Goal: Task Accomplishment & Management: Manage account settings

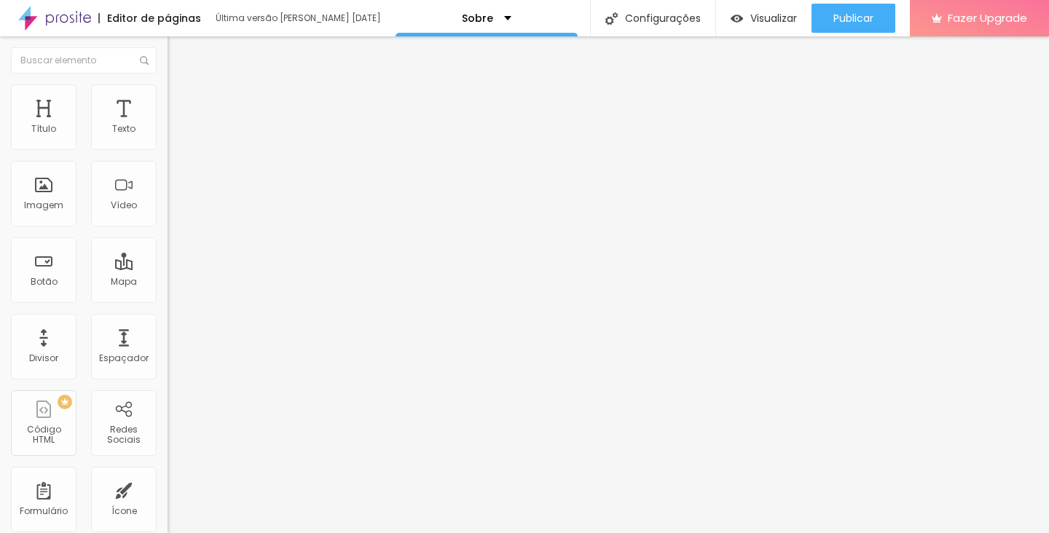
type input "1.3"
type input "1.4"
type input "1.5"
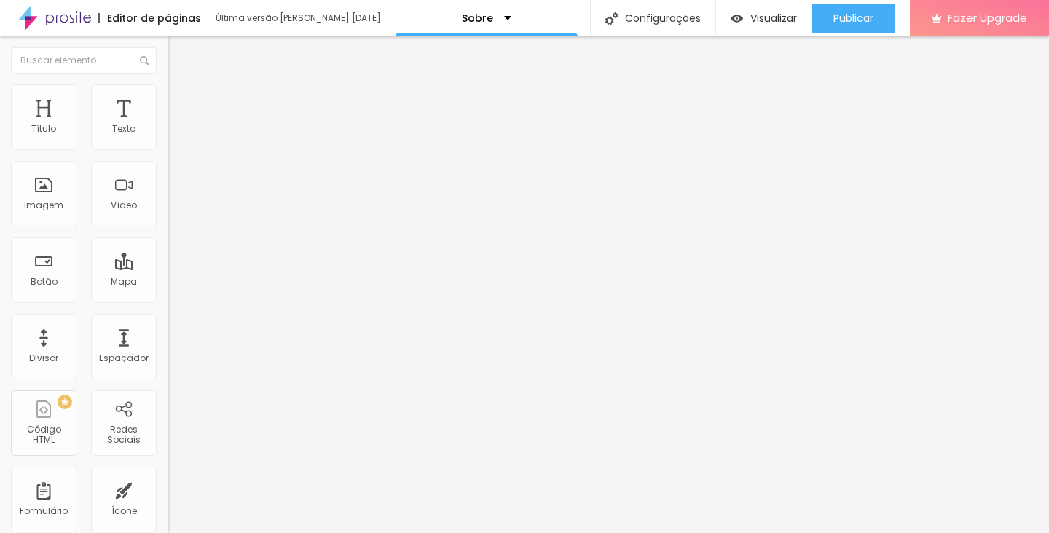
type input "1.5"
type input "1.4"
type input "1.3"
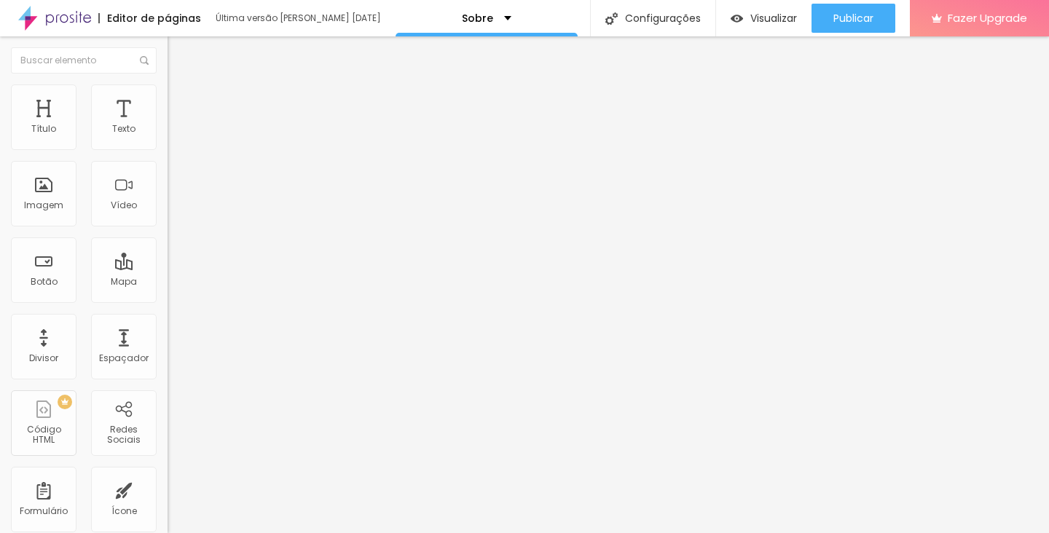
type input "1.2"
type input "1.1"
type input "1.2"
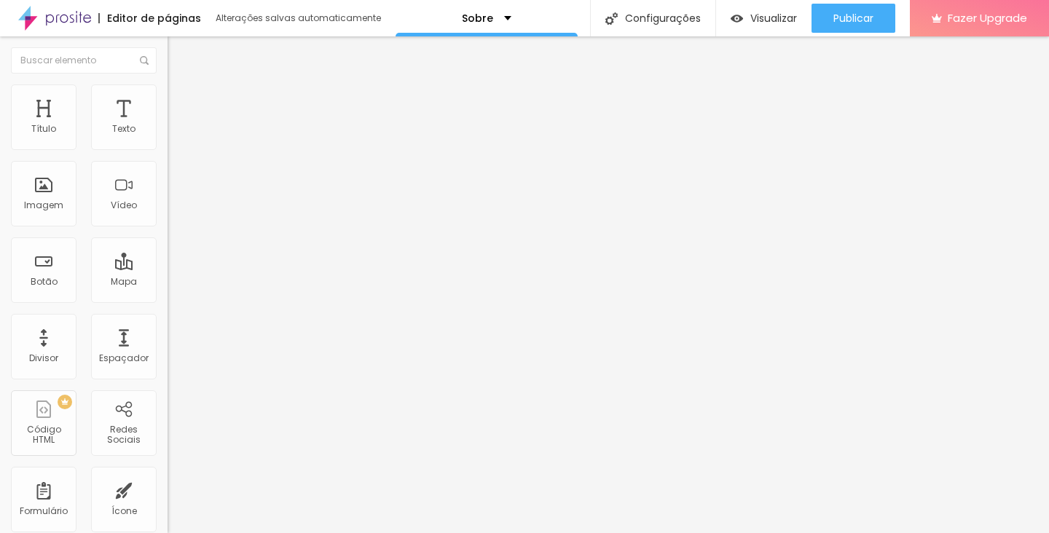
type input "1.2"
drag, startPoint x: 86, startPoint y: 198, endPoint x: 73, endPoint y: 200, distance: 13.2
type input "1.2"
type input "1"
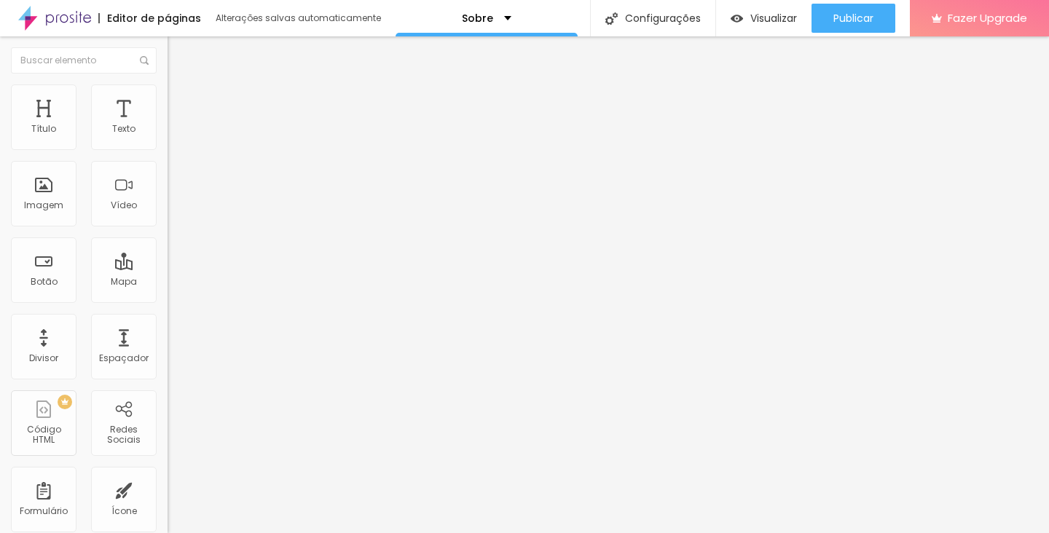
type input "1"
type input "2"
type input "3"
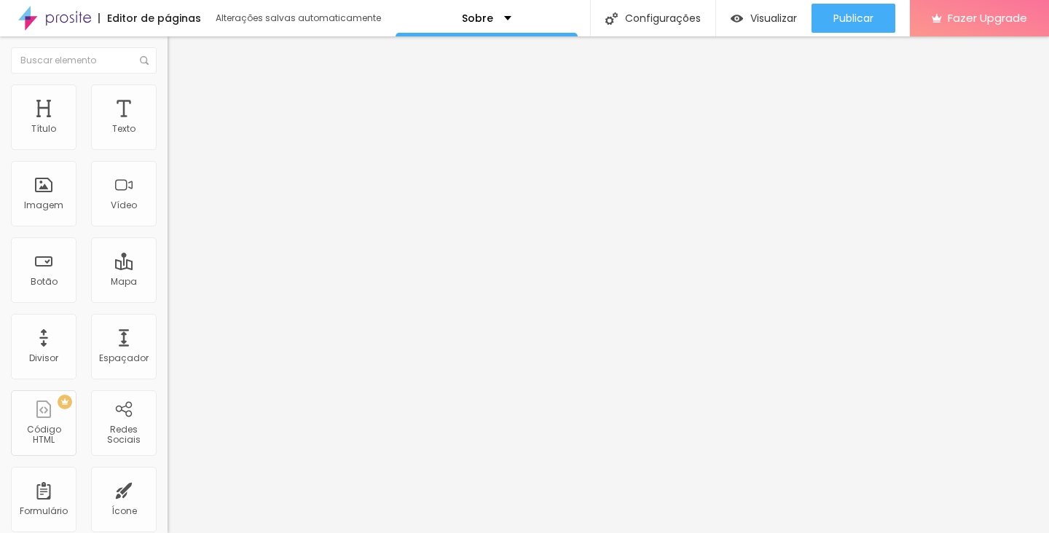
type input "2"
type input "1"
type input "0"
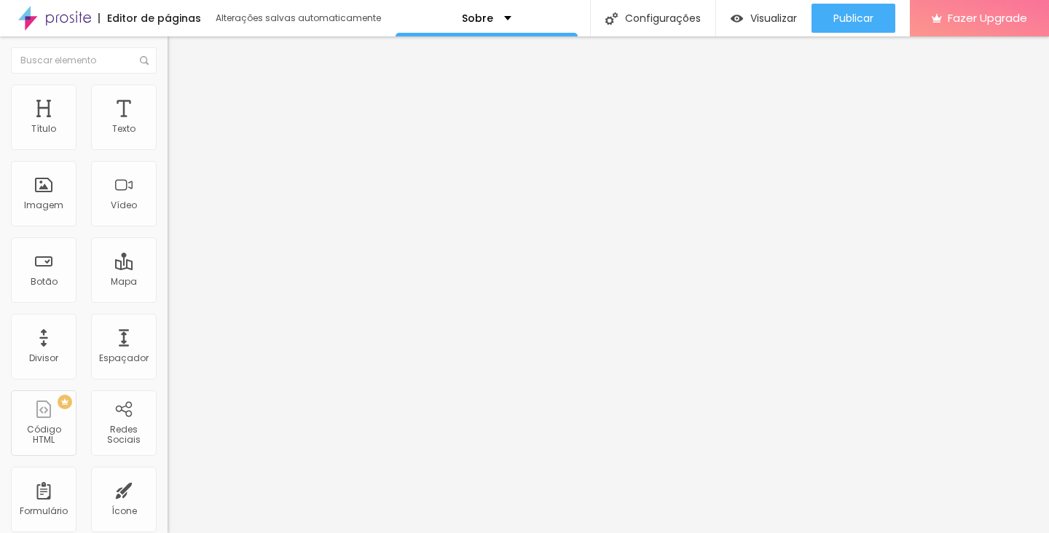
type input "0"
drag, startPoint x: 36, startPoint y: 228, endPoint x: 27, endPoint y: 228, distance: 8.7
type input "17"
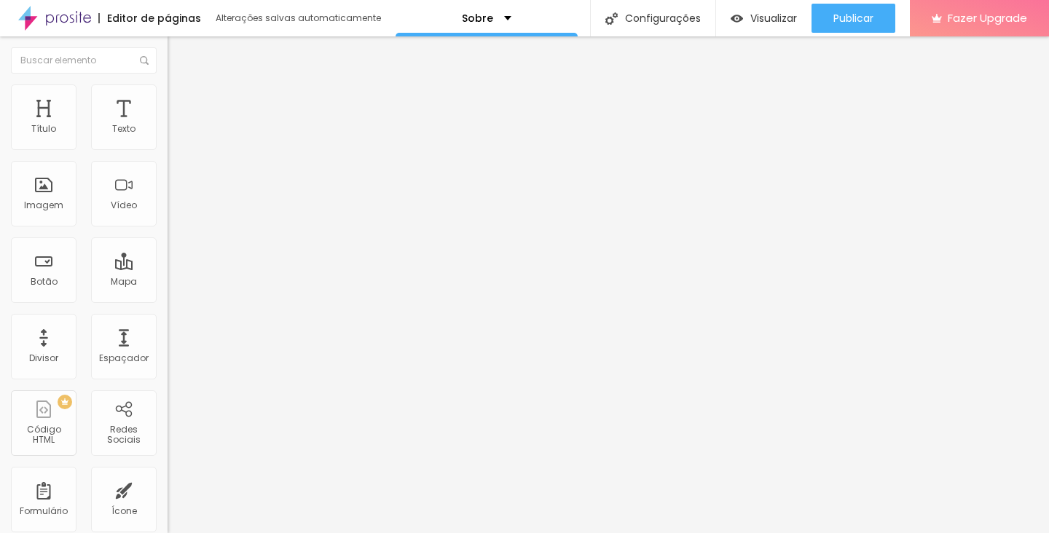
type input "16"
type input "15"
type input "14"
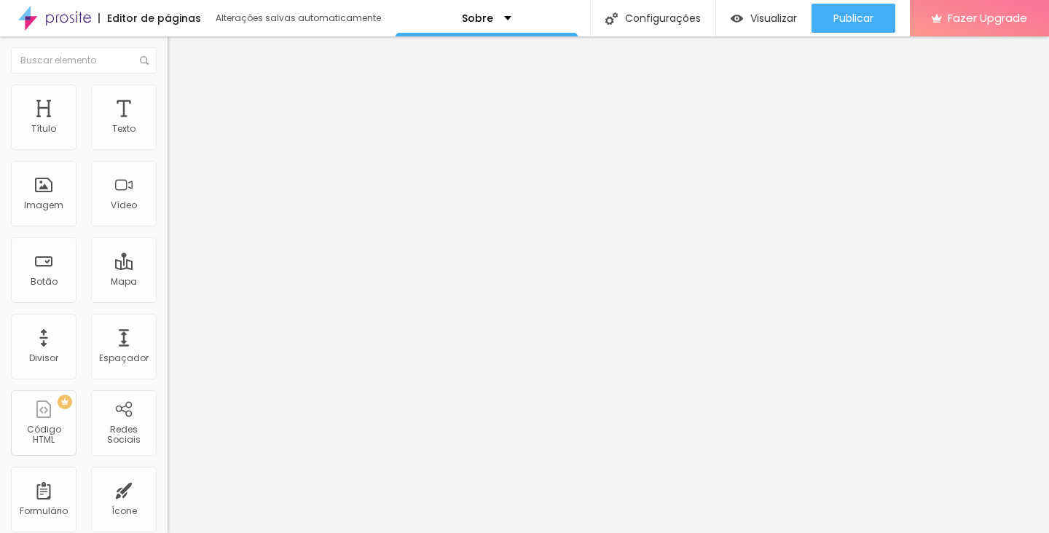
type input "14"
type input "13"
type input "12"
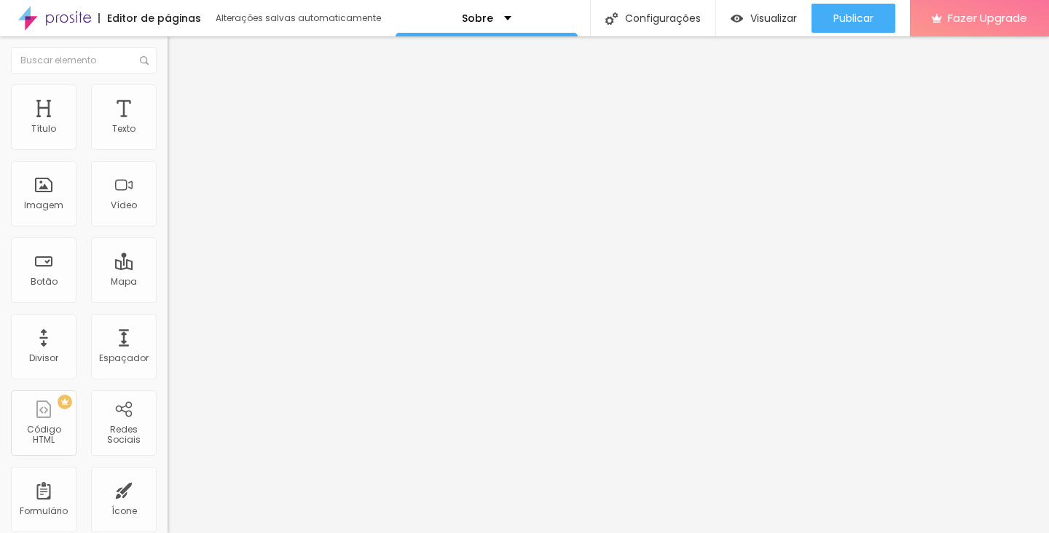
drag, startPoint x: 70, startPoint y: 141, endPoint x: 50, endPoint y: 143, distance: 19.9
type input "12"
click at [167, 268] on input "range" at bounding box center [214, 274] width 94 height 12
type input "0.1"
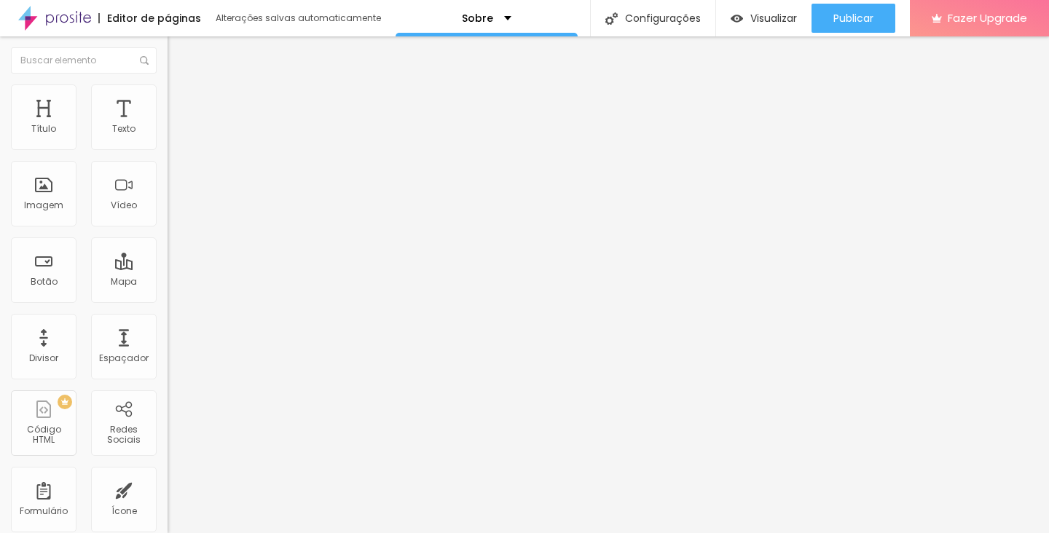
type input "0.2"
type input "0.3"
type input "0.4"
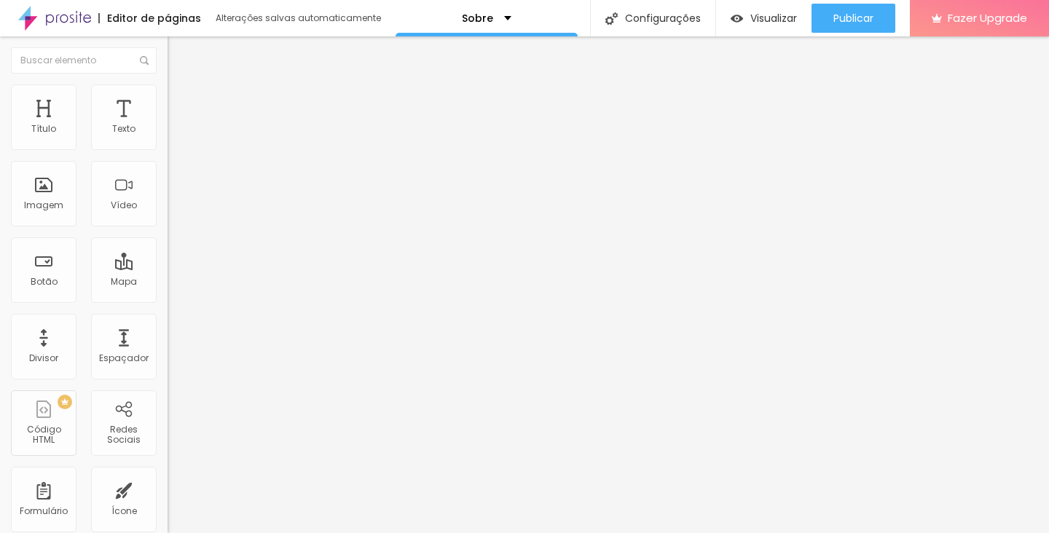
type input "0.4"
type input "0.5"
type input "0.6"
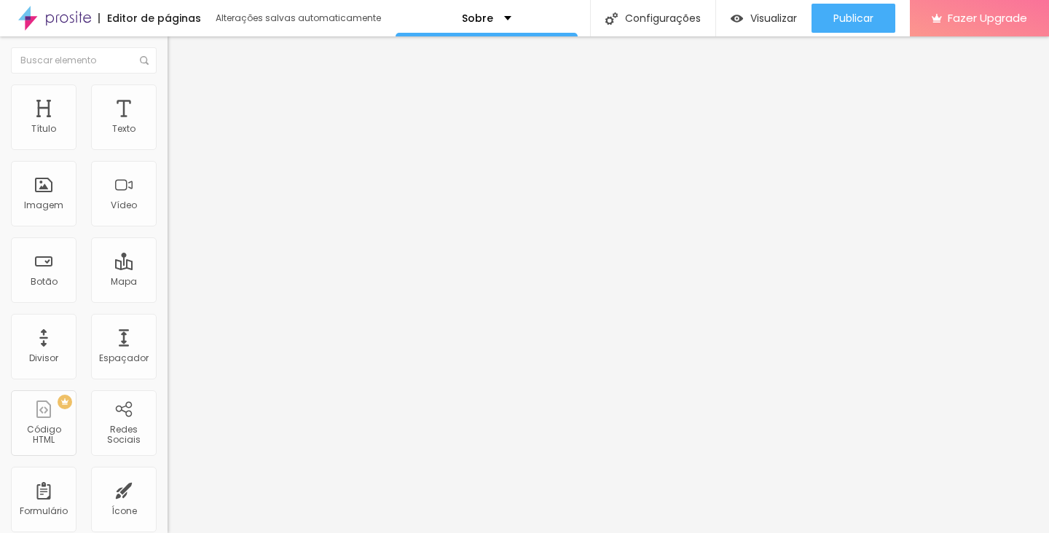
type input "0.7"
type input "0.9"
type input "1"
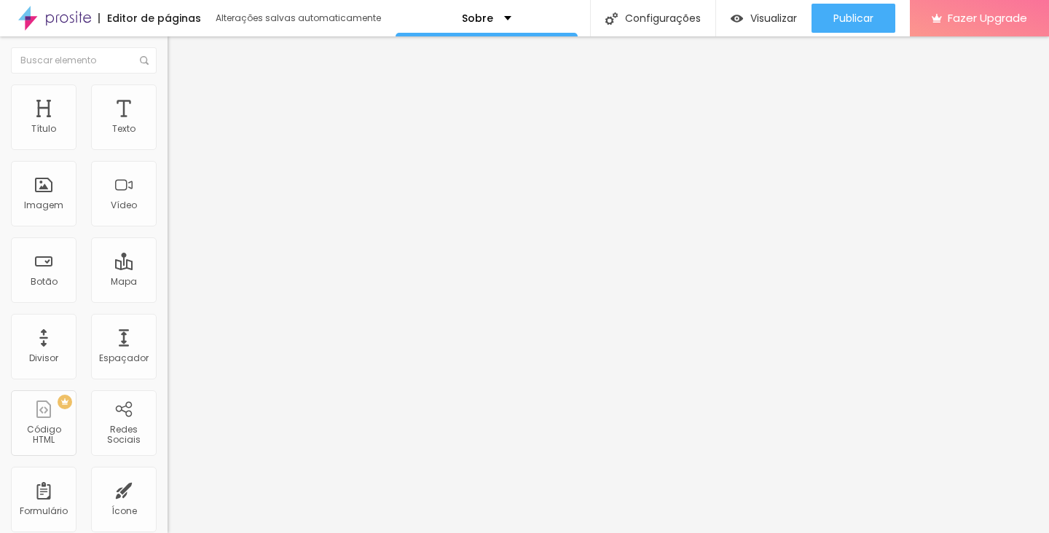
type input "1"
type input "1.1"
type input "1.2"
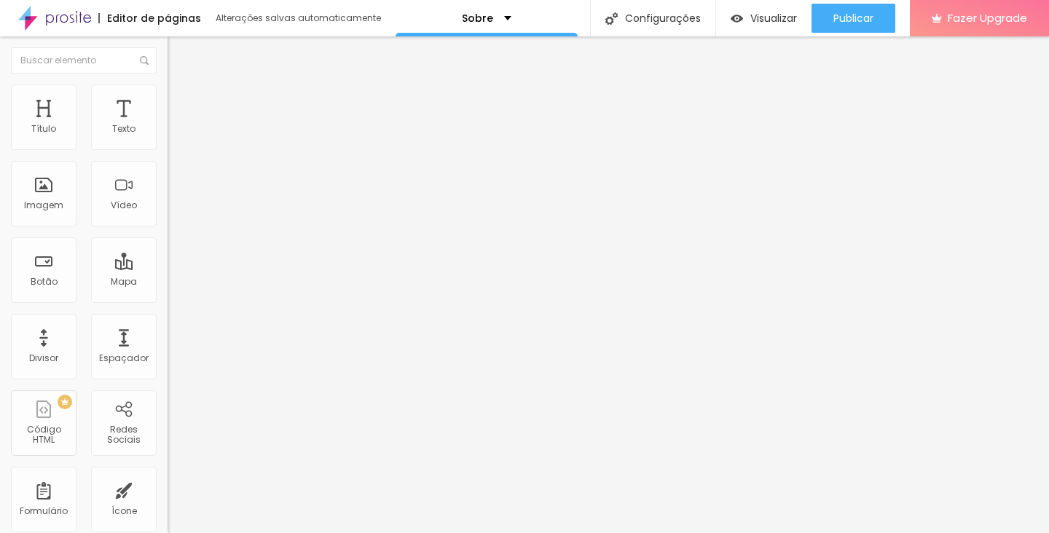
type input "1.3"
type input "1.4"
type input "1.5"
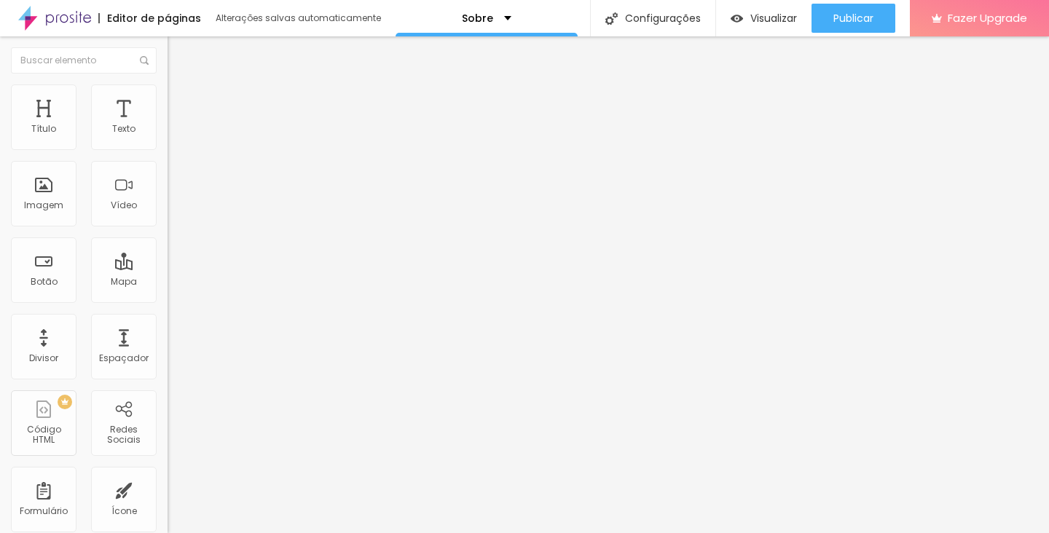
type input "1.5"
type input "1.4"
type input "1.3"
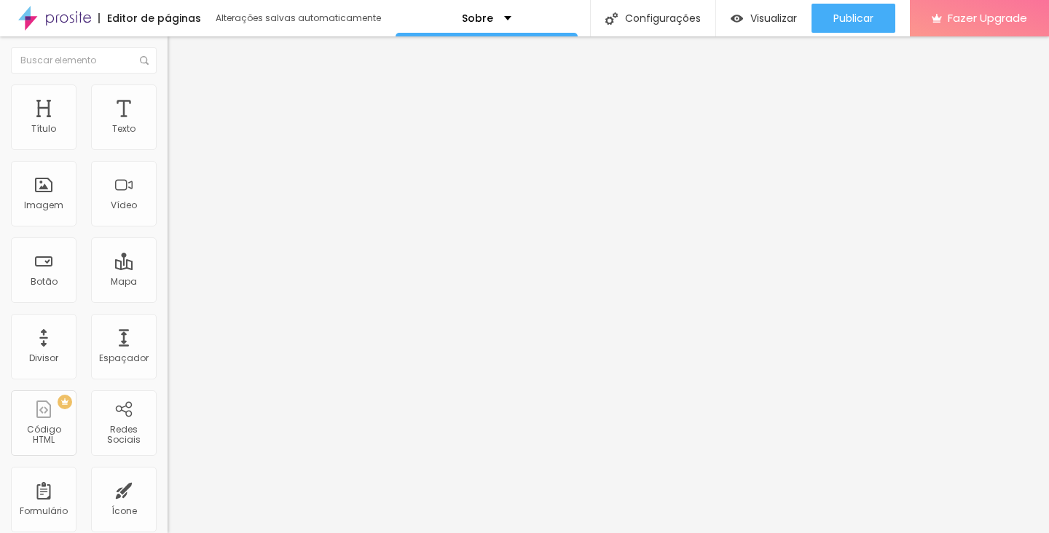
type input "1.2"
type input "1.1"
type input "1"
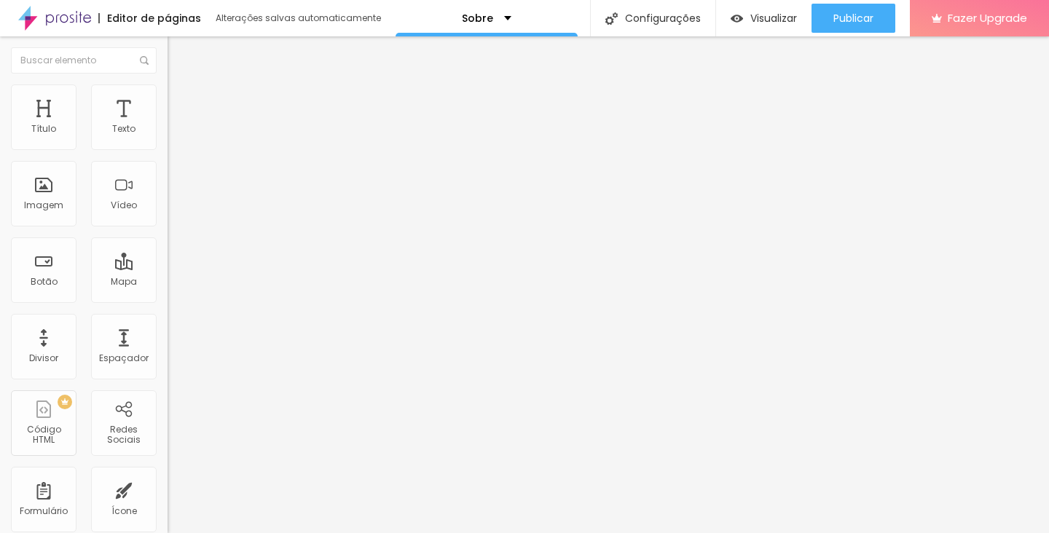
type input "1"
type input "0.9"
type input "0.8"
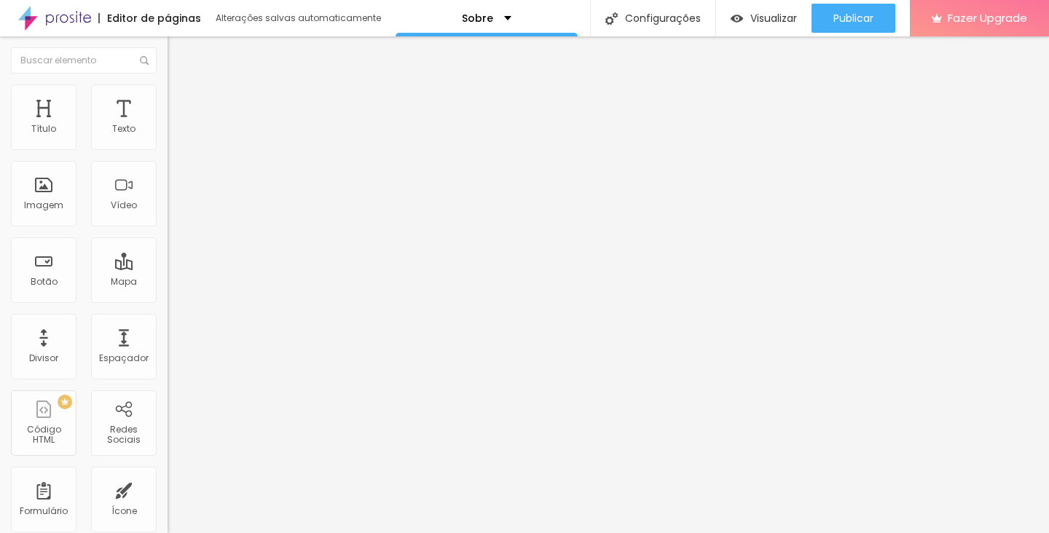
type input "0.7"
type input "0.6"
type input "0.5"
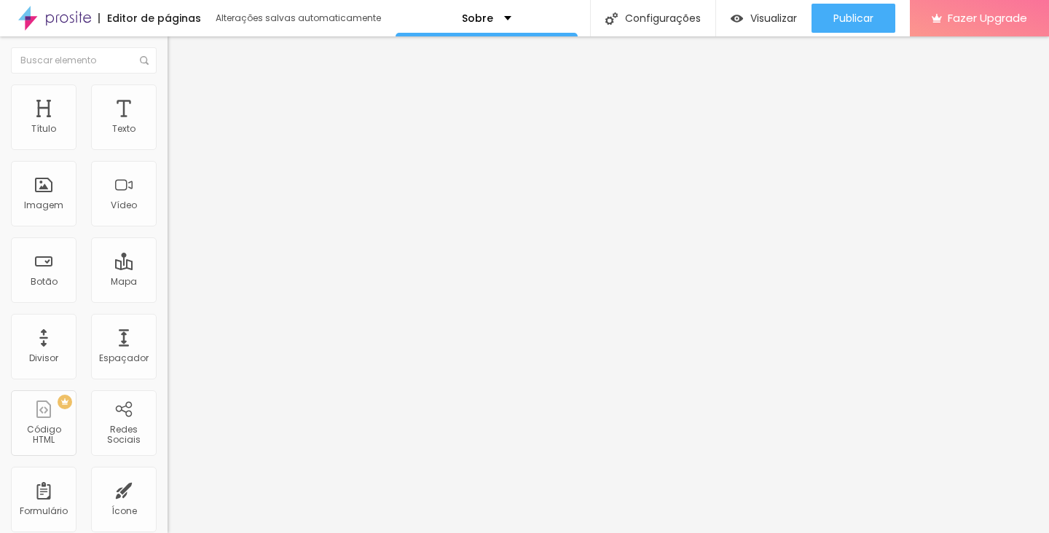
type input "0.5"
type input "0.4"
type input "0.2"
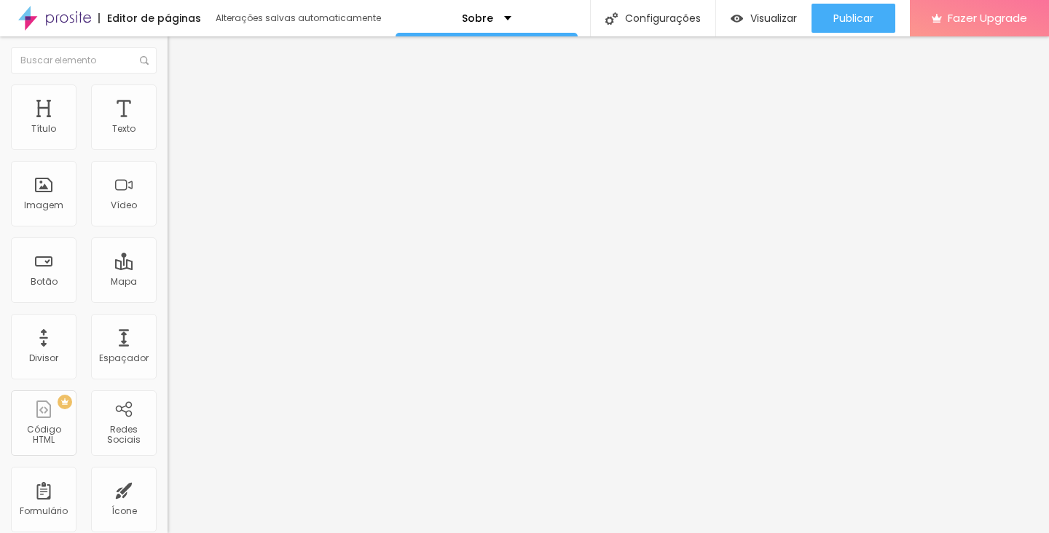
type input "0.1"
type input "0"
drag, startPoint x: 33, startPoint y: 171, endPoint x: 17, endPoint y: 176, distance: 16.8
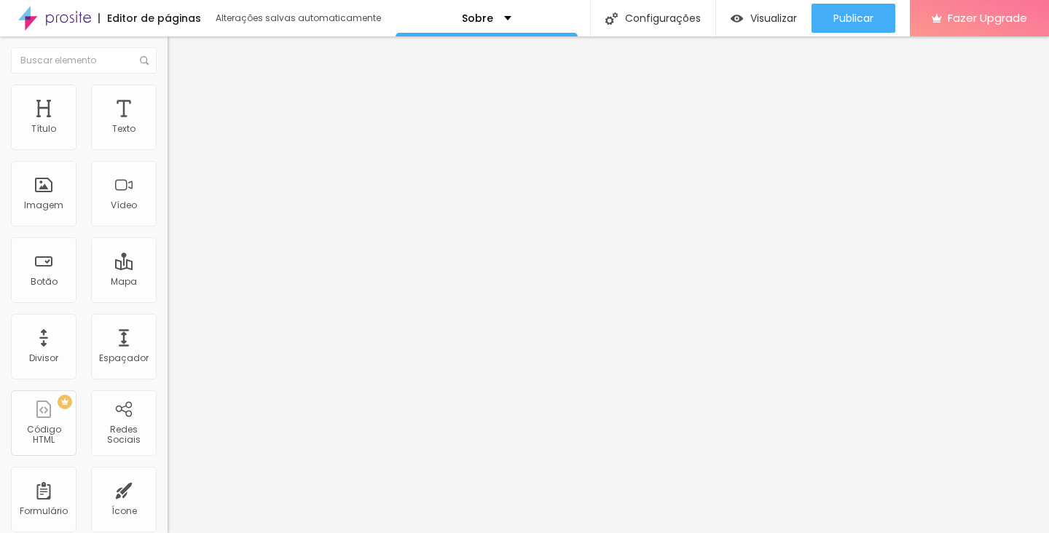
click at [167, 474] on input "range" at bounding box center [214, 480] width 94 height 12
click at [167, 88] on img at bounding box center [173, 90] width 13 height 13
click at [181, 99] on span "Avançado" at bounding box center [205, 94] width 48 height 12
click at [167, 83] on img at bounding box center [173, 76] width 13 height 13
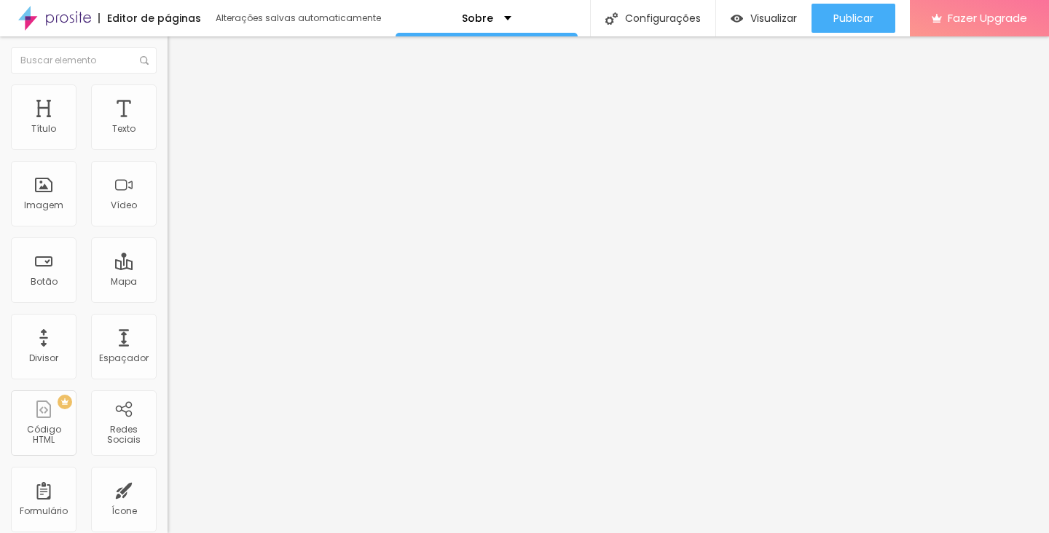
type input "37"
type input "38"
type input "37"
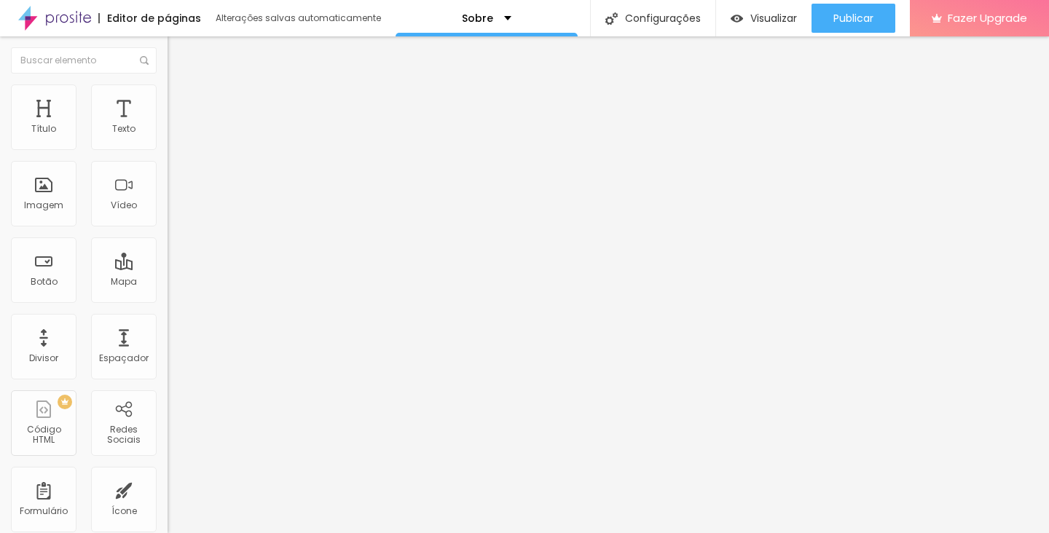
type input "37"
type input "36"
type input "35"
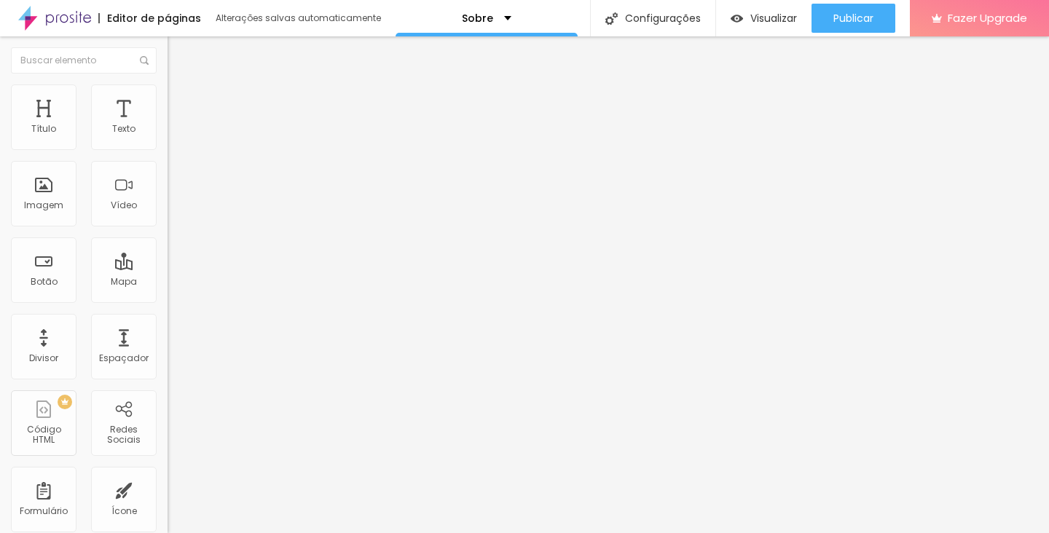
type input "34"
type input "33"
type input "32"
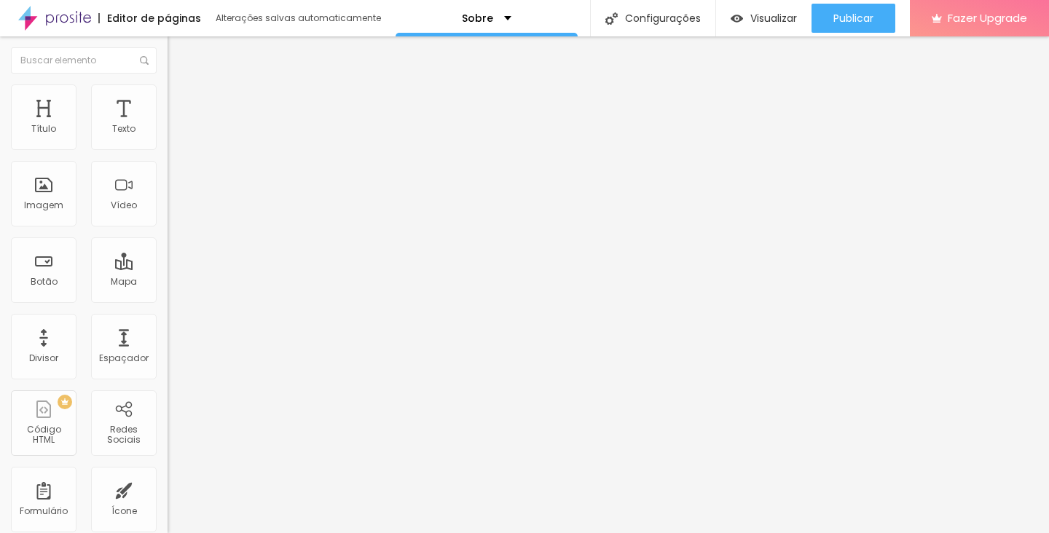
type input "32"
type input "31"
type input "32"
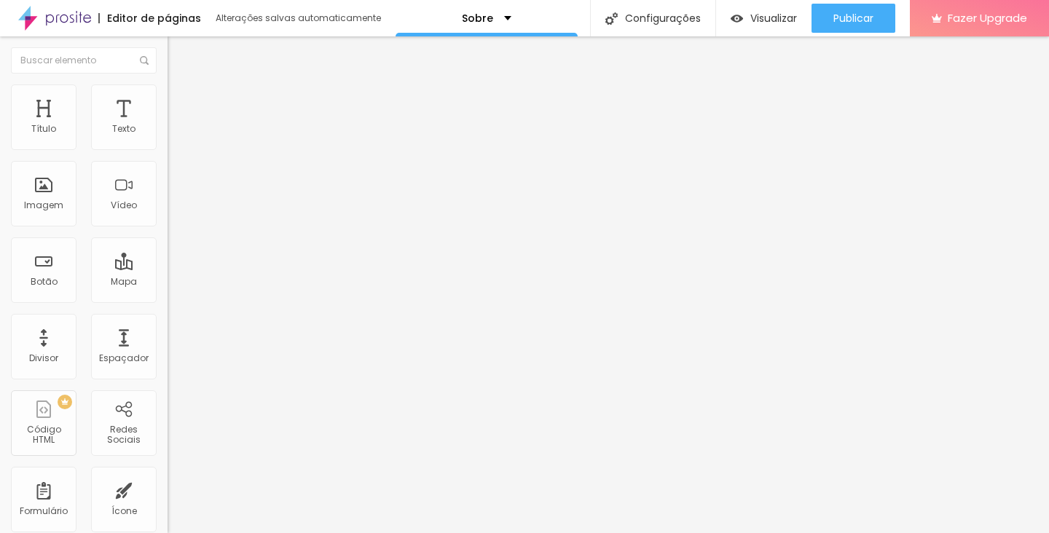
click at [167, 344] on input "range" at bounding box center [214, 350] width 94 height 12
type input "31"
type input "30"
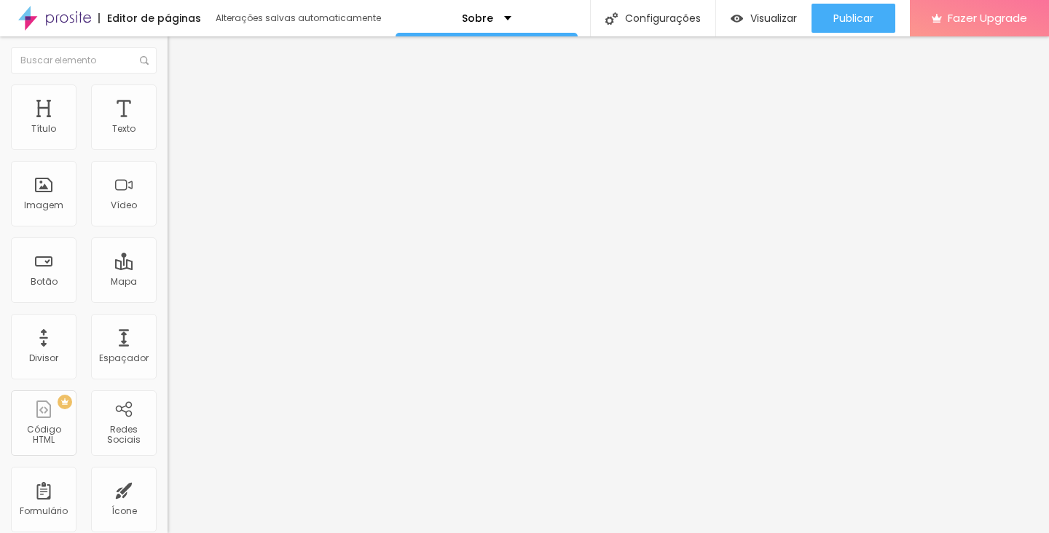
type input "30"
click at [167, 344] on input "range" at bounding box center [214, 350] width 94 height 12
click at [50, 196] on div "Imagem" at bounding box center [44, 194] width 66 height 66
click at [167, 125] on span "Trocar imagem" at bounding box center [206, 119] width 79 height 12
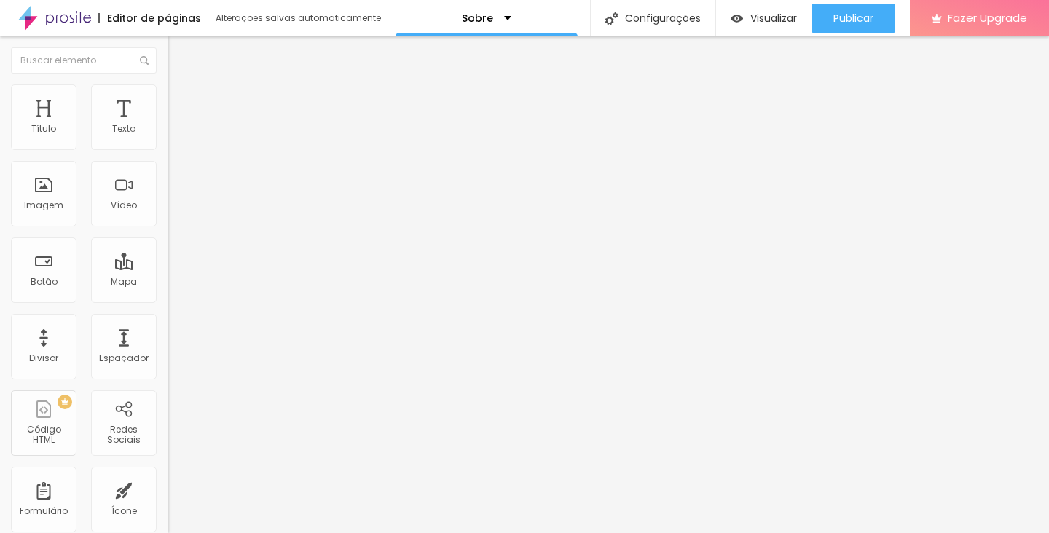
click at [50, 120] on div "Título" at bounding box center [44, 117] width 66 height 66
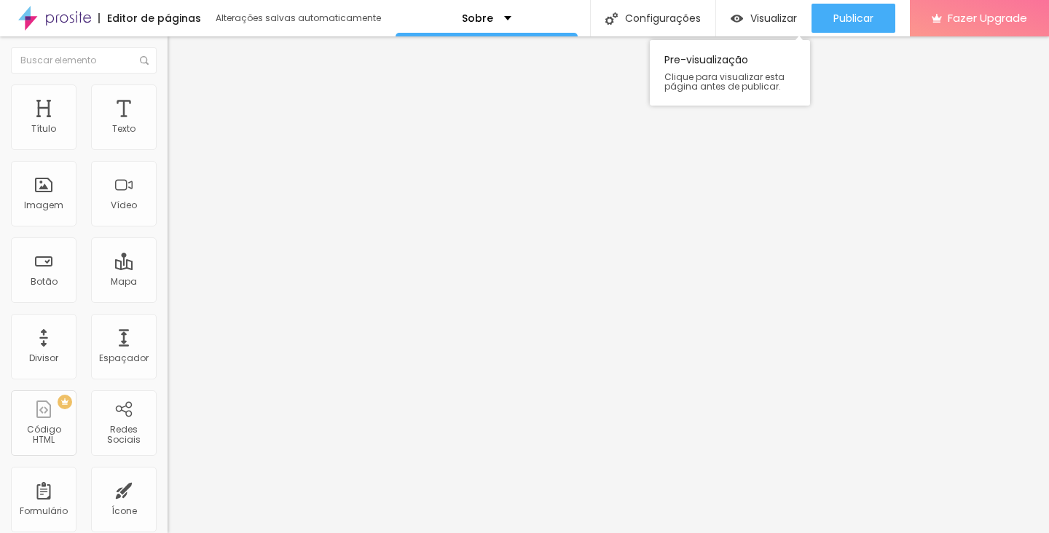
click at [781, 1] on div "Visualizar Pre-visualização Clique para visualizar esta página antes de publica…" at bounding box center [763, 18] width 95 height 36
click at [775, 17] on span "Visualizar" at bounding box center [773, 18] width 47 height 12
type input "13"
type input "14"
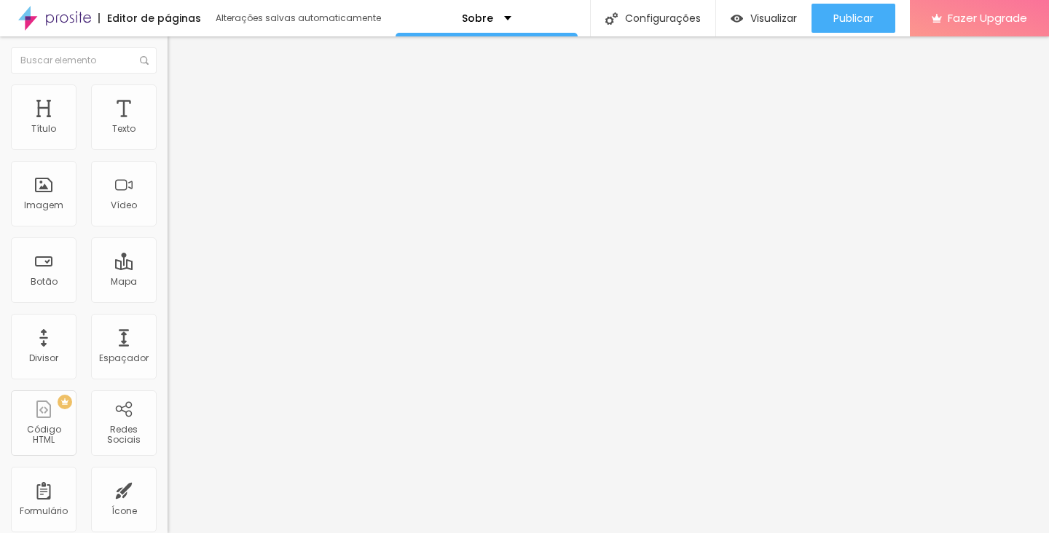
type input "14"
type input "15"
type input "16"
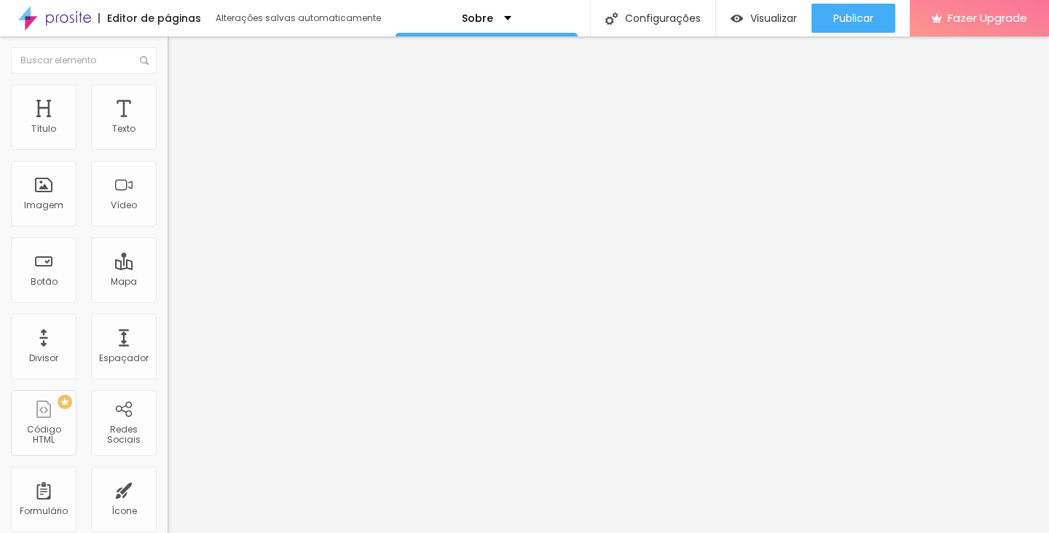
type input "17"
type input "18"
type input "19"
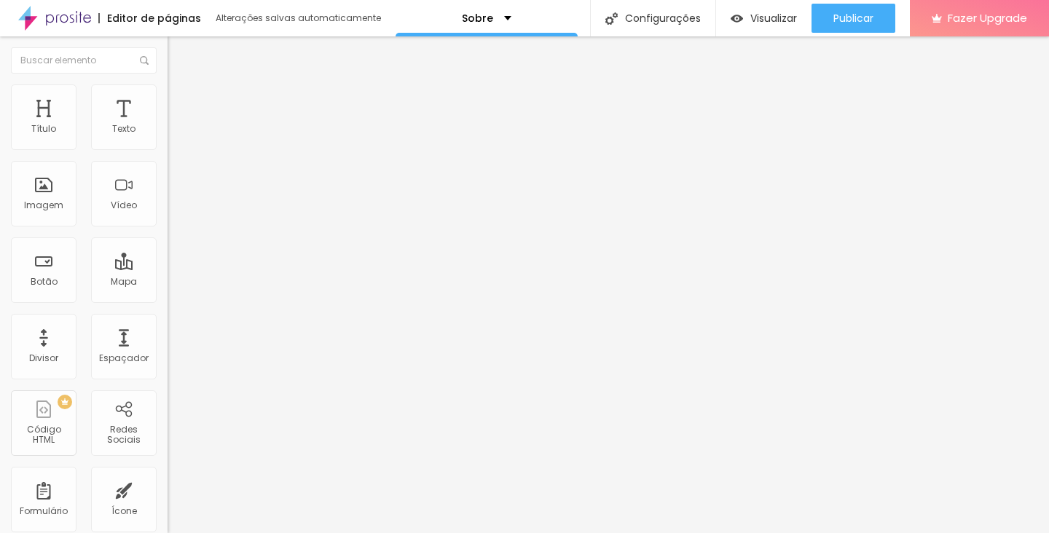
type input "19"
type input "18"
drag, startPoint x: 52, startPoint y: 142, endPoint x: 72, endPoint y: 141, distance: 20.4
type input "18"
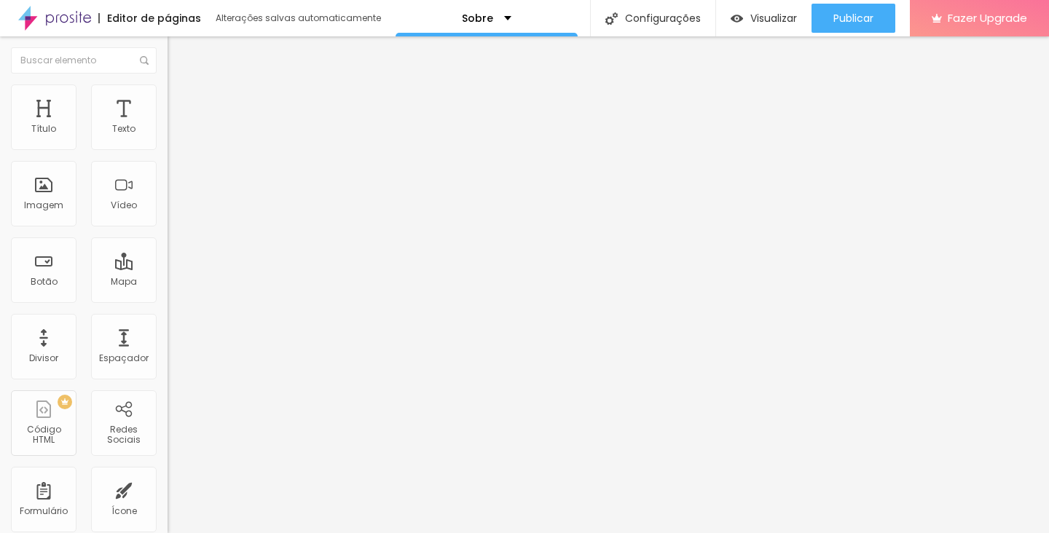
click at [167, 268] on input "range" at bounding box center [214, 274] width 94 height 12
type input "32"
type input "33"
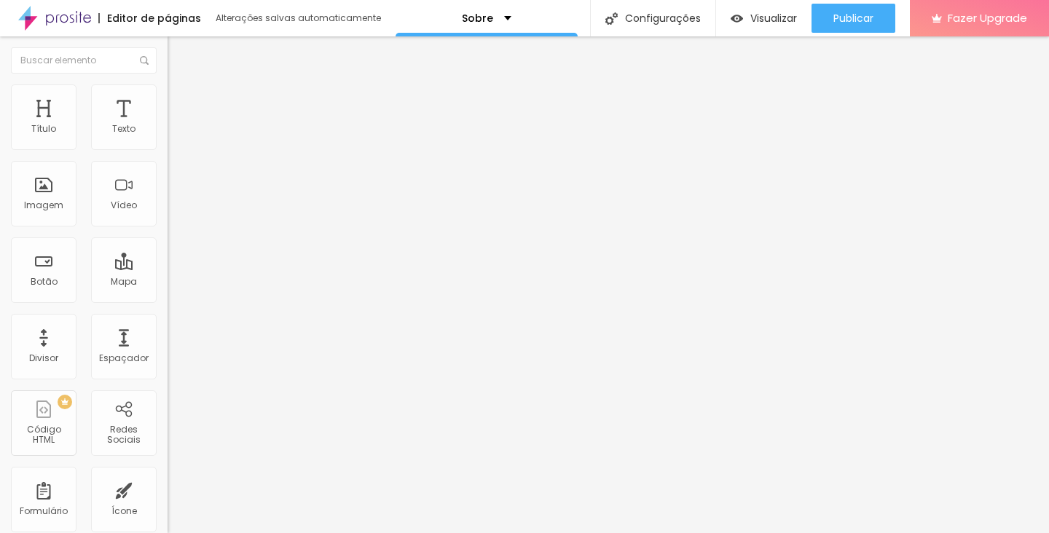
type input "35"
type input "36"
type input "37"
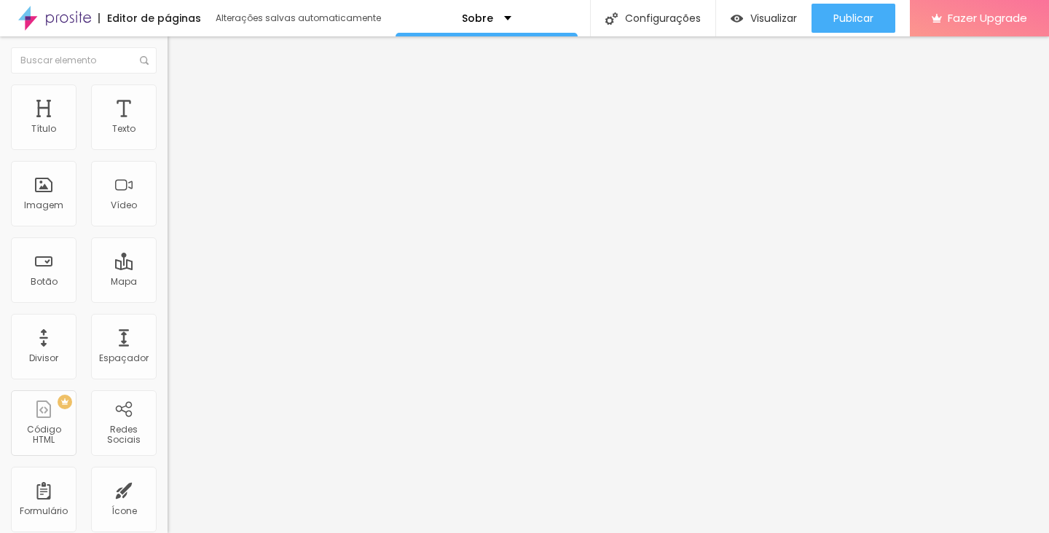
type input "37"
type input "38"
type input "39"
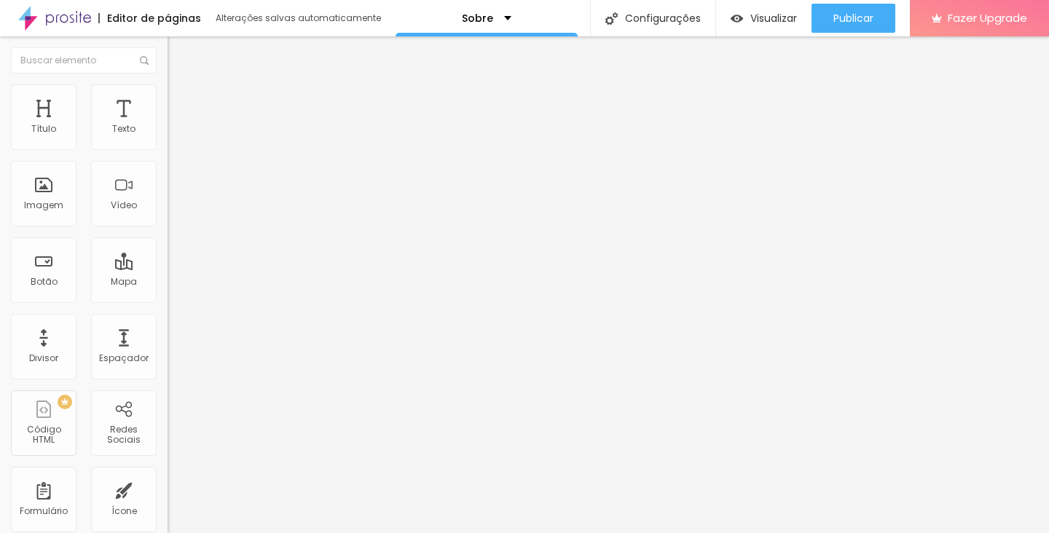
type input "40"
type input "41"
type input "42"
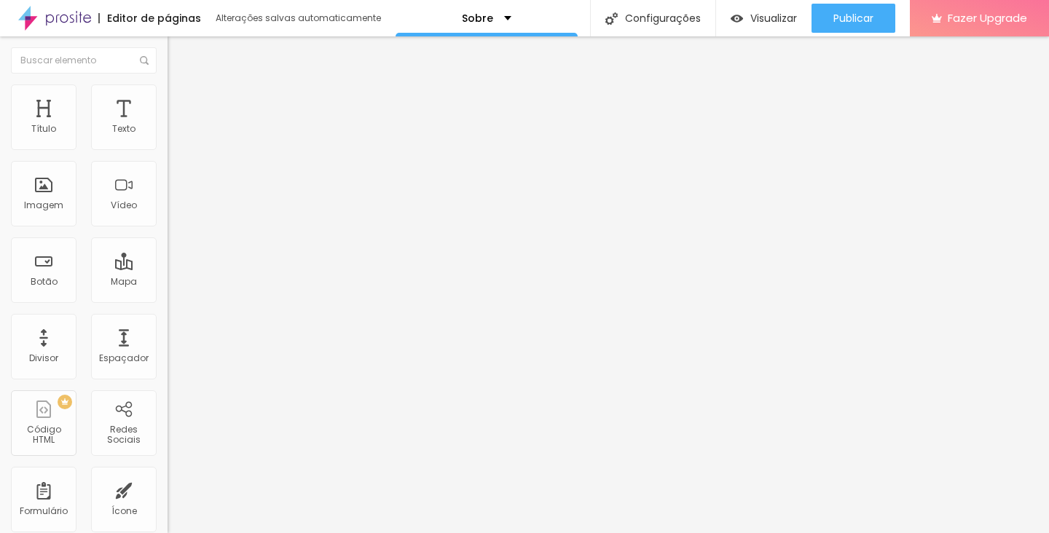
type input "42"
type input "43"
type input "44"
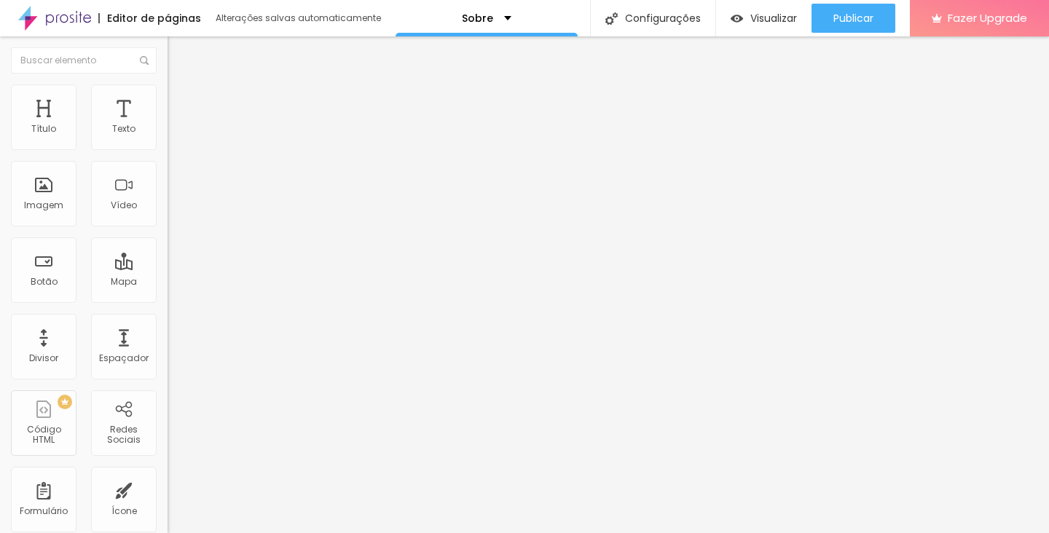
type input "45"
type input "46"
type input "47"
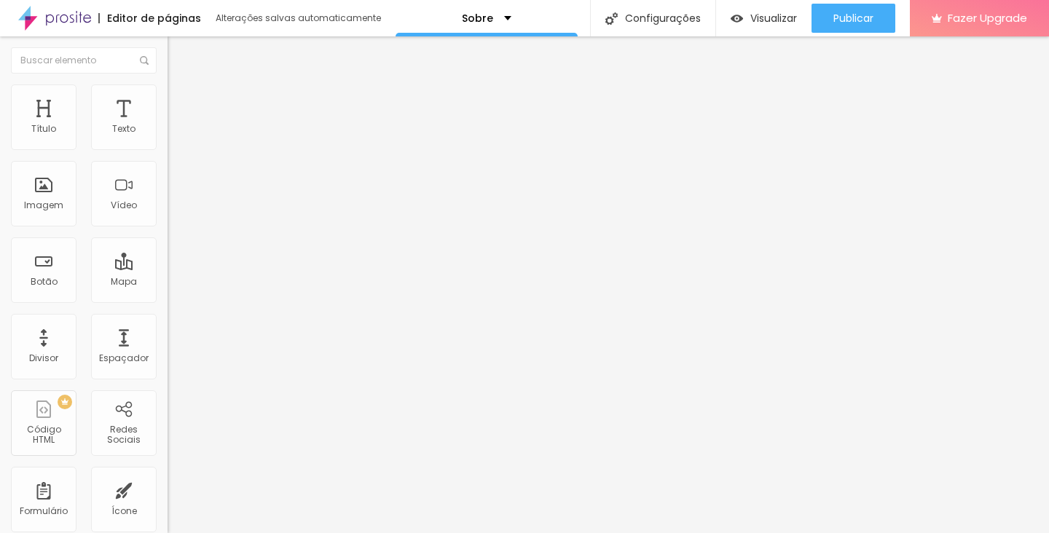
type input "47"
type input "48"
type input "49"
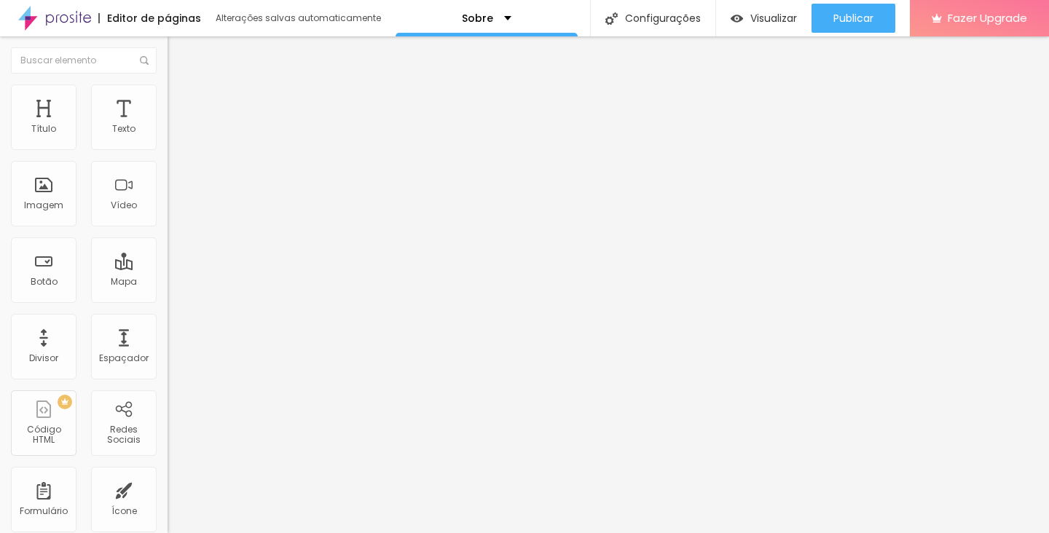
type input "50"
drag, startPoint x: 52, startPoint y: 306, endPoint x: 71, endPoint y: 305, distance: 18.9
type input "50"
click at [167, 344] on input "range" at bounding box center [214, 350] width 94 height 12
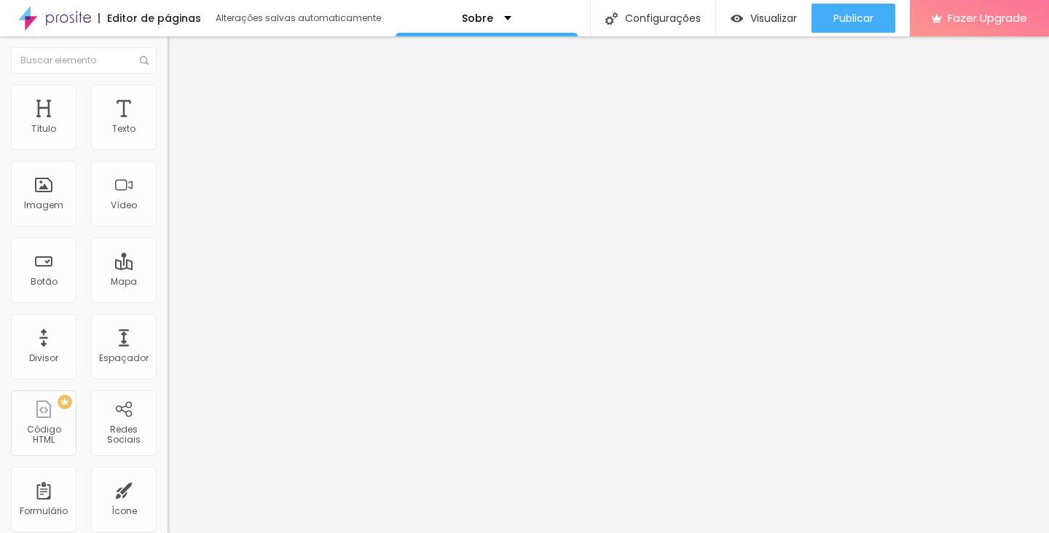
click at [167, 96] on li "Avançado" at bounding box center [250, 91] width 167 height 15
click at [756, 21] on span "Visualizar" at bounding box center [773, 18] width 47 height 12
click at [167, 137] on input "Alboom [GEOGRAPHIC_DATA]" at bounding box center [254, 129] width 175 height 15
click at [178, 51] on img "button" at bounding box center [184, 53] width 12 height 12
click at [133, 269] on div "Mapa" at bounding box center [124, 270] width 66 height 66
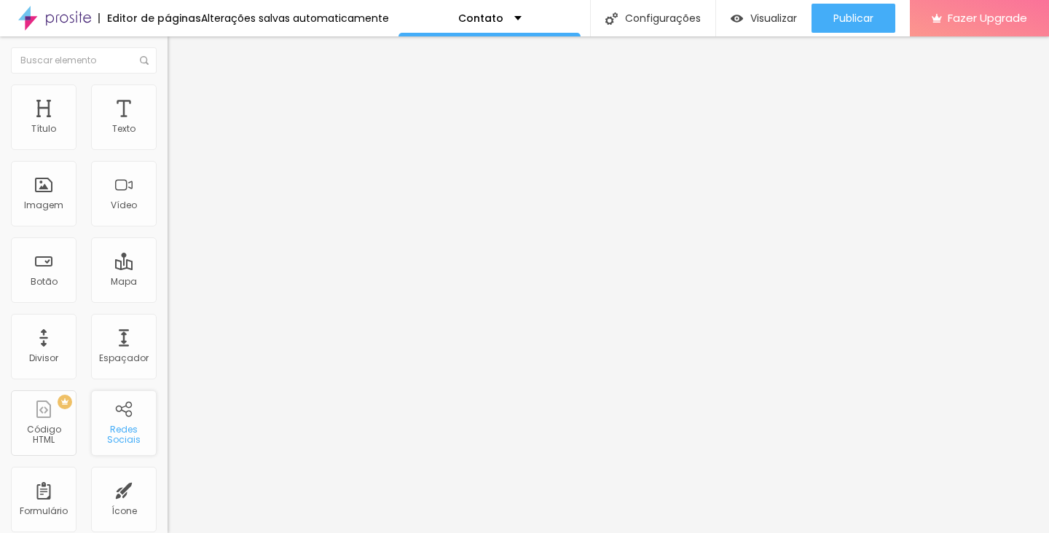
click at [114, 417] on div "Redes Sociais" at bounding box center [124, 423] width 66 height 66
click at [118, 406] on div "Redes Sociais" at bounding box center [124, 423] width 66 height 66
click at [167, 147] on img at bounding box center [172, 152] width 10 height 10
type input "https://"
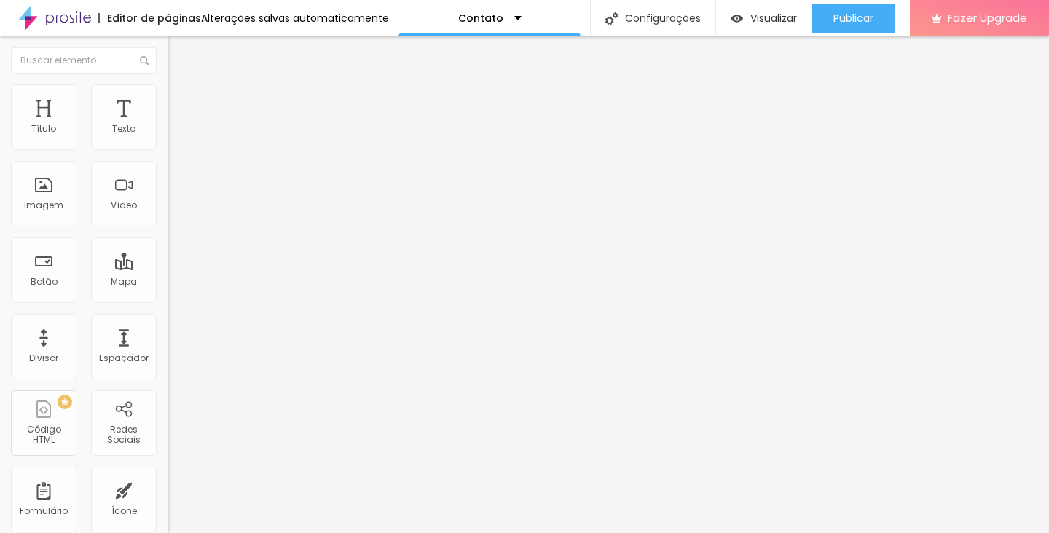
paste input "[URL][DOMAIN_NAME]"
type input "https://[URL][DOMAIN_NAME]"
click at [167, 426] on div "Editar Redes Sociais Conteúdo Estilo Avançado Instagram Rede social Instagram E…" at bounding box center [250, 284] width 167 height 497
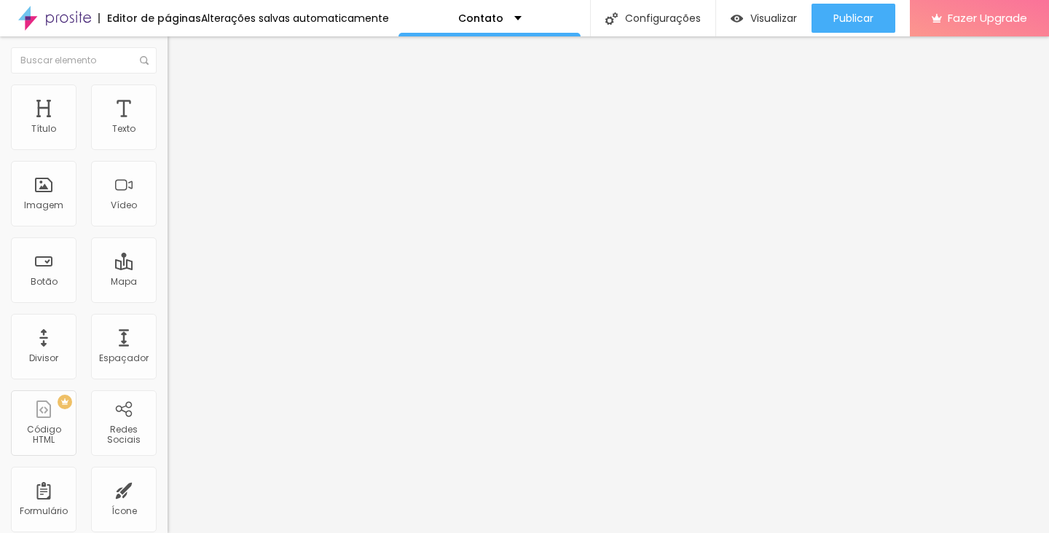
click at [167, 90] on img at bounding box center [173, 90] width 13 height 13
click at [175, 260] on icon "button" at bounding box center [178, 257] width 6 height 6
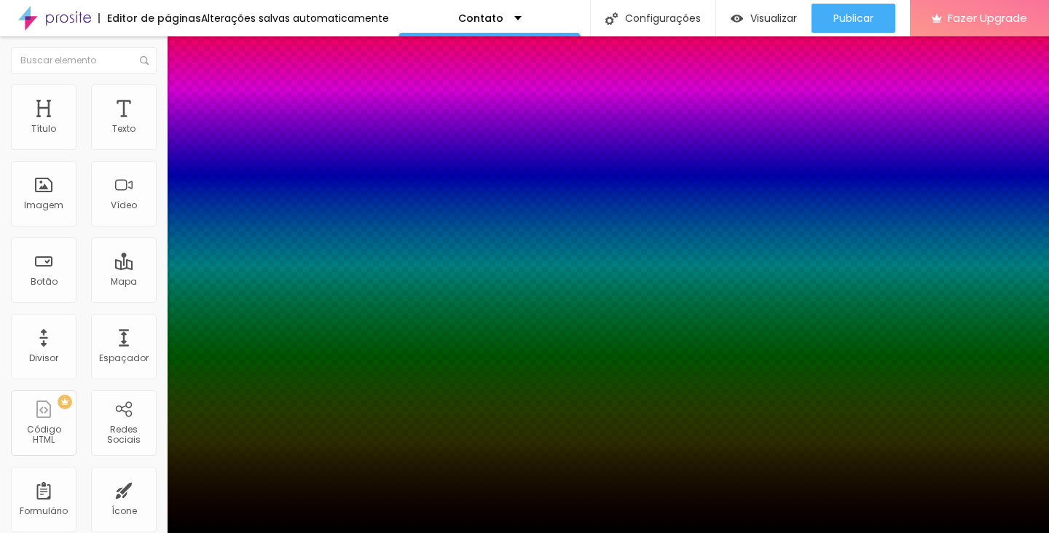
type input "1"
type input "2"
type input "3"
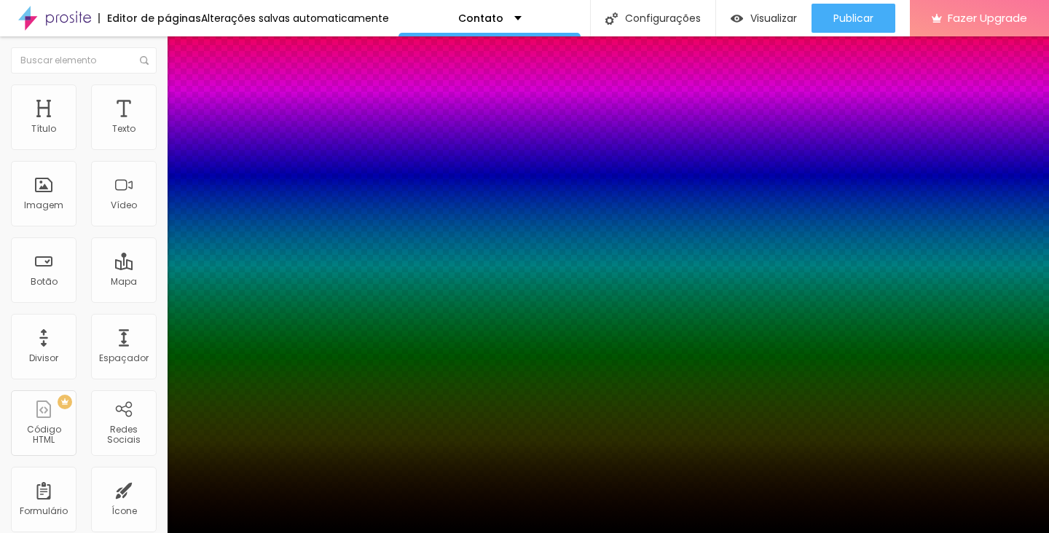
type input "3"
type input "4"
type input "5"
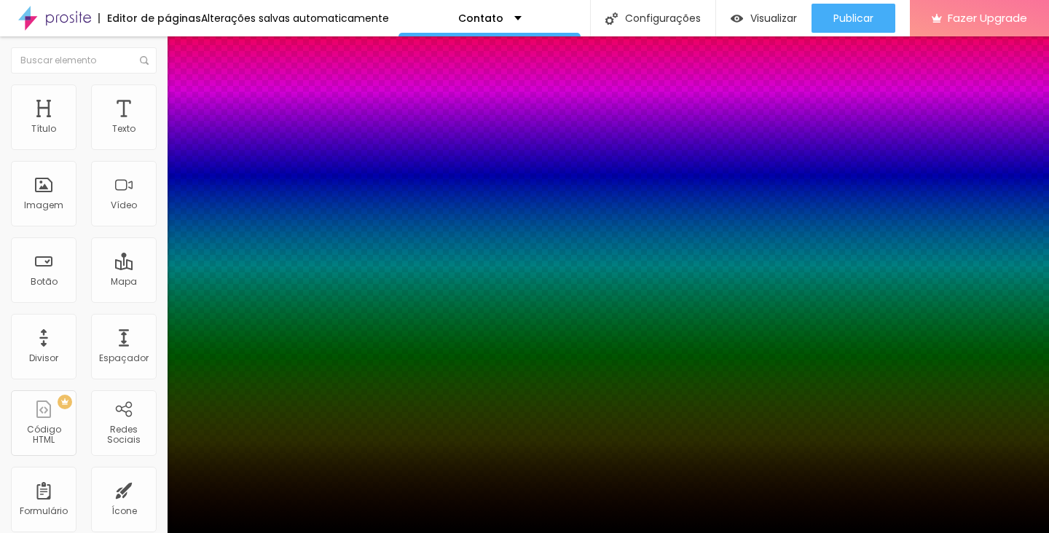
type input "6"
type input "7"
type input "8"
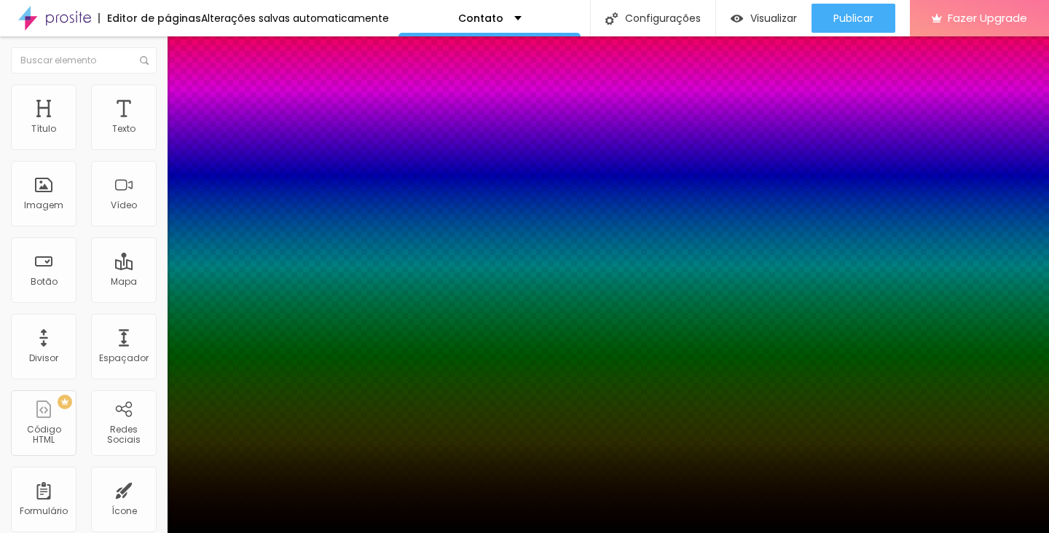
type input "8"
type input "9"
type input "10"
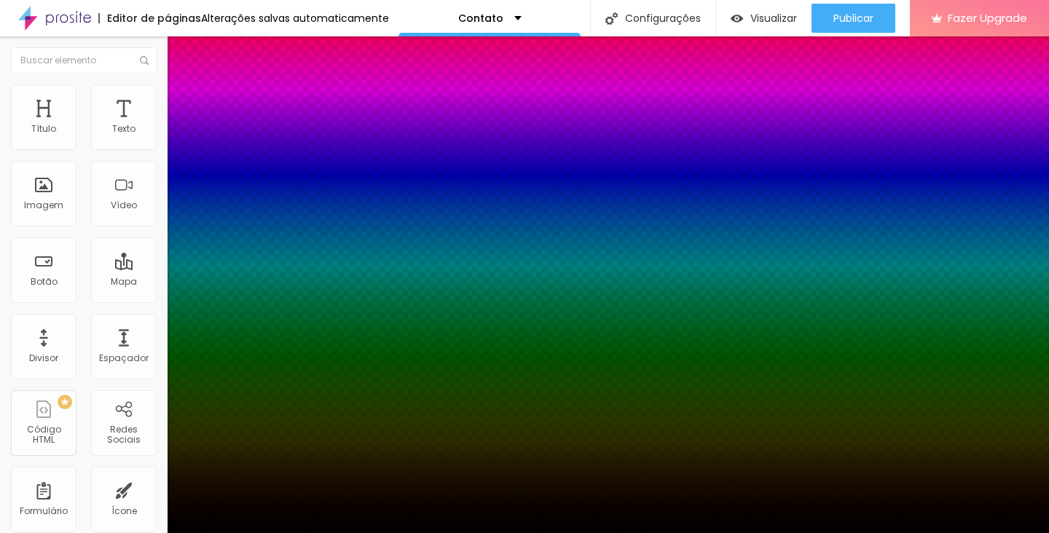
type input "11"
type input "12"
type input "13"
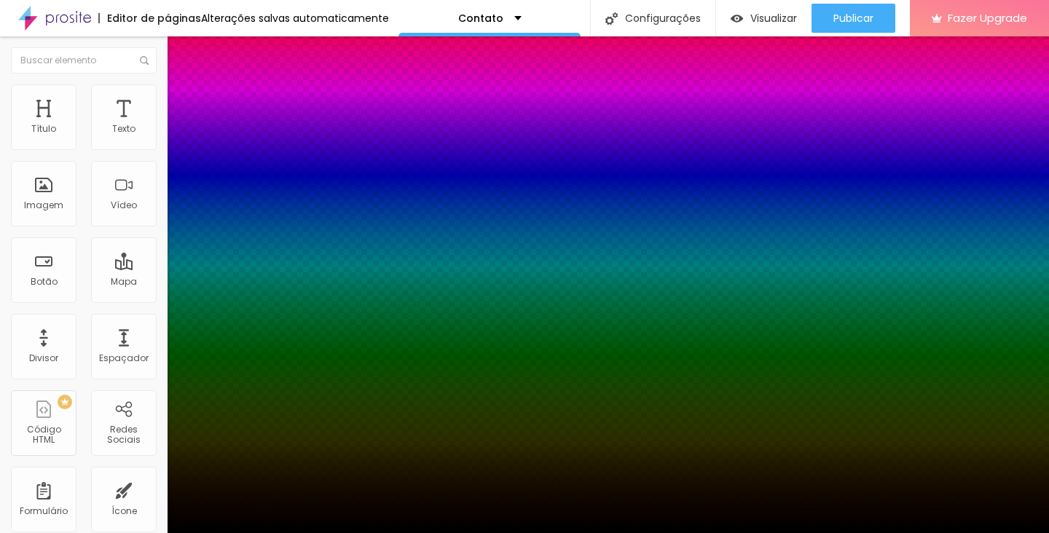
type input "13"
type input "14"
type input "15"
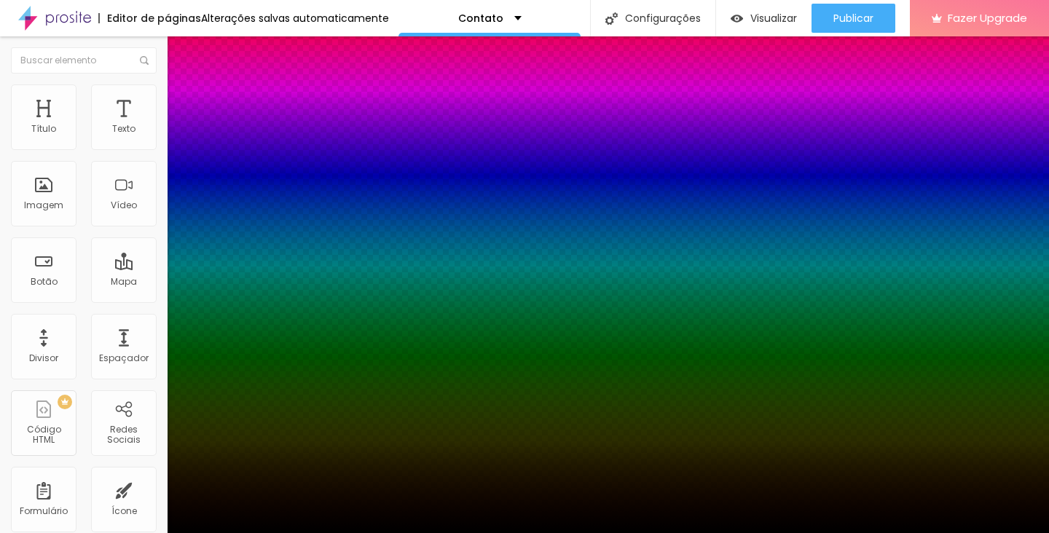
type input "16"
type input "17"
type input "18"
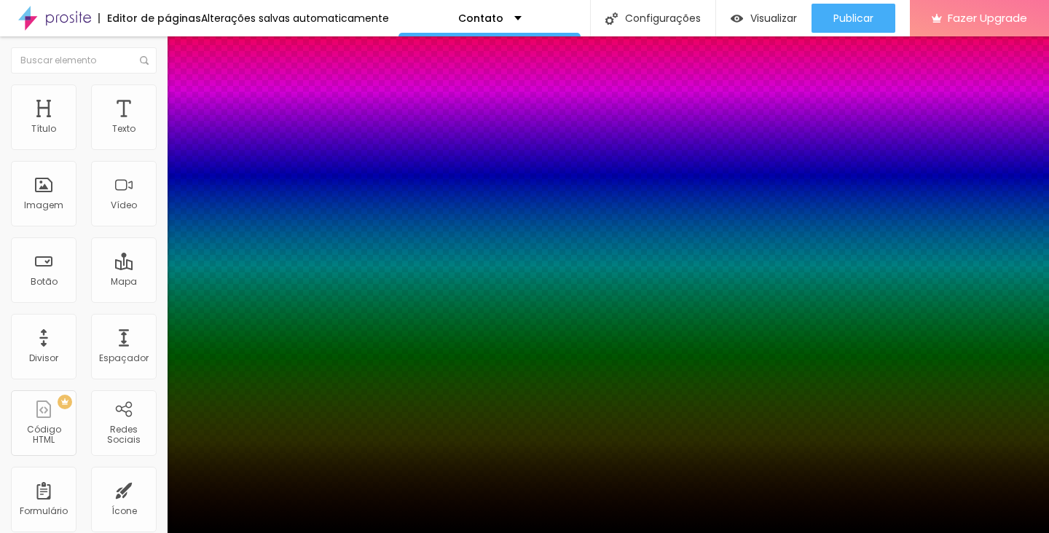
type input "18"
type input "19"
type input "20"
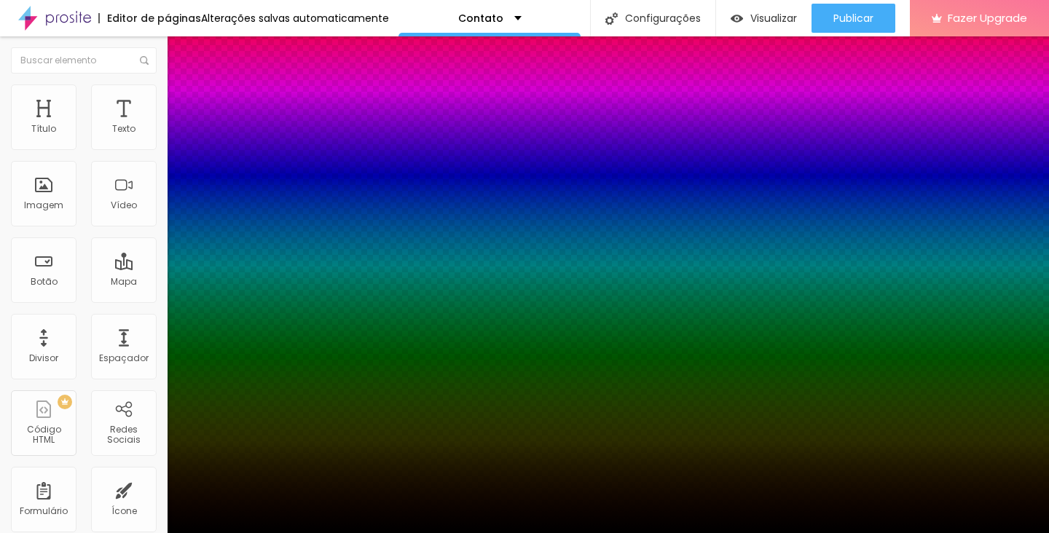
type input "21"
type input "22"
type input "23"
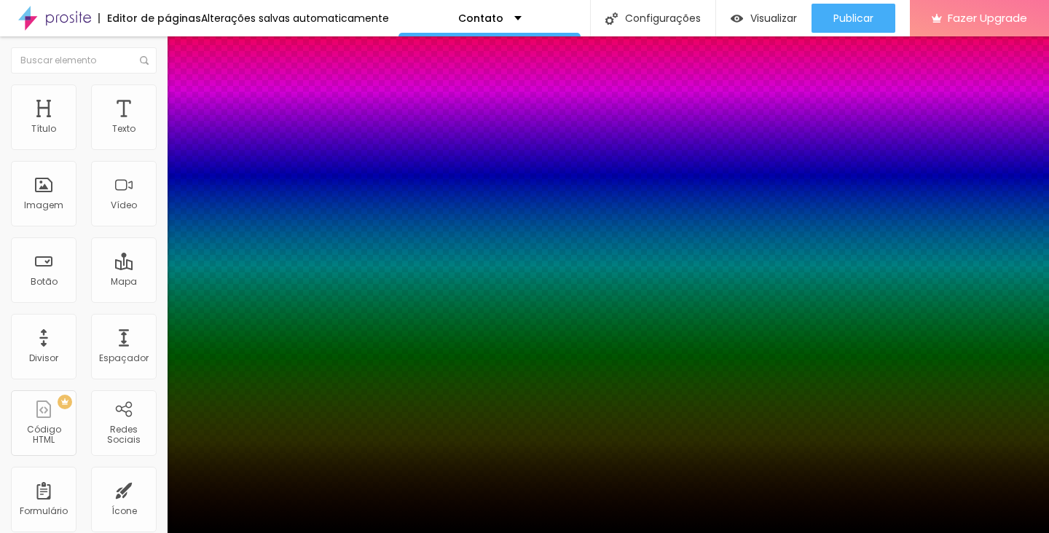
type input "23"
type input "24"
type input "25"
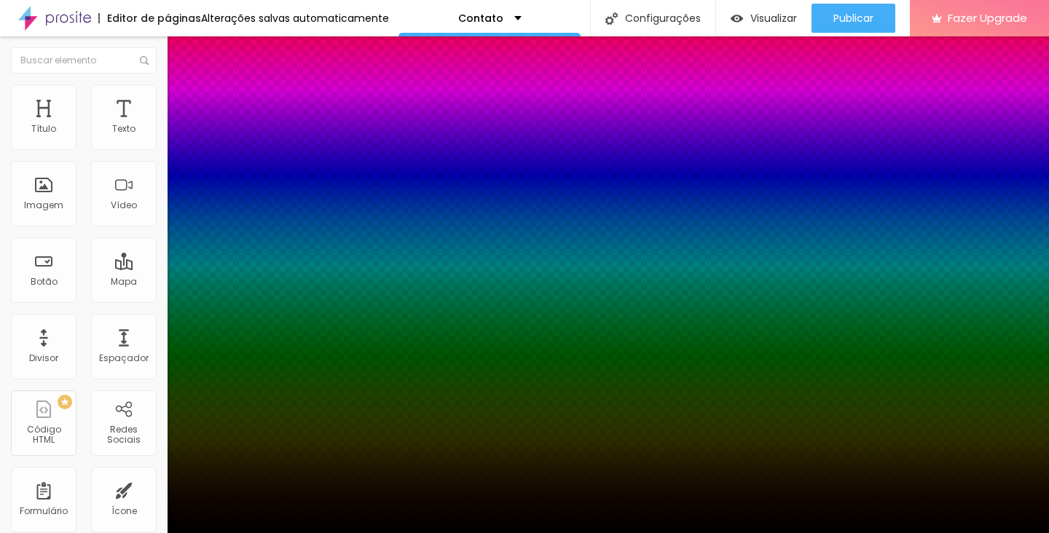
type input "26"
type input "27"
type input "28"
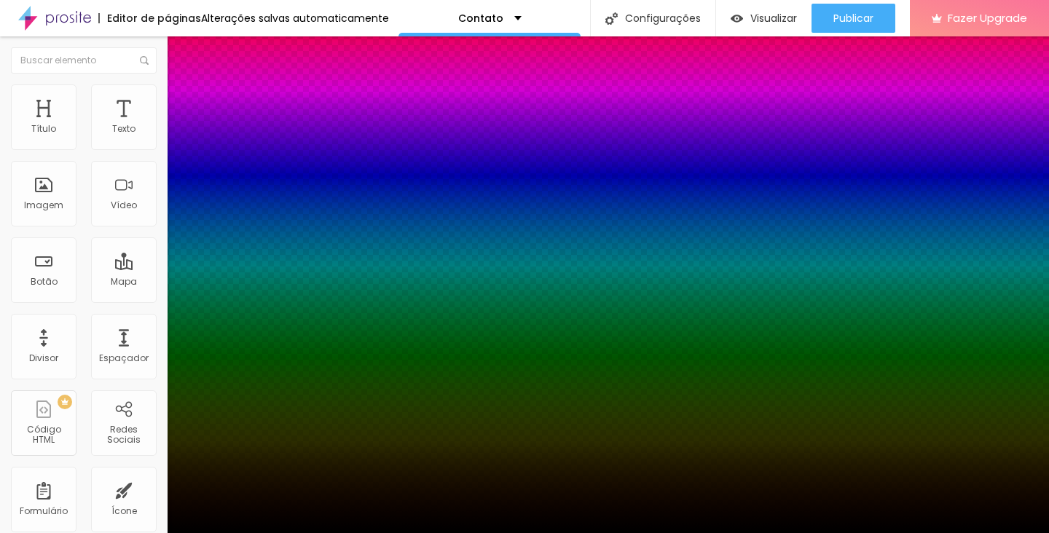
drag, startPoint x: 159, startPoint y: 326, endPoint x: 308, endPoint y: 340, distance: 149.9
type input "28"
type input "29"
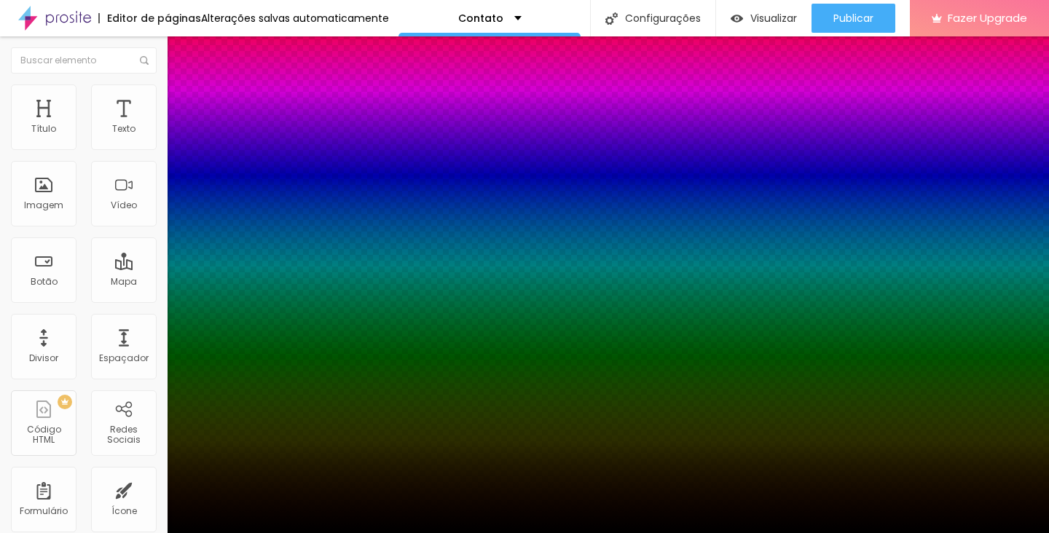
type input "30"
drag, startPoint x: 309, startPoint y: 325, endPoint x: 340, endPoint y: 325, distance: 30.6
type input "30"
type input "1"
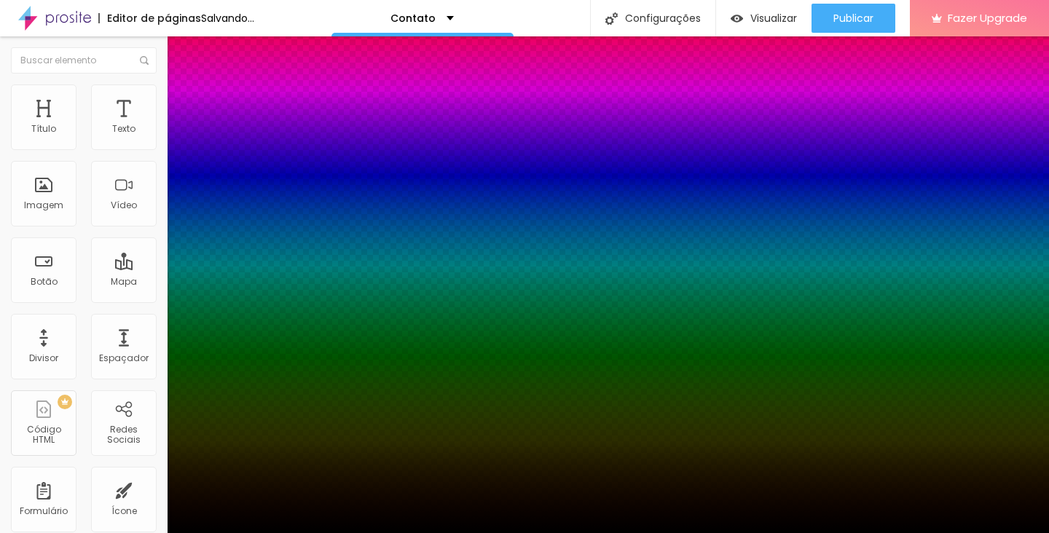
type input "1"
type input "2"
type input "3"
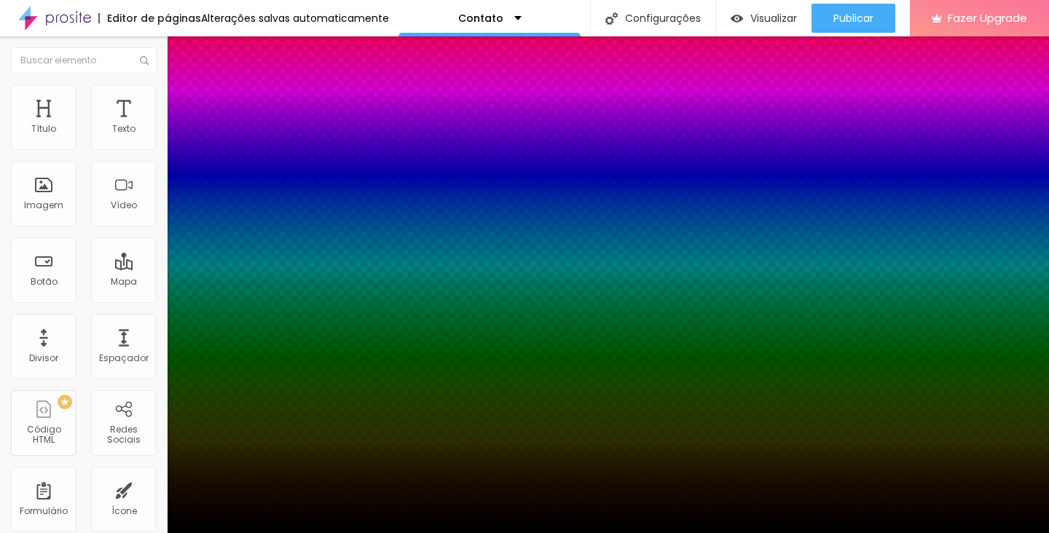
type input "2"
type input "1"
type input "0"
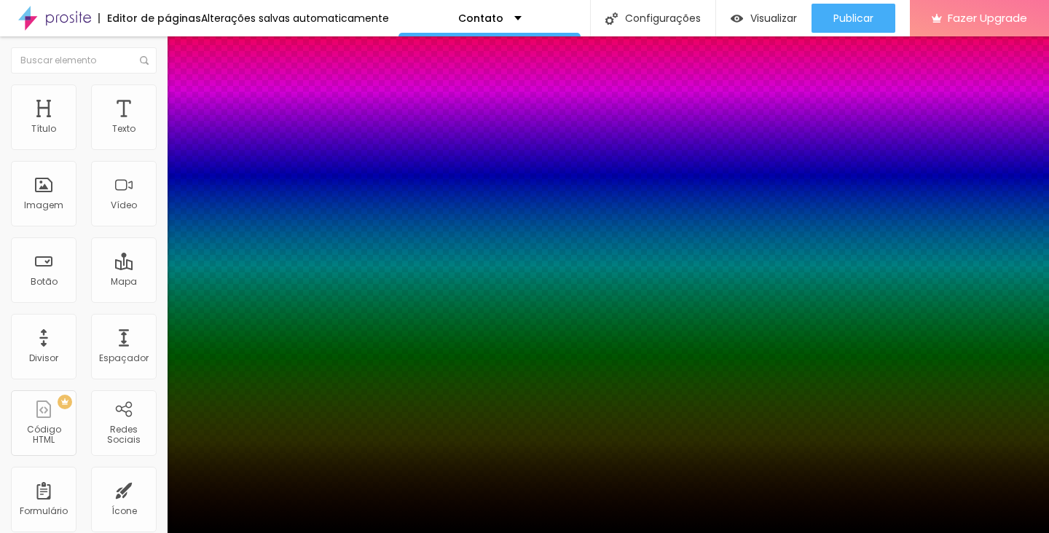
type input "0"
drag, startPoint x: 159, startPoint y: 364, endPoint x: 85, endPoint y: 365, distance: 74.3
click at [11, 532] on div at bounding box center [524, 533] width 1049 height 0
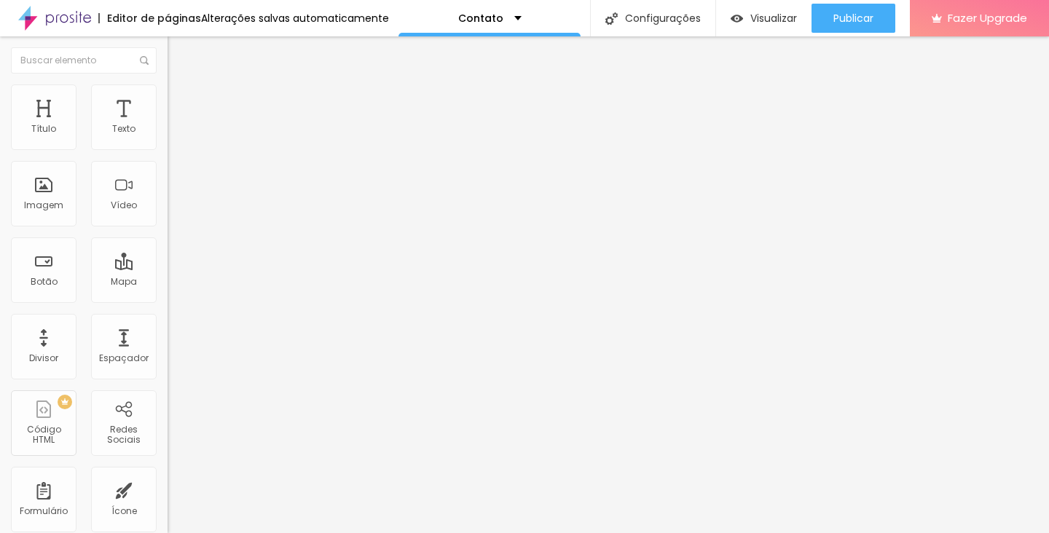
type input "11"
type input "13"
type input "14"
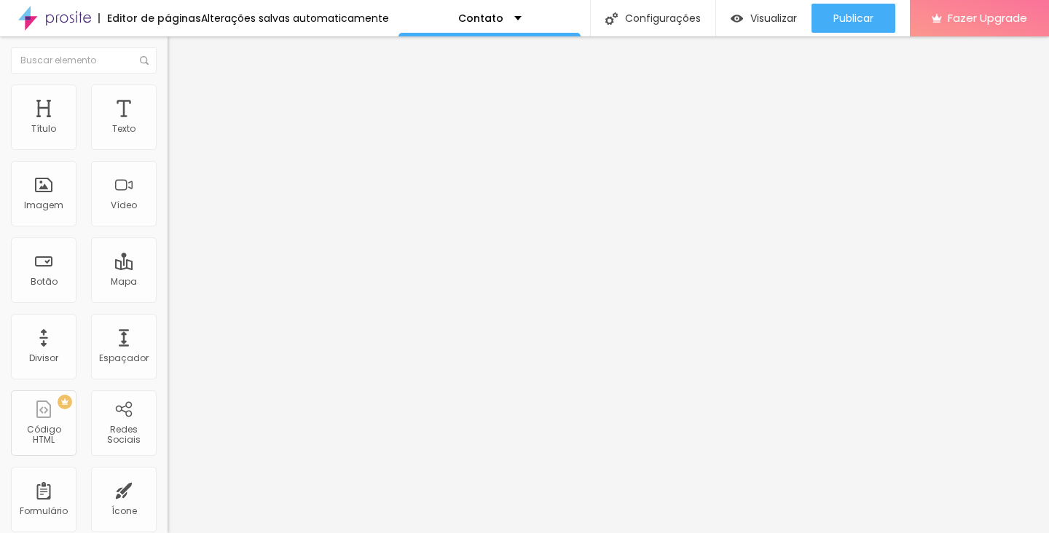
type input "14"
type input "13"
type input "12"
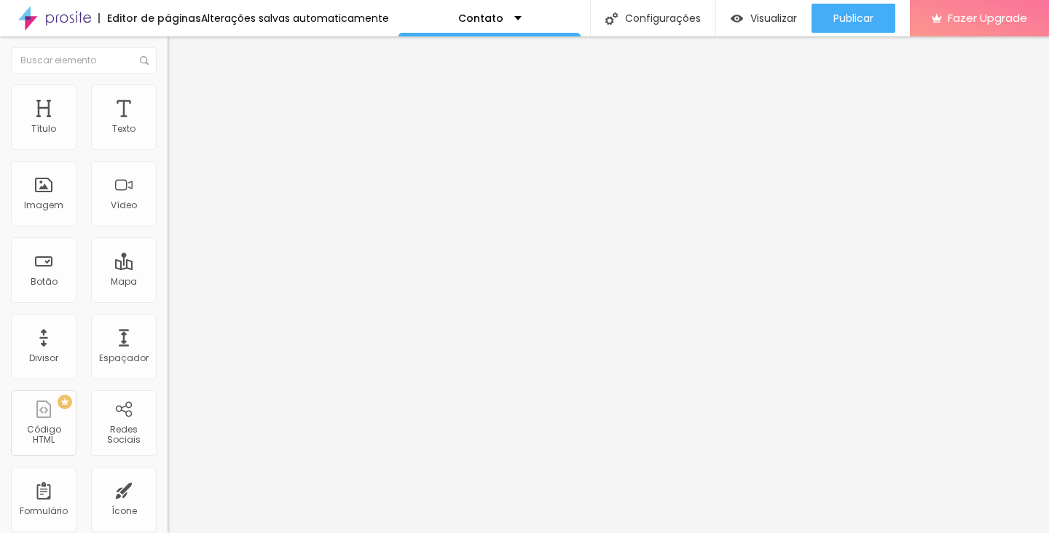
type input "11"
type input "10"
type input "9"
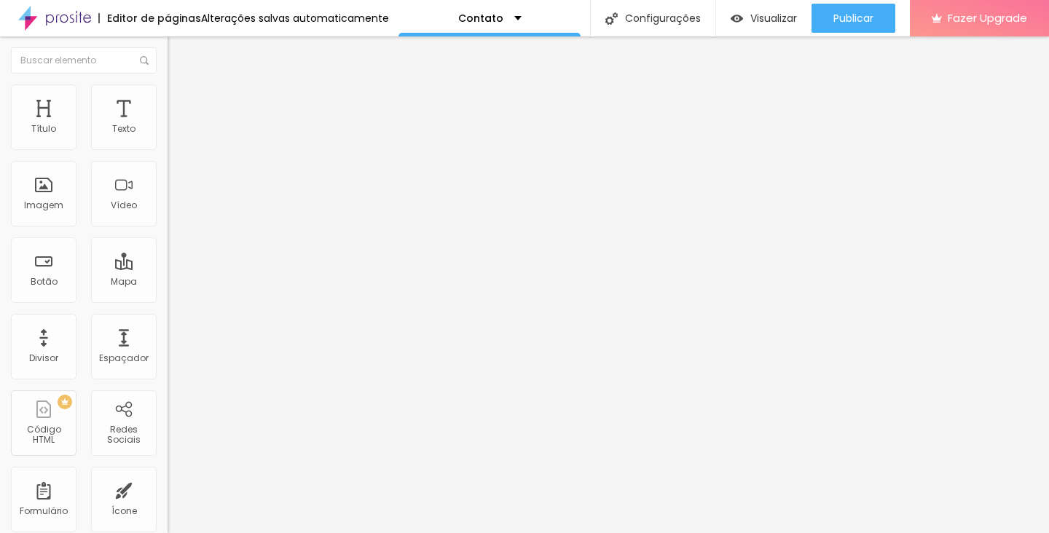
type input "9"
type input "8"
type input "7"
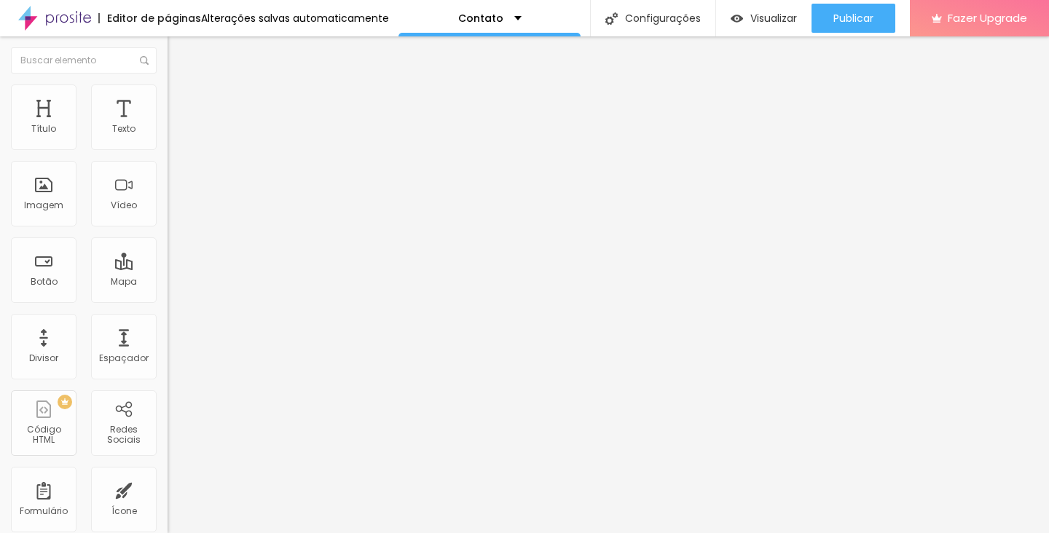
type input "6"
type input "5"
type input "4"
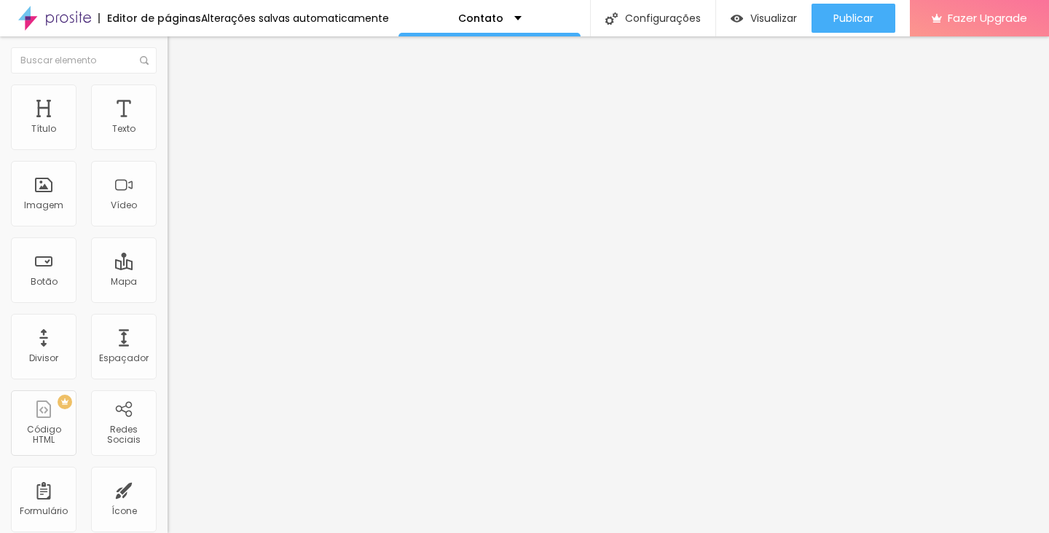
type input "4"
type input "3"
type input "4"
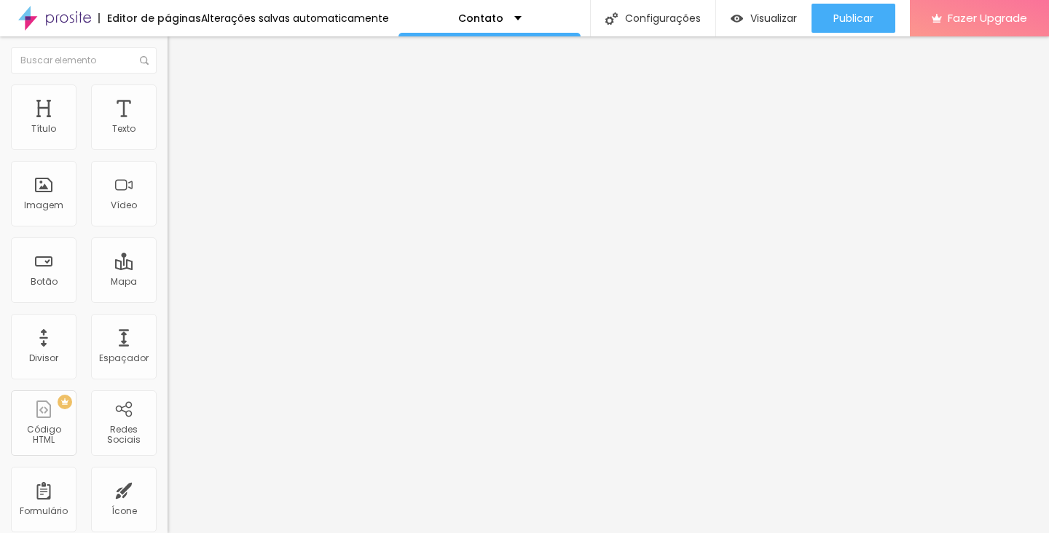
type input "5"
type input "6"
type input "8"
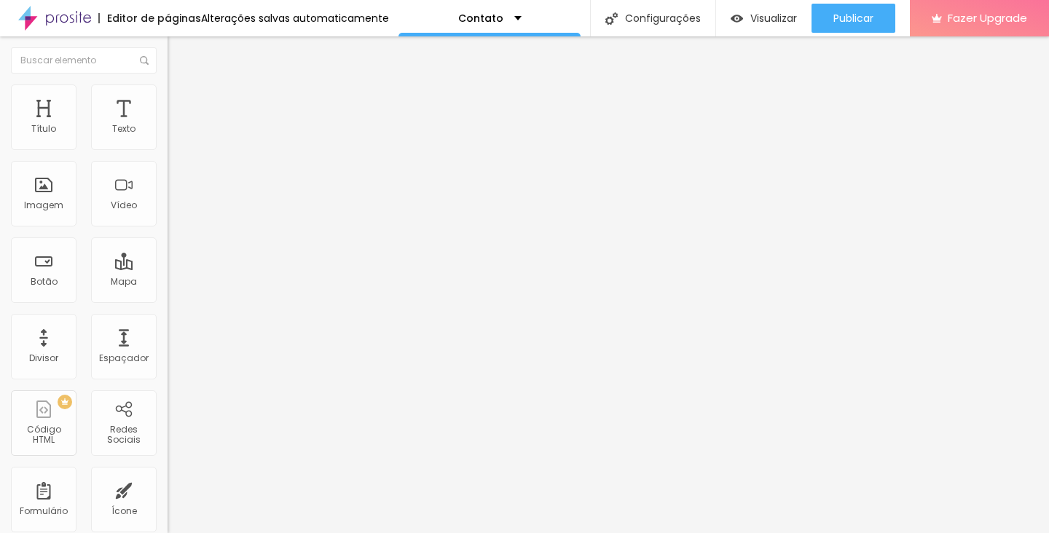
type input "8"
type input "11"
type input "13"
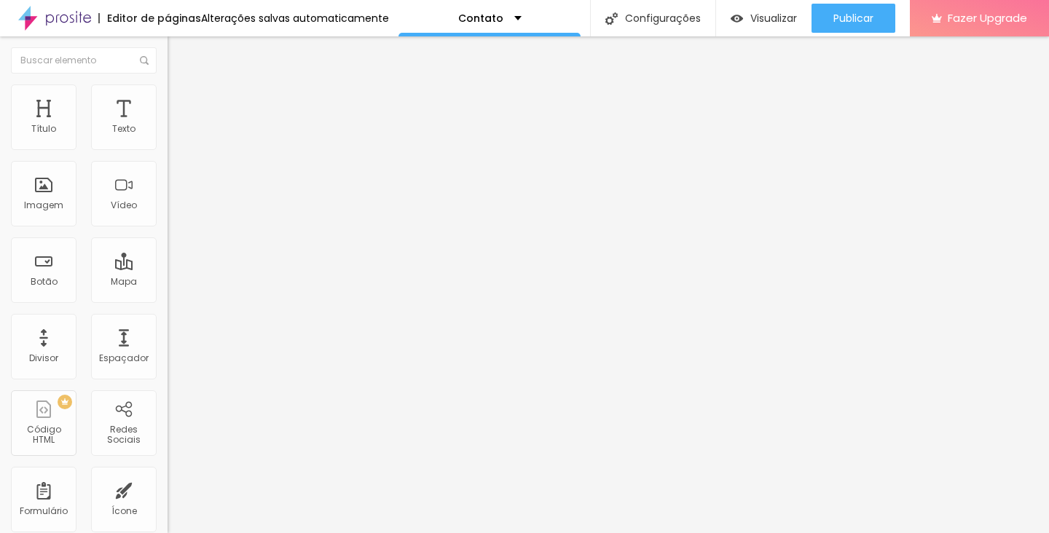
type input "15"
type input "16"
type input "17"
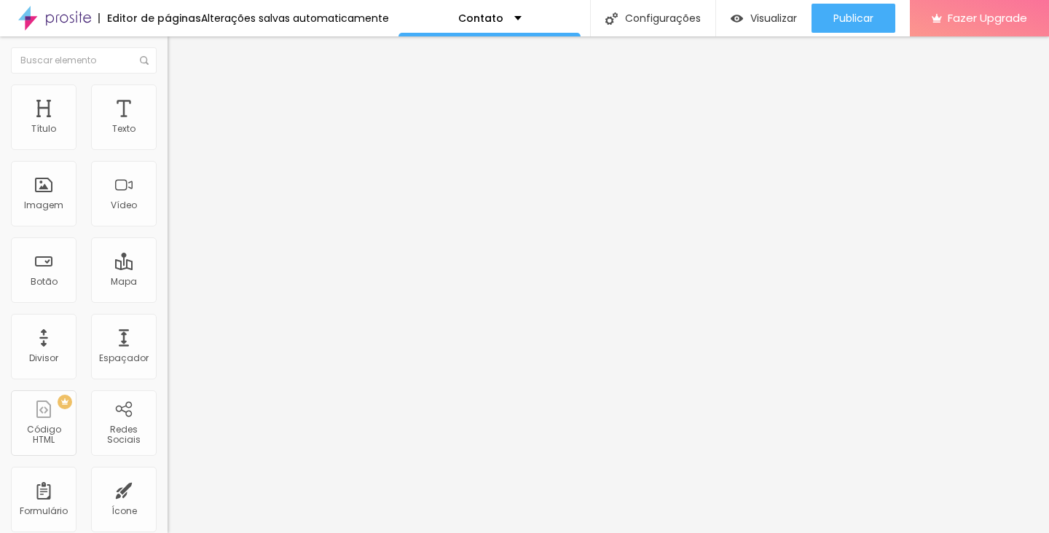
type input "17"
type input "18"
drag, startPoint x: 62, startPoint y: 240, endPoint x: 97, endPoint y: 249, distance: 36.0
click at [167, 225] on div "Espaço entre items 18" at bounding box center [250, 206] width 167 height 37
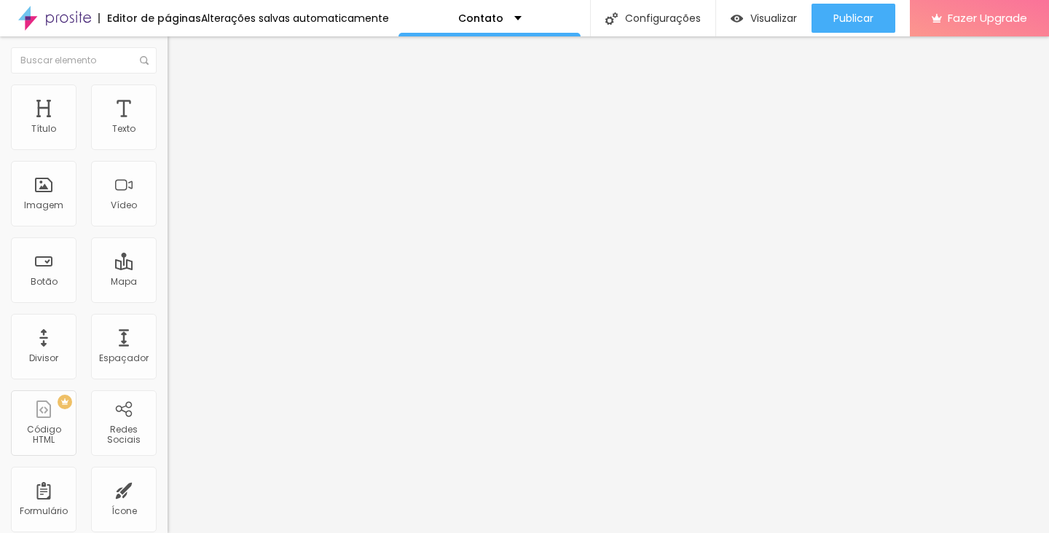
click at [167, 304] on button "button" at bounding box center [177, 306] width 20 height 15
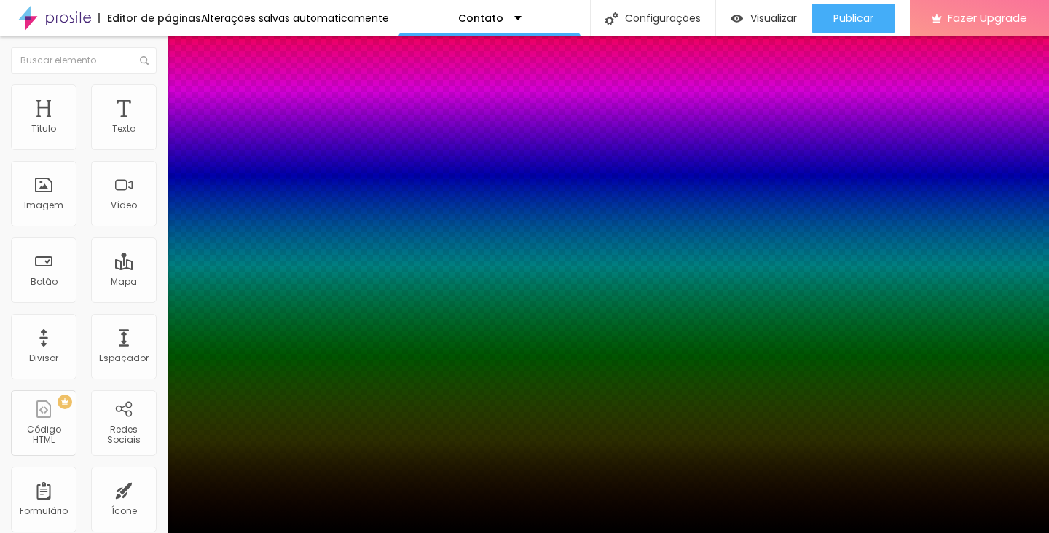
click at [259, 532] on div at bounding box center [524, 542] width 1049 height 0
click at [63, 532] on div at bounding box center [524, 533] width 1049 height 0
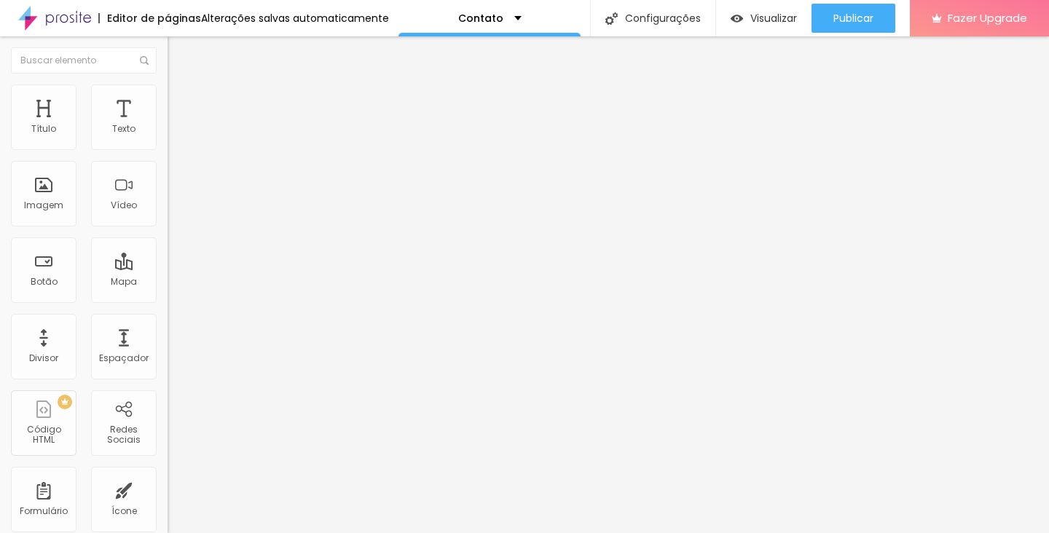
click at [167, 83] on img at bounding box center [173, 76] width 13 height 13
click at [167, 451] on div "Editar Redes Sociais Conteúdo Estilo Avançado Instagram Rede social Instagram E…" at bounding box center [250, 284] width 167 height 497
click at [181, 103] on span "Avançado" at bounding box center [205, 109] width 48 height 12
click at [167, 89] on li "Estilo" at bounding box center [250, 91] width 167 height 15
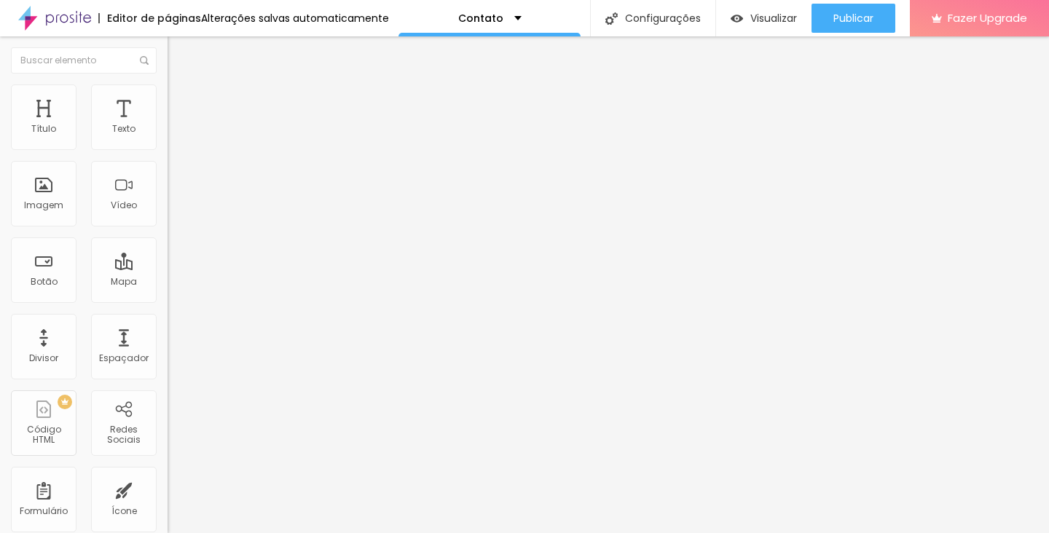
click at [167, 83] on img at bounding box center [173, 76] width 13 height 13
click at [775, 15] on span "Visualizar" at bounding box center [773, 18] width 47 height 12
click at [167, 133] on span "Encaixotado" at bounding box center [195, 126] width 57 height 12
click at [167, 155] on span "Completo" at bounding box center [189, 149] width 44 height 12
click at [167, 140] on div "Encaixotado" at bounding box center [250, 135] width 167 height 9
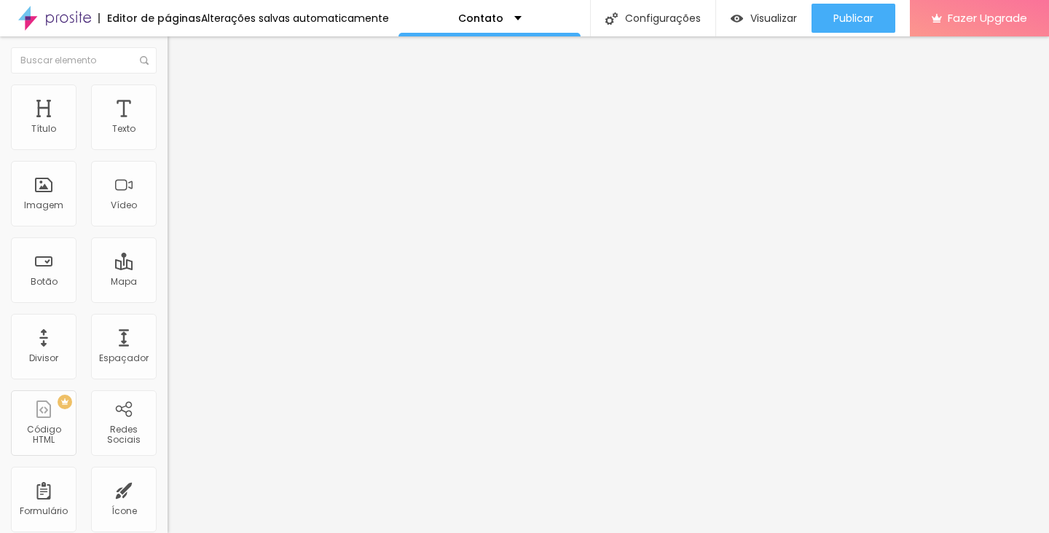
click at [167, 155] on span "Completo" at bounding box center [189, 149] width 44 height 12
click at [167, 141] on span "Encaixotado" at bounding box center [195, 135] width 57 height 12
click at [167, 133] on span "Encaixotado" at bounding box center [195, 126] width 57 height 12
click at [167, 83] on img at bounding box center [173, 76] width 13 height 13
click at [167, 89] on li "Estilo" at bounding box center [250, 91] width 167 height 15
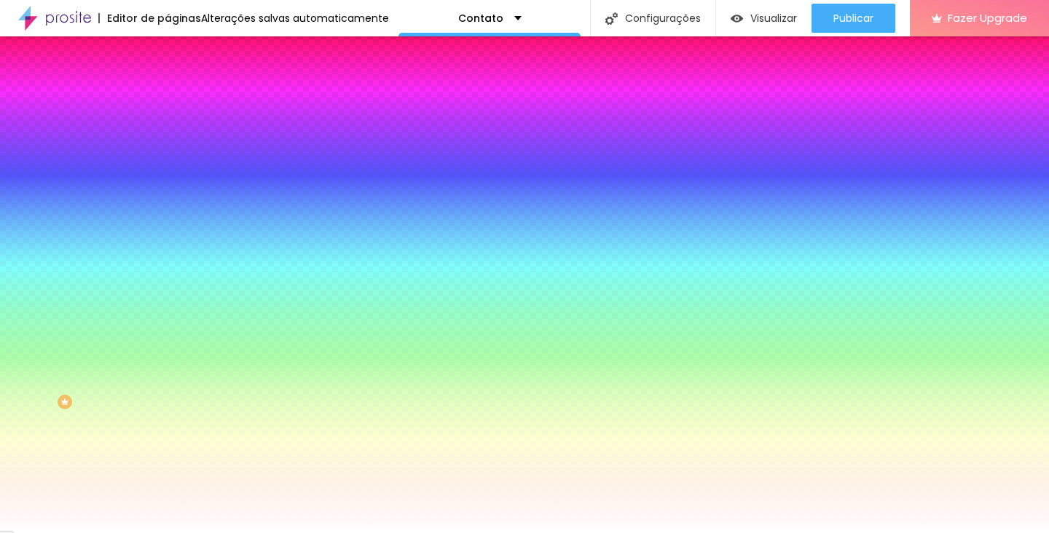
click at [167, 151] on span "Nenhum" at bounding box center [186, 145] width 38 height 12
click at [167, 173] on div "Parallax" at bounding box center [250, 168] width 167 height 9
click at [167, 160] on span "Nenhum" at bounding box center [186, 154] width 38 height 12
click at [167, 134] on span "Adicionar imagem" at bounding box center [214, 128] width 94 height 12
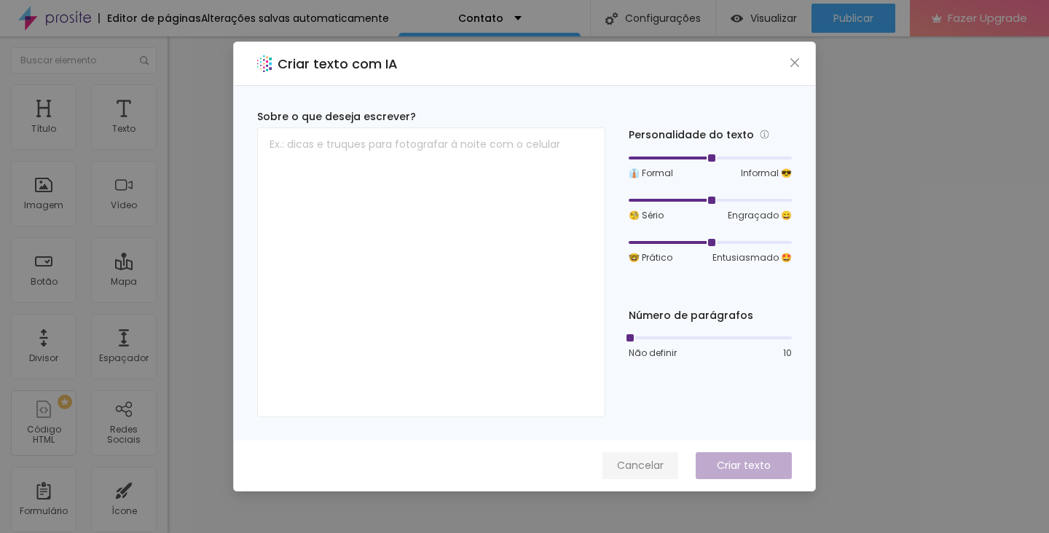
click at [643, 464] on span "Cancelar" at bounding box center [640, 465] width 47 height 15
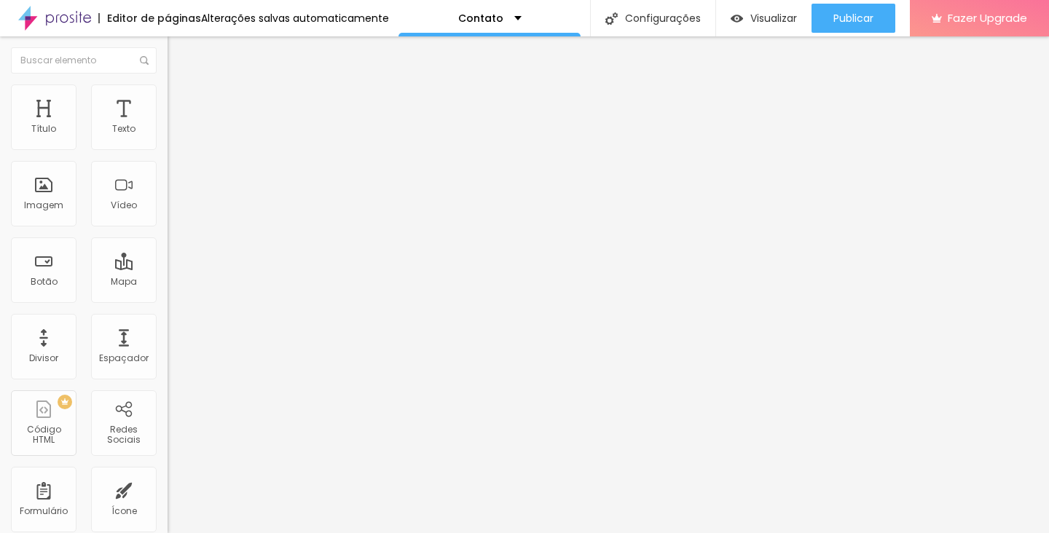
click at [167, 133] on span "Encaixotado" at bounding box center [195, 126] width 57 height 12
click at [167, 155] on span "Completo" at bounding box center [189, 149] width 44 height 12
click at [167, 97] on li "Estilo" at bounding box center [250, 91] width 167 height 15
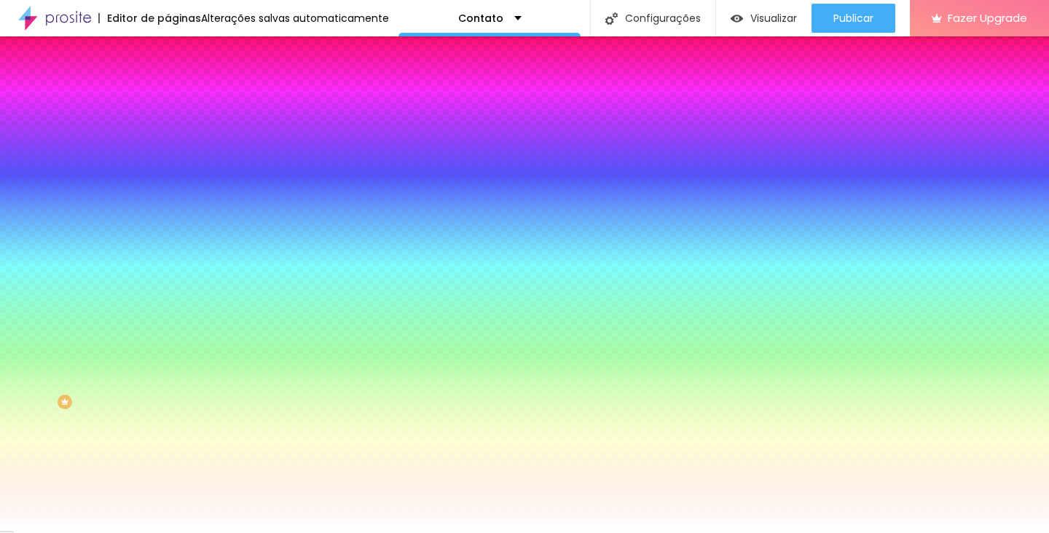
click at [173, 242] on icon "button" at bounding box center [178, 237] width 10 height 10
click at [173, 257] on icon "button" at bounding box center [177, 252] width 9 height 9
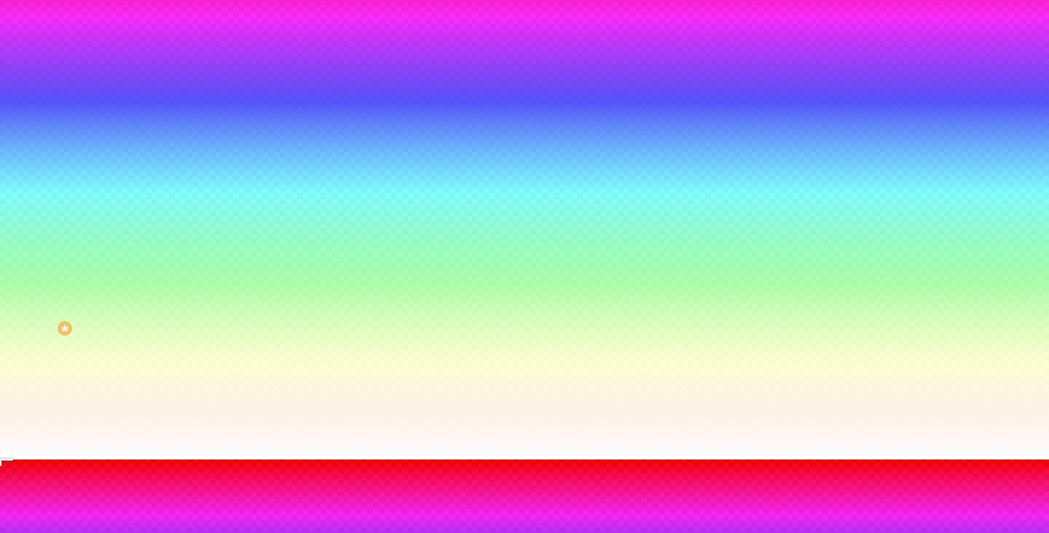
scroll to position [81, 0]
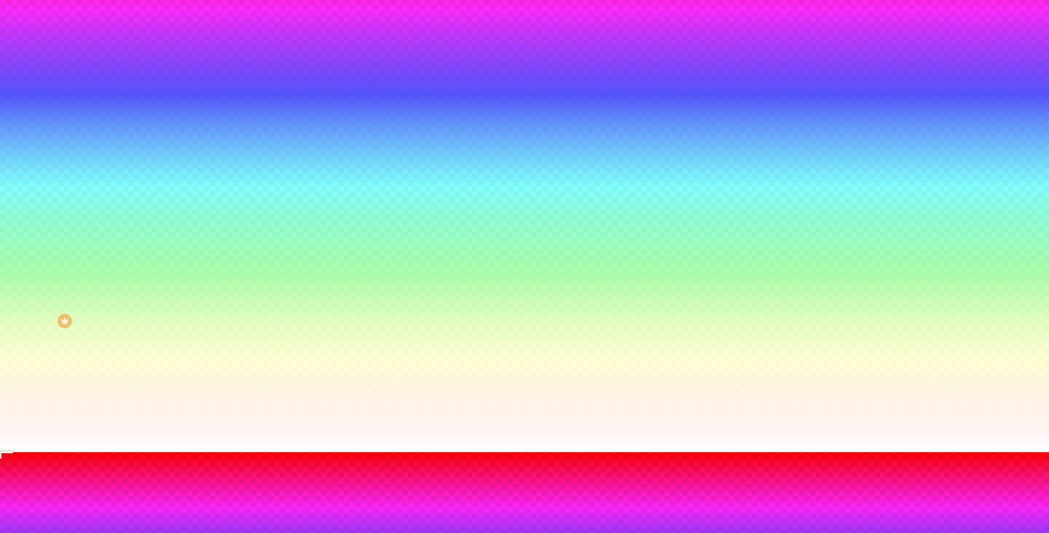
radio input "false"
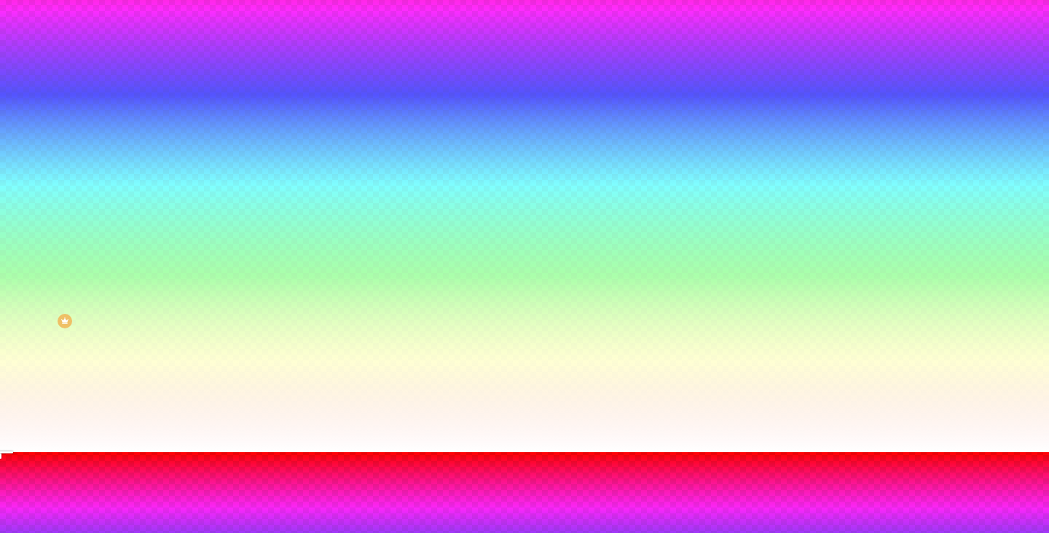
radio input "false"
radio input "true"
radio input "false"
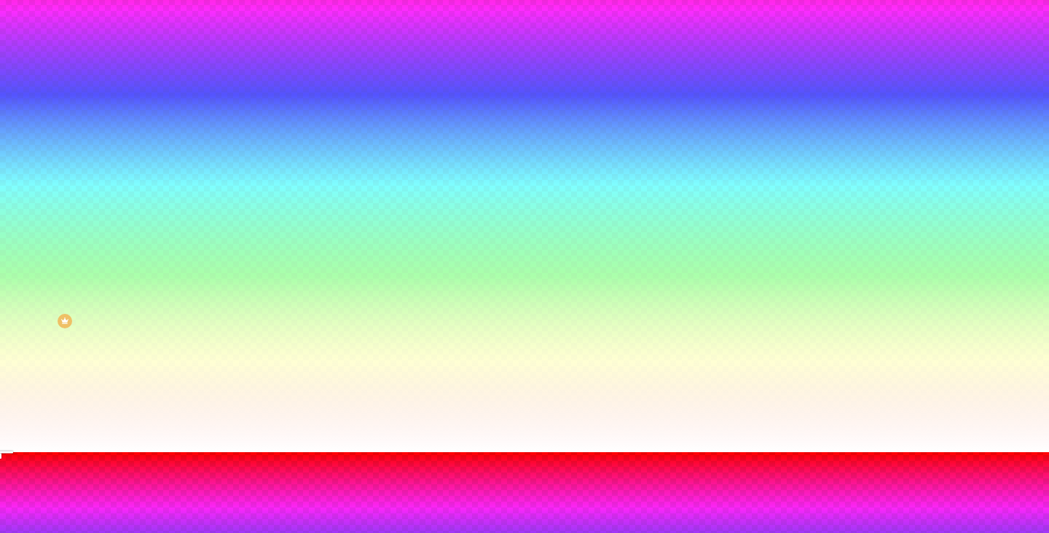
radio input "false"
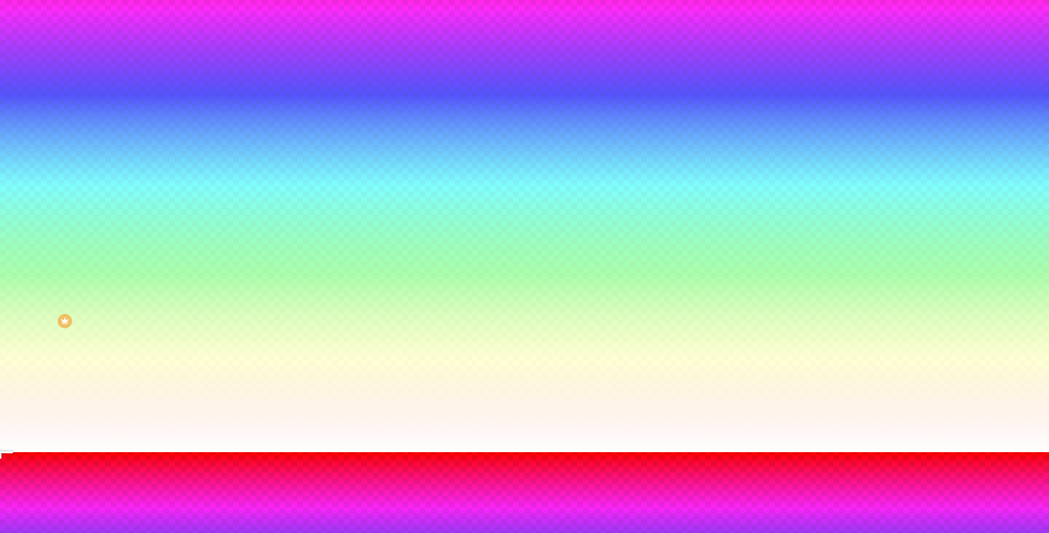
radio input "false"
radio input "true"
radio input "false"
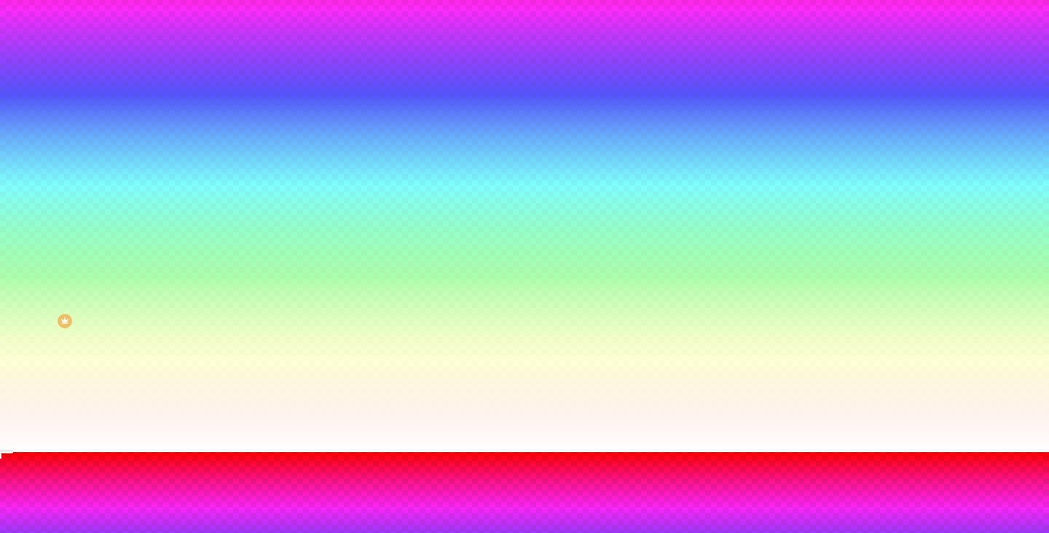
type input "95"
type input "90"
type input "85"
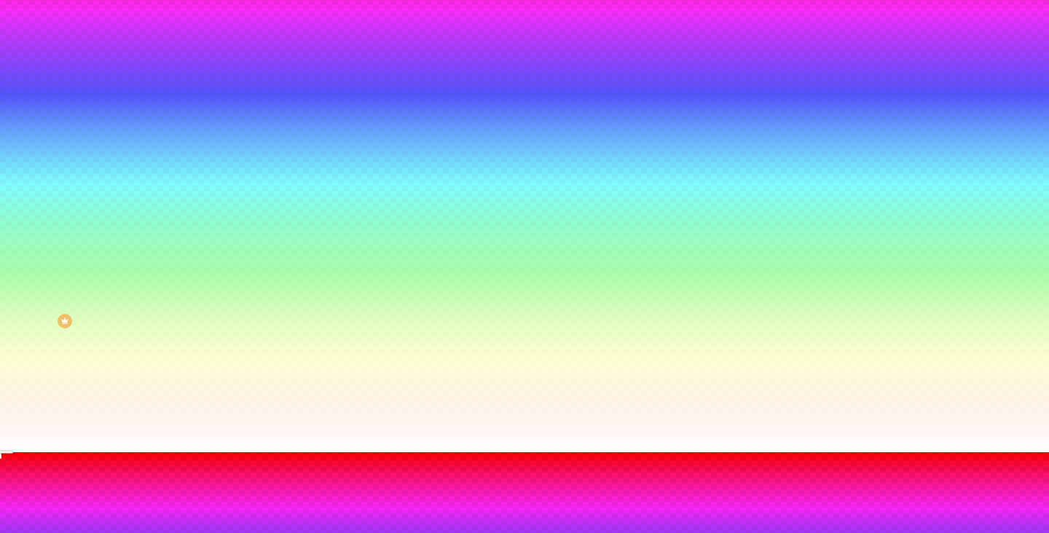
type input "85"
type input "80"
type input "75"
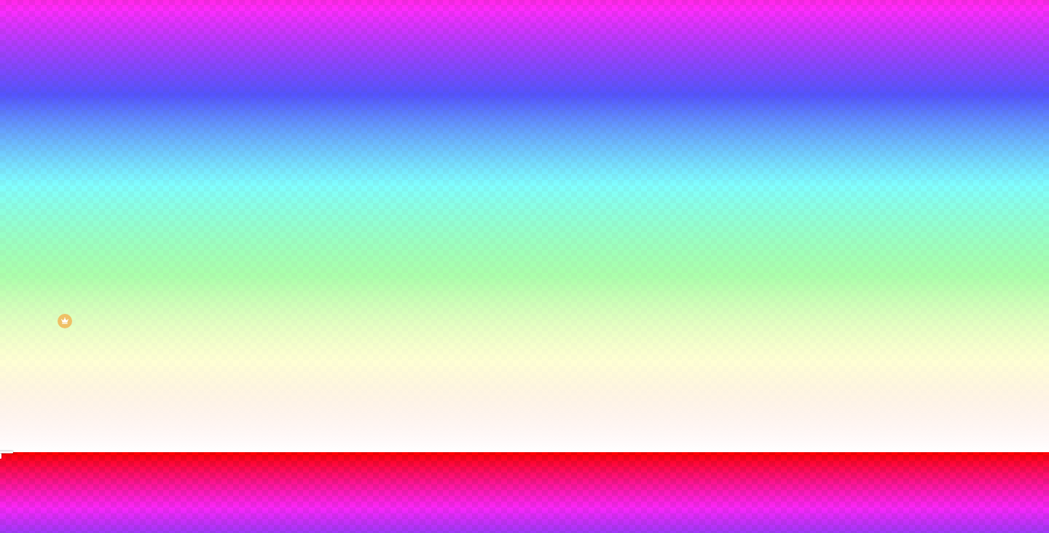
type input "70"
type input "65"
type input "70"
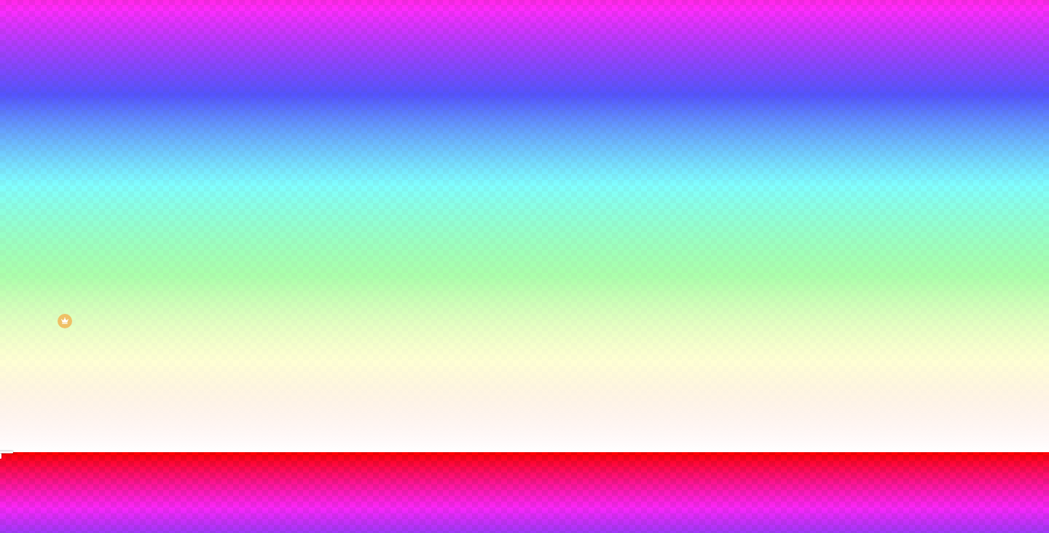
type input "70"
type input "75"
type input "80"
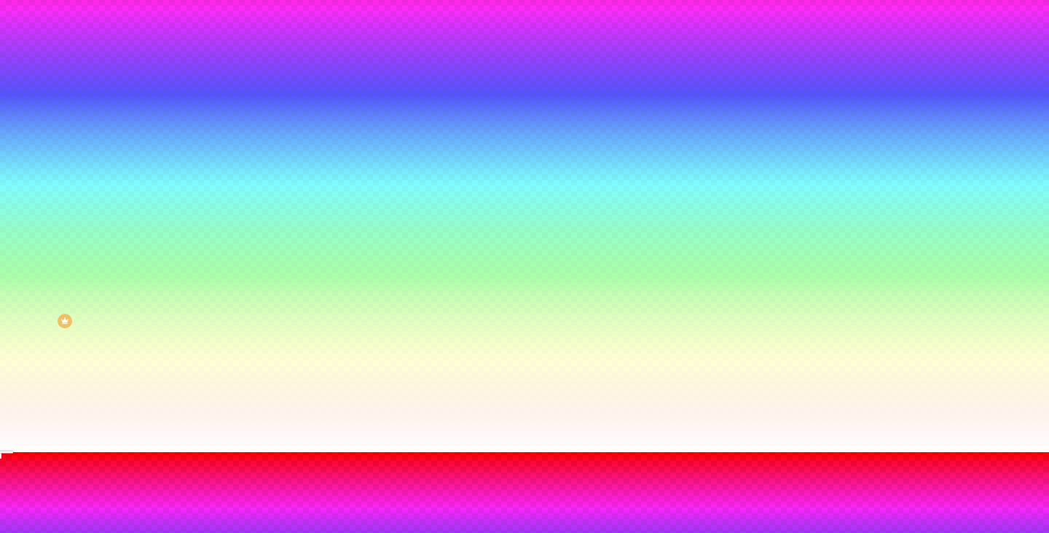
type input "85"
type input "90"
type input "95"
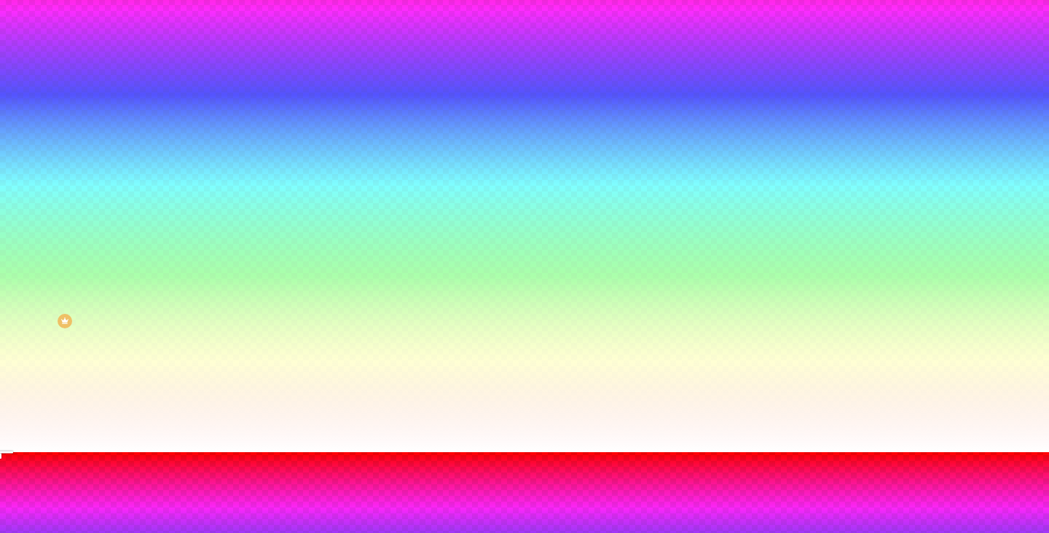
type input "95"
type input "100"
type input "105"
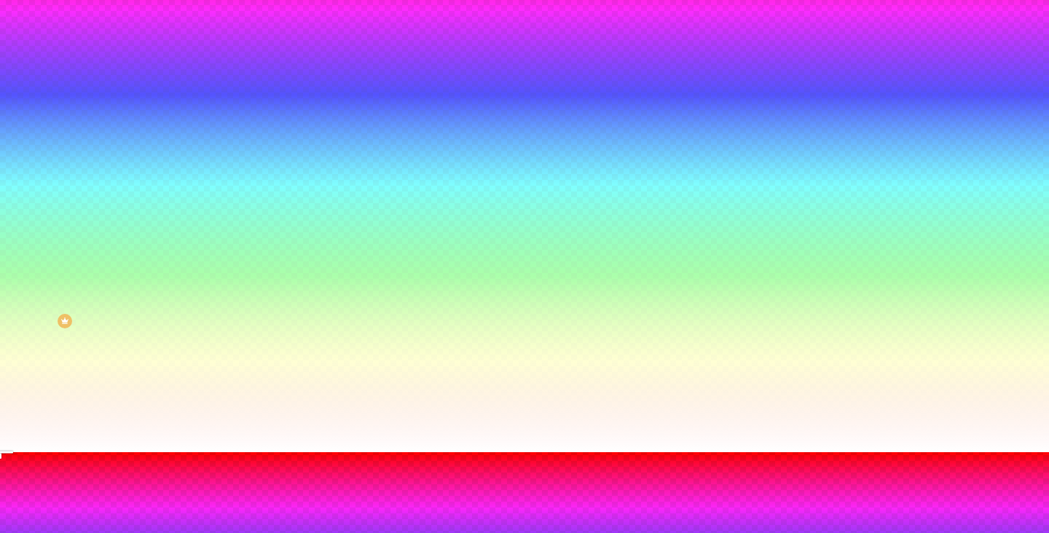
type input "110"
type input "115"
type input "110"
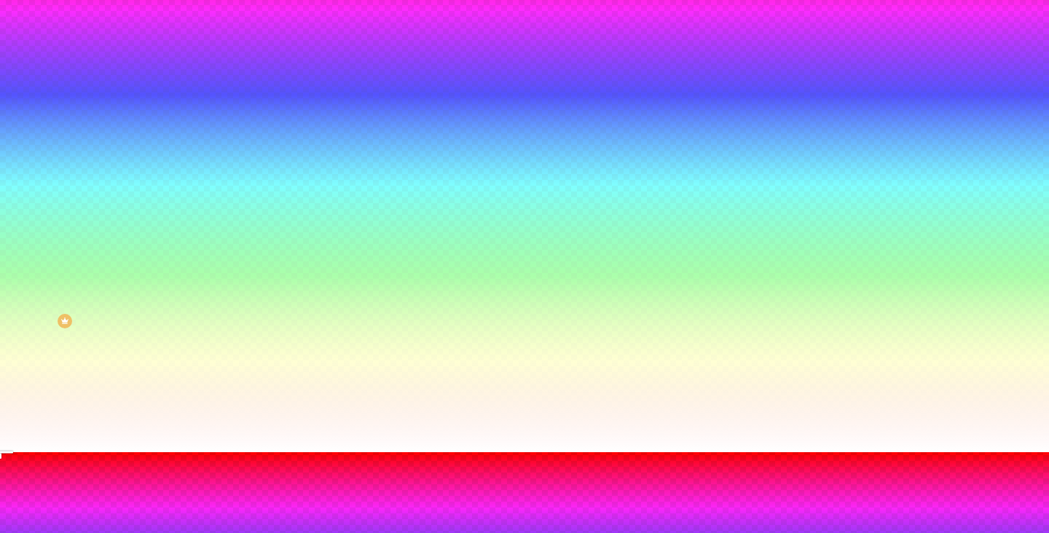
type input "110"
type input "105"
type input "100"
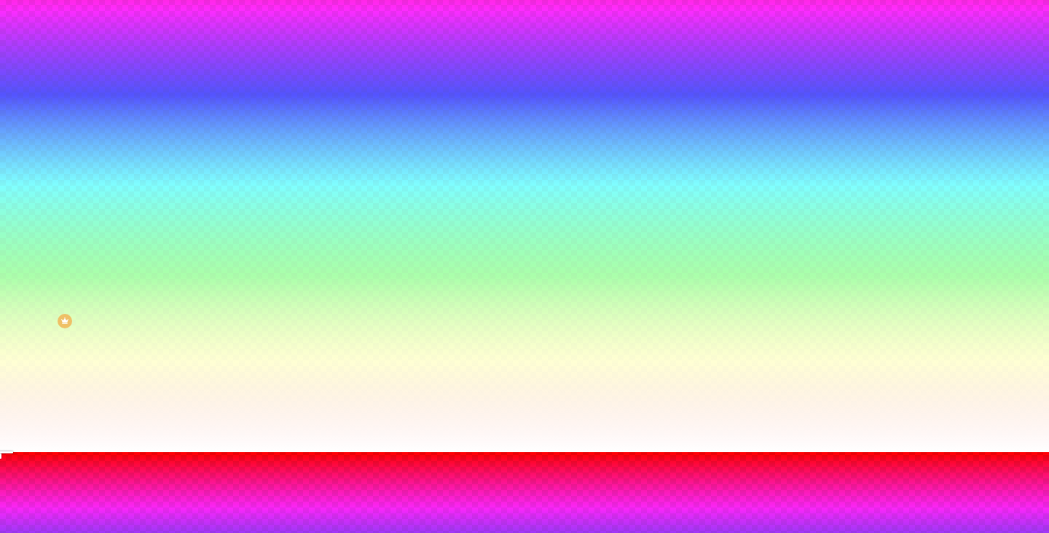
type input "95"
type input "90"
type input "85"
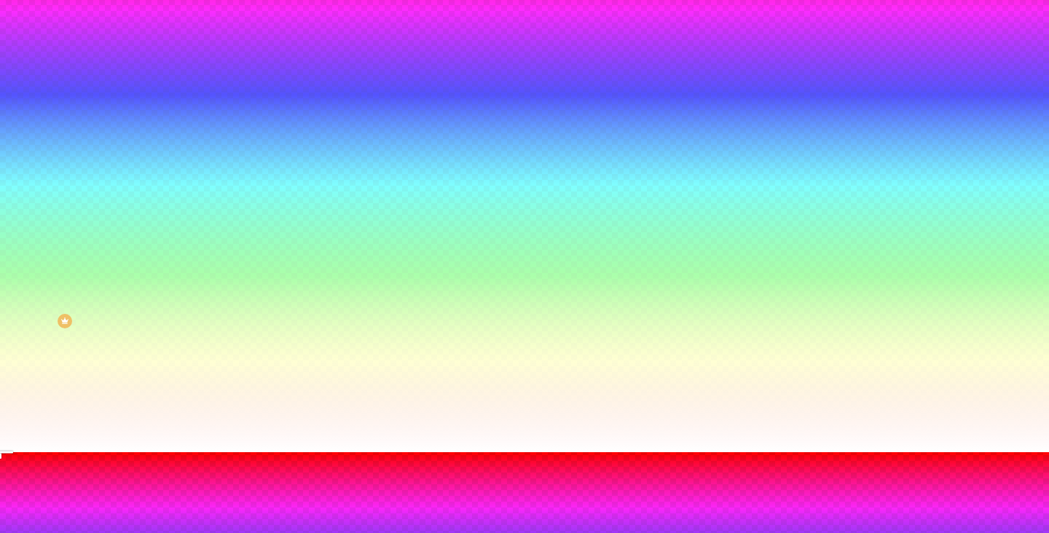
type input "85"
drag, startPoint x: 192, startPoint y: 443, endPoint x: 181, endPoint y: 447, distance: 11.5
type input "110"
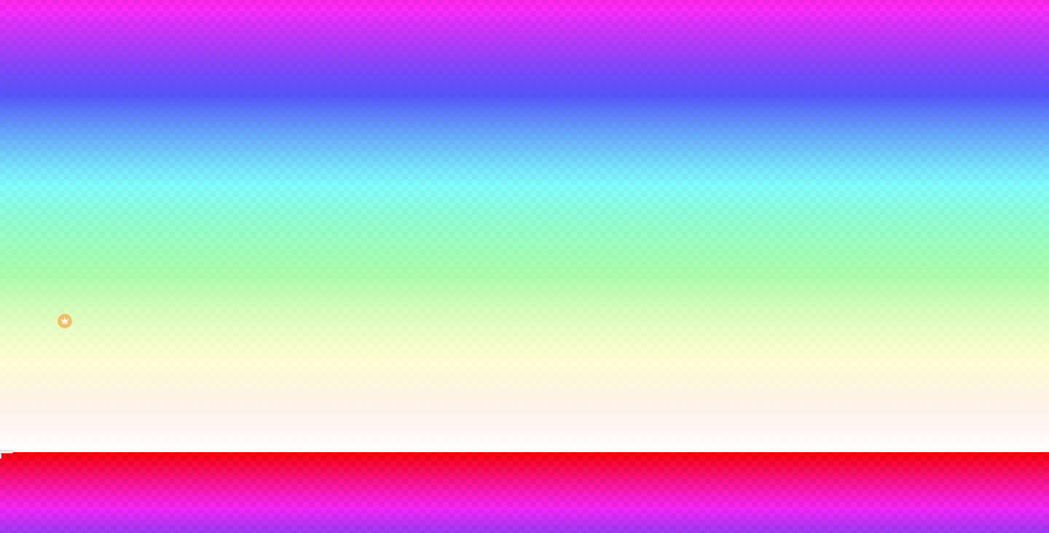
type input "115"
type input "125"
type input "135"
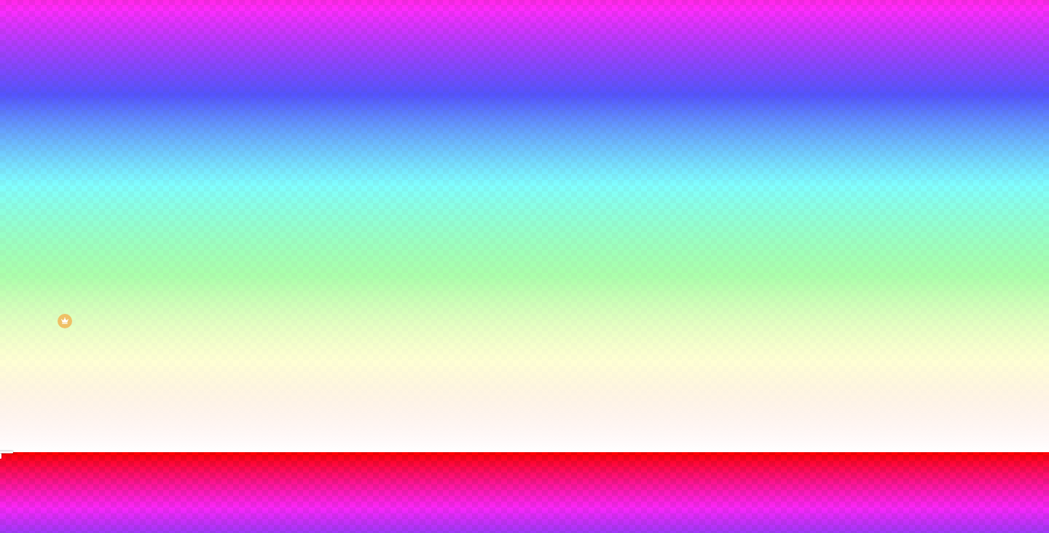
type input "135"
type input "145"
type input "150"
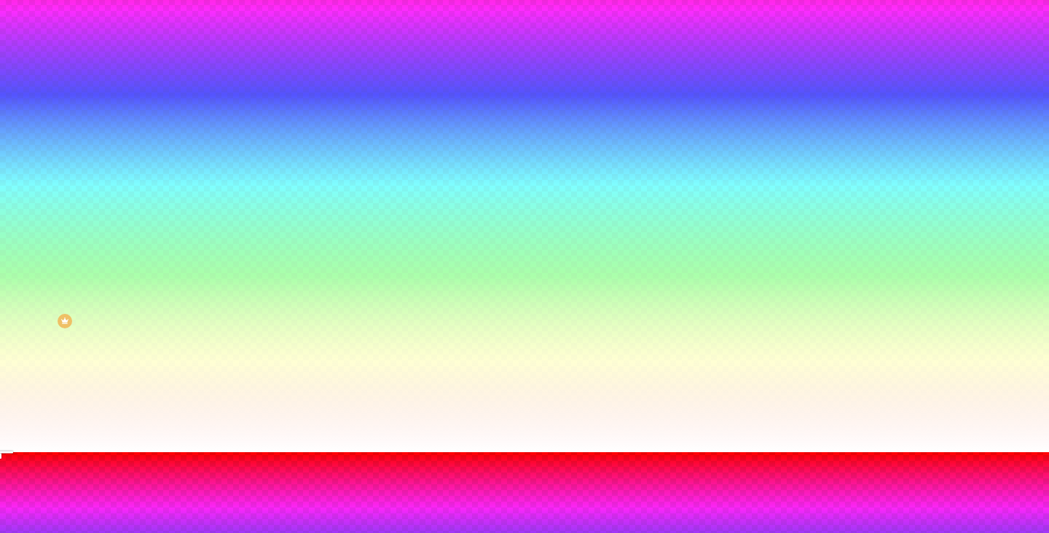
type input "155"
type input "160"
type input "165"
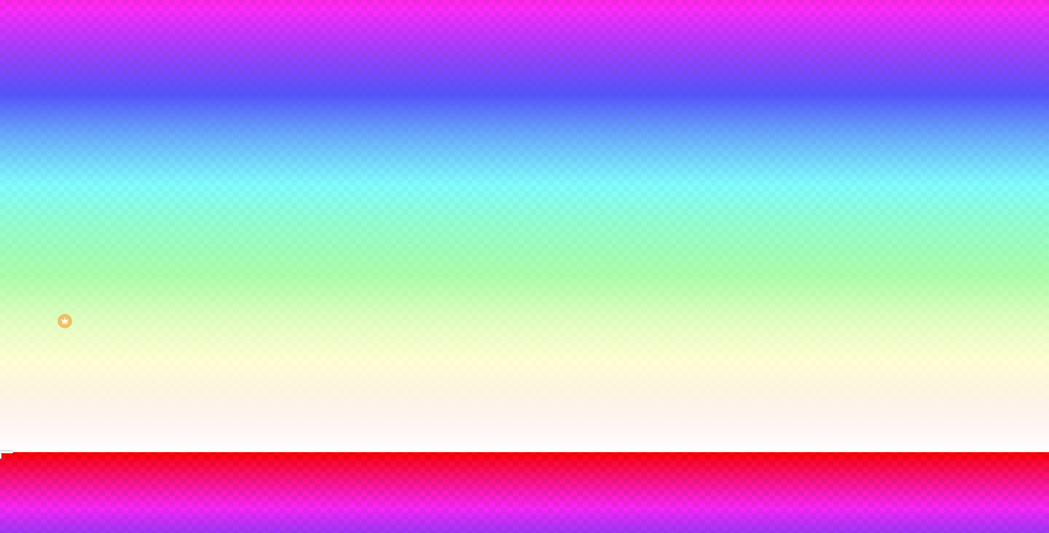
type input "165"
type input "160"
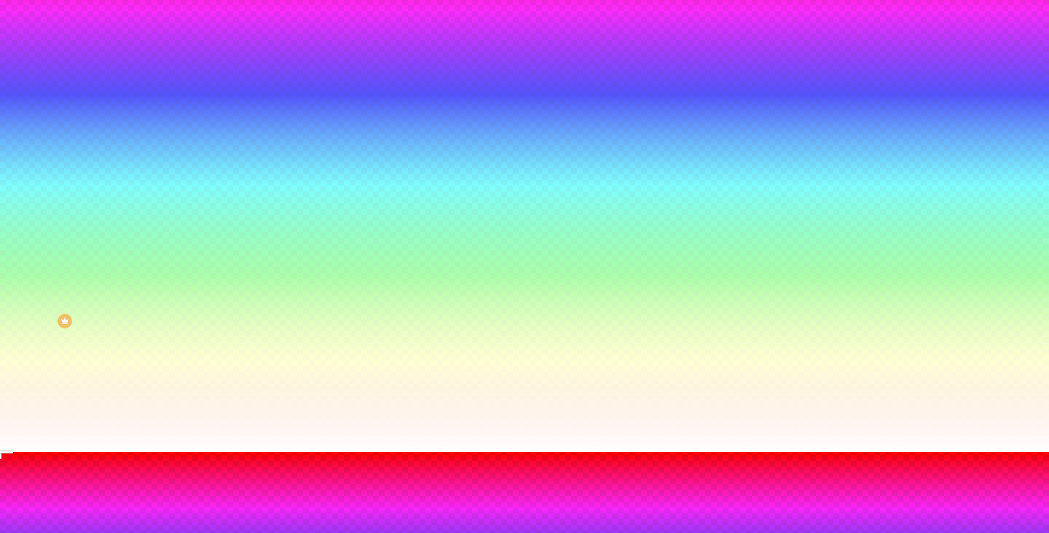
click at [6, 452] on div at bounding box center [524, 452] width 1049 height 0
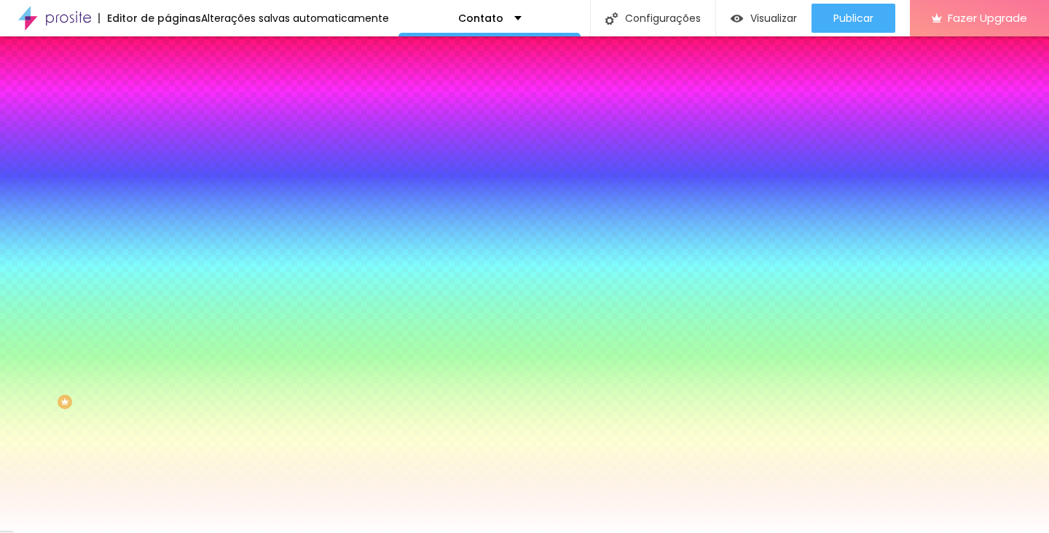
click at [167, 302] on button "button" at bounding box center [177, 294] width 20 height 15
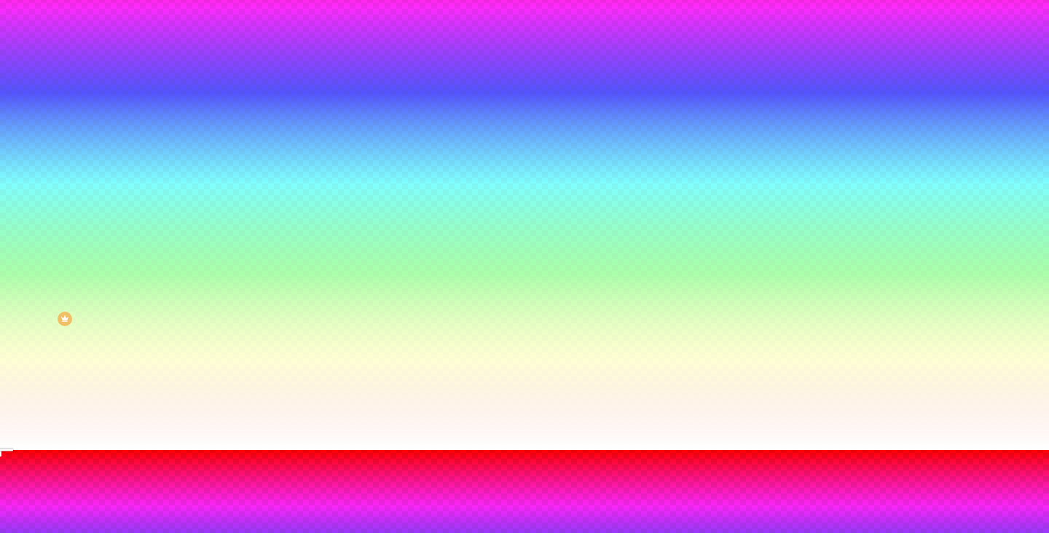
scroll to position [87, 0]
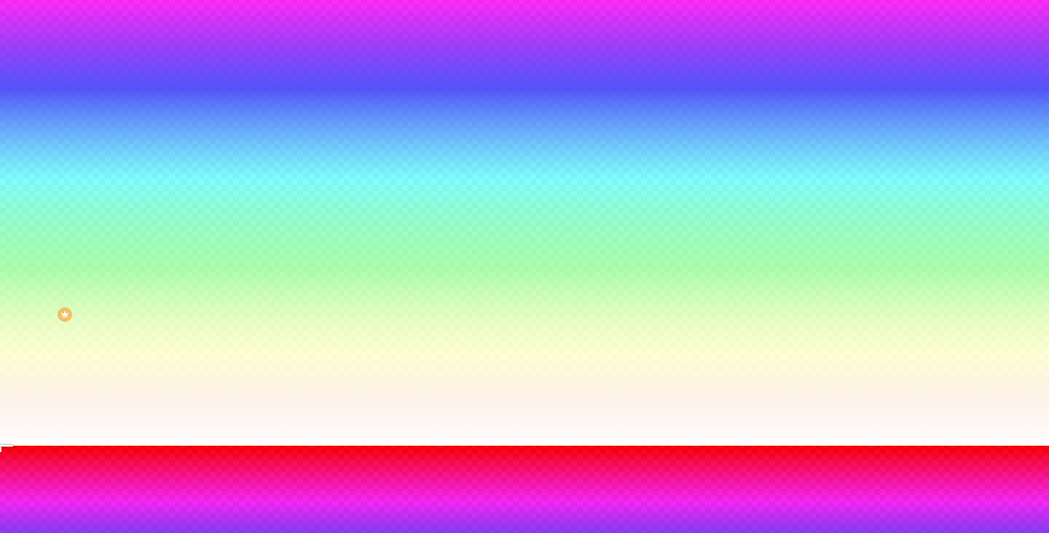
click at [309, 454] on div at bounding box center [524, 454] width 1049 height 0
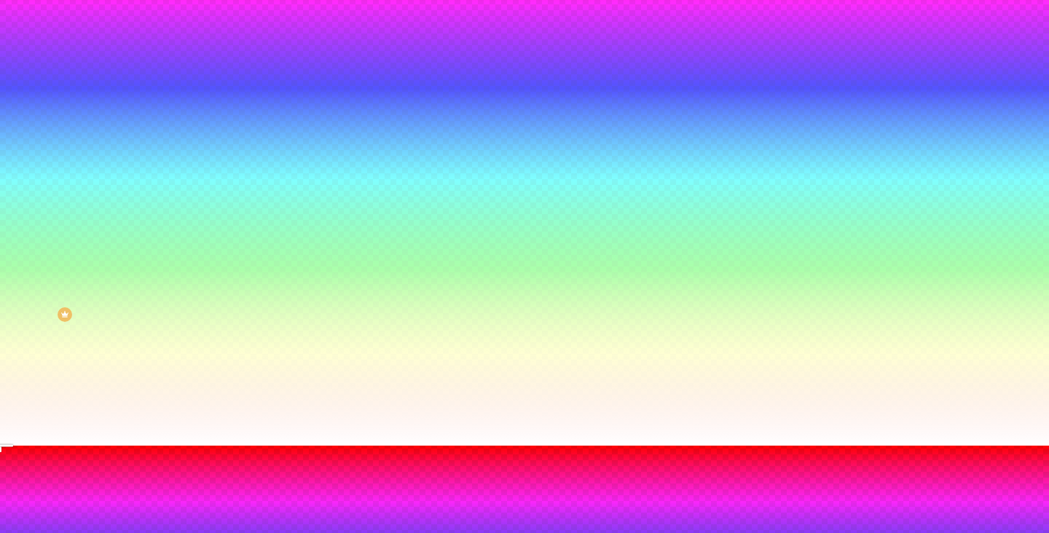
click at [314, 454] on div at bounding box center [524, 454] width 1049 height 0
click at [39, 446] on div at bounding box center [524, 446] width 1049 height 0
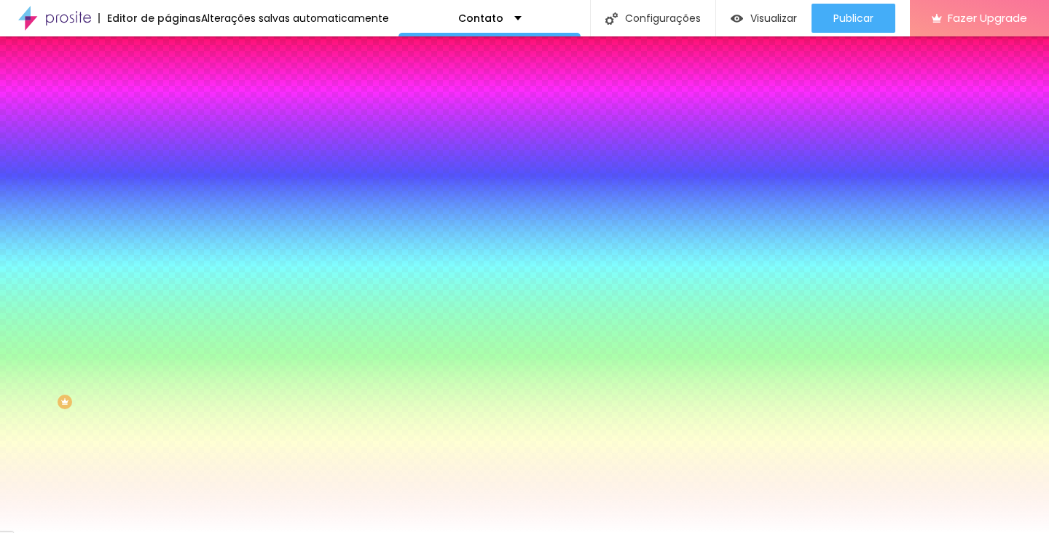
click at [167, 99] on li "Avançado" at bounding box center [250, 106] width 167 height 15
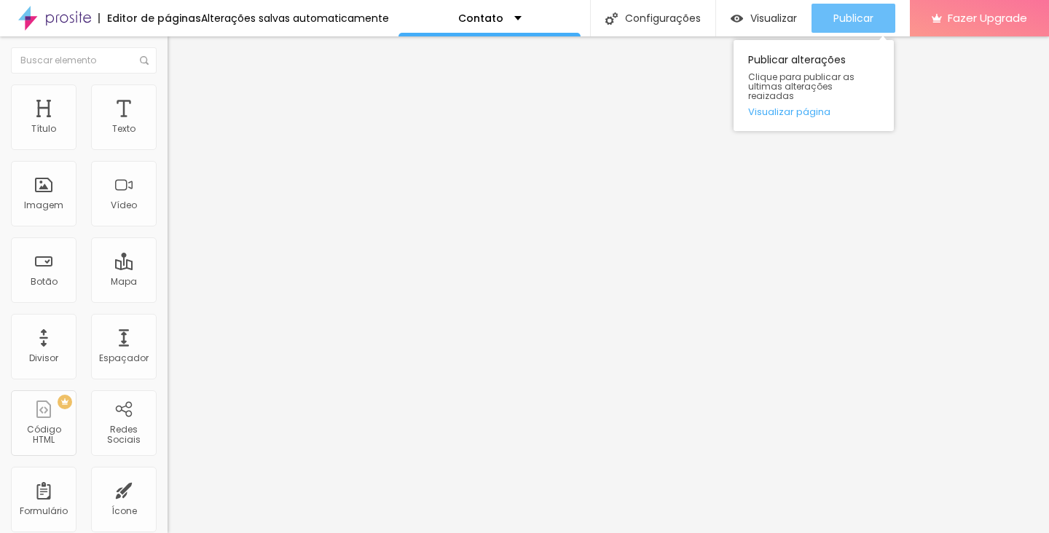
click at [835, 17] on span "Publicar" at bounding box center [853, 18] width 40 height 12
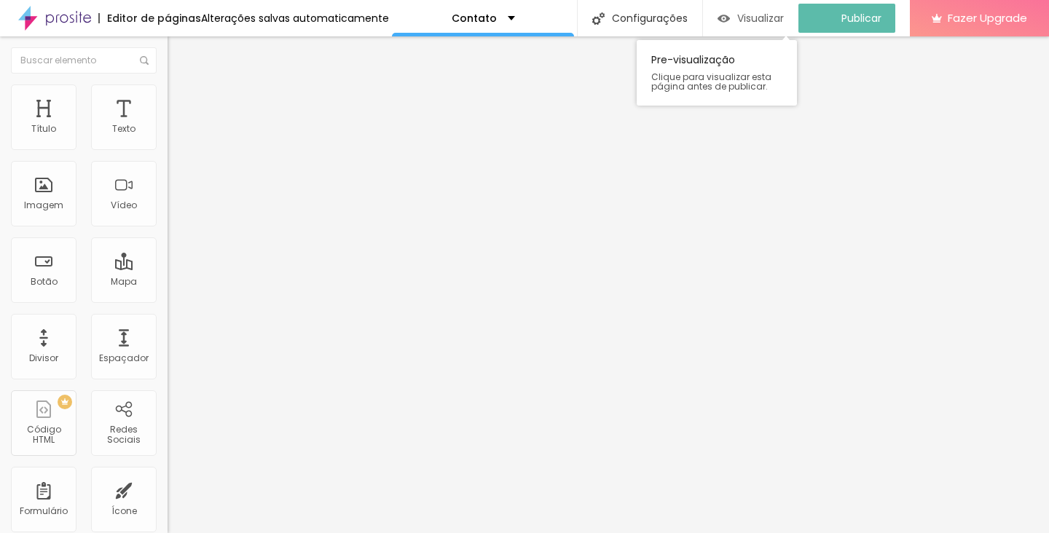
click at [757, 14] on span "Visualizar" at bounding box center [760, 18] width 47 height 12
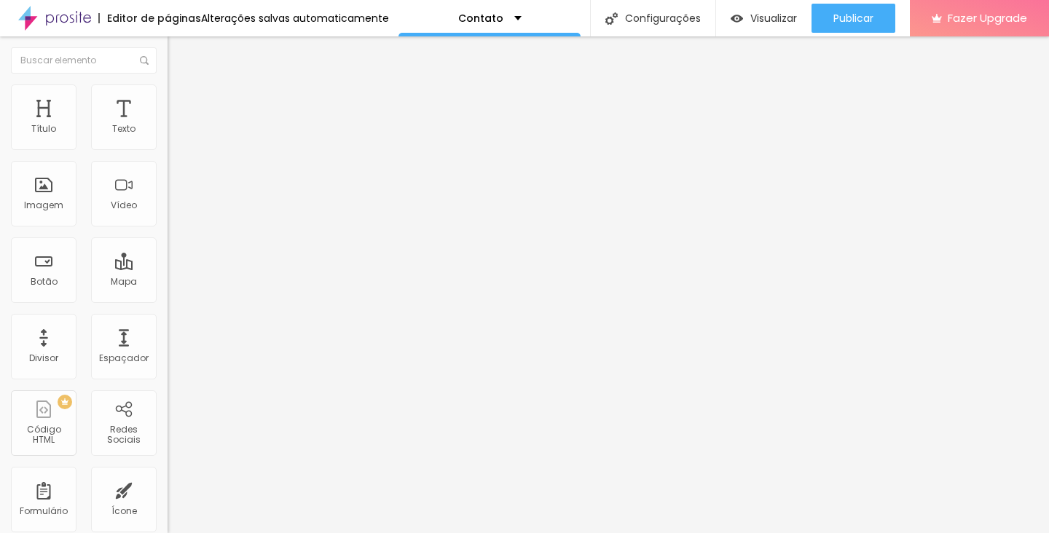
click at [167, 84] on li "Conteúdo" at bounding box center [250, 77] width 167 height 15
click at [167, 294] on div "Instagram" at bounding box center [250, 298] width 167 height 9
click at [167, 495] on input "https://" at bounding box center [254, 502] width 175 height 15
paste input "[URL][DOMAIN_NAME]"
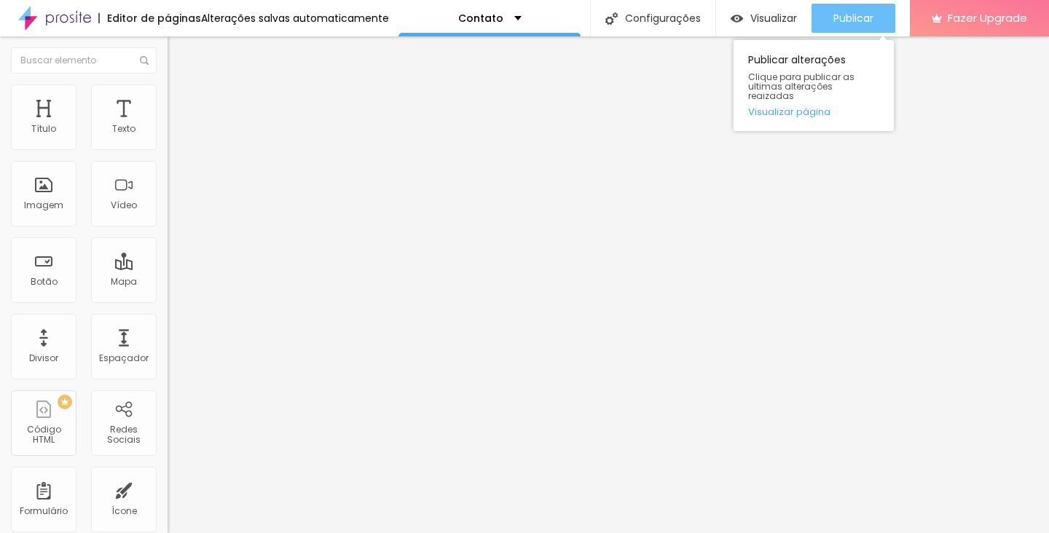
click at [858, 9] on div "Publicar" at bounding box center [853, 18] width 40 height 29
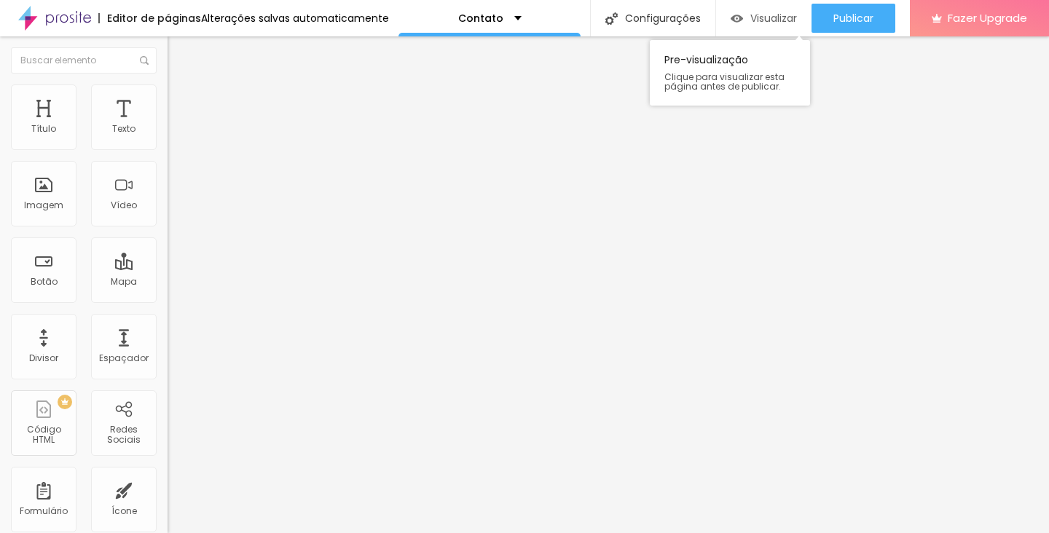
click at [754, 12] on span "Visualizar" at bounding box center [773, 18] width 47 height 12
click at [167, 294] on div "Instagram" at bounding box center [250, 298] width 167 height 9
click at [167, 495] on input "https://[URL][DOMAIN_NAME]" at bounding box center [254, 502] width 175 height 15
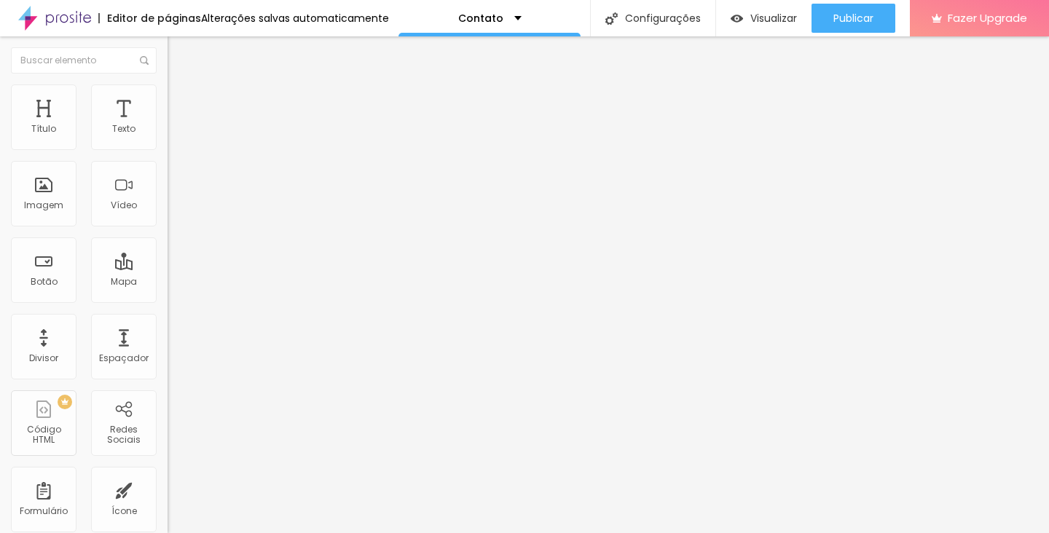
click at [167, 389] on div "Editar Redes Sociais Conteúdo Estilo Avançado Instagram Rede social Instagram E…" at bounding box center [250, 284] width 167 height 497
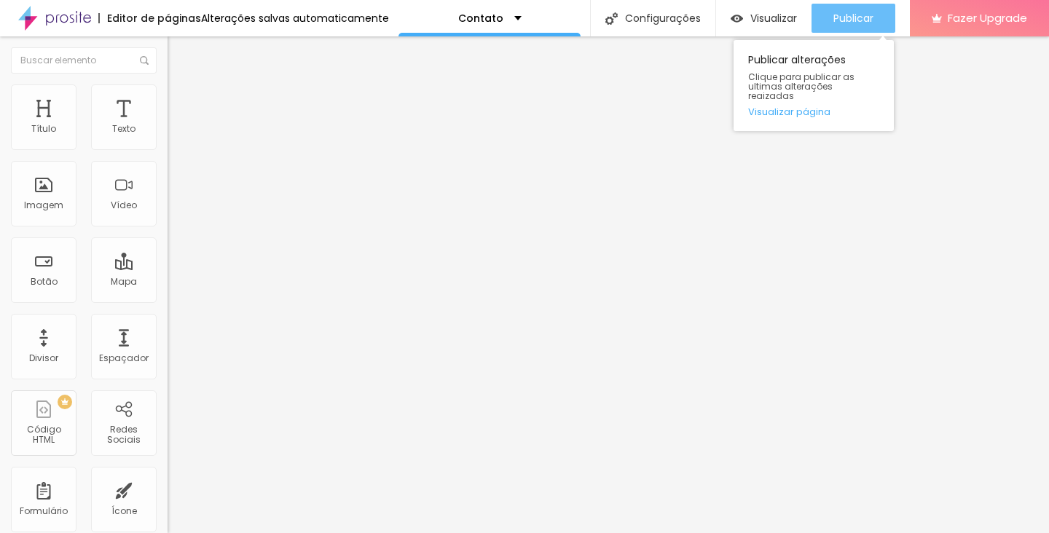
click at [825, 17] on button "Publicar" at bounding box center [853, 18] width 84 height 29
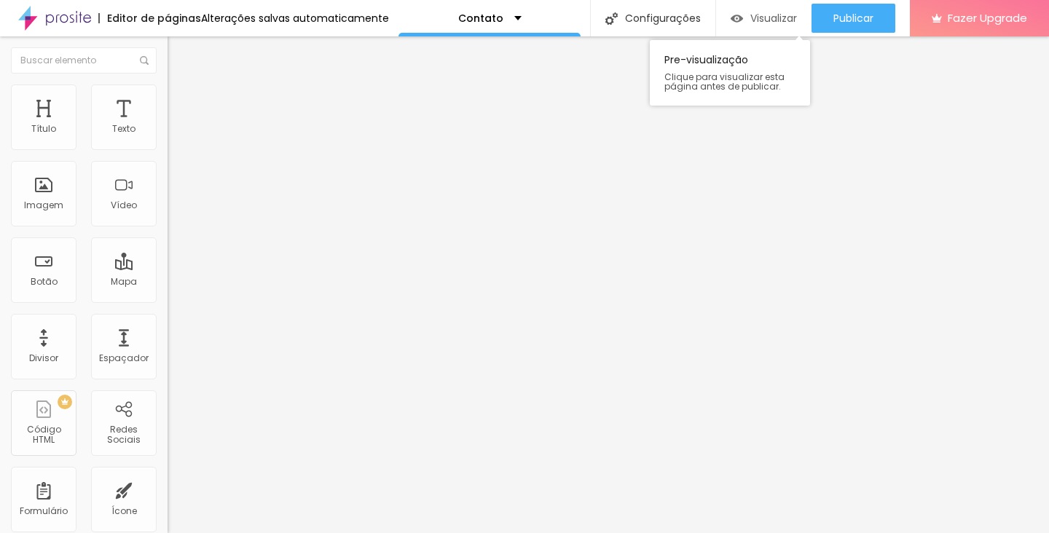
click at [765, 20] on span "Visualizar" at bounding box center [773, 18] width 47 height 12
click at [167, 312] on div "Instagram" at bounding box center [250, 399] width 167 height 175
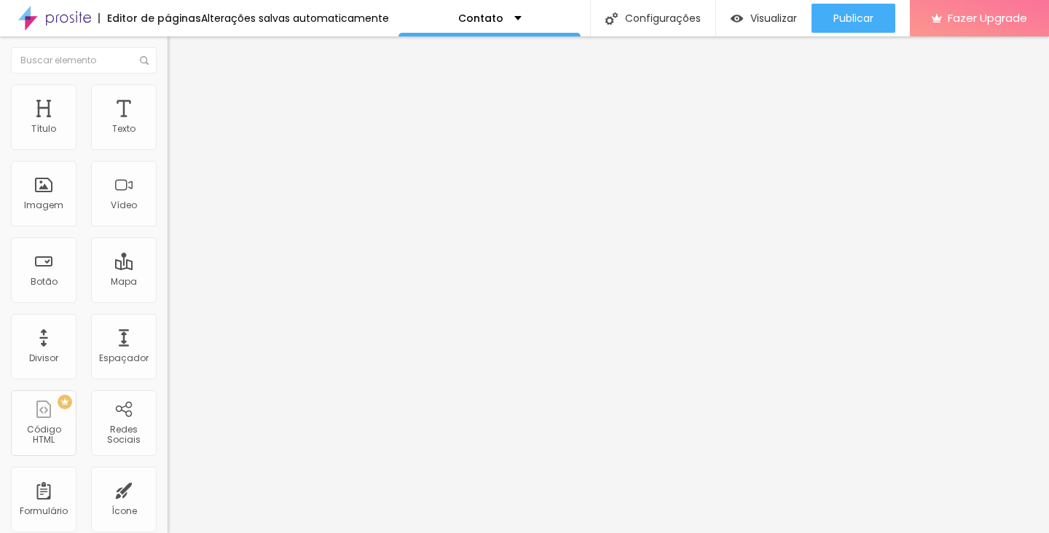
paste input "[DOMAIN_NAME][URL]"
click at [167, 441] on div "Editar Redes Sociais Conteúdo Estilo Avançado Instagram Rede social Instagram E…" at bounding box center [250, 284] width 167 height 497
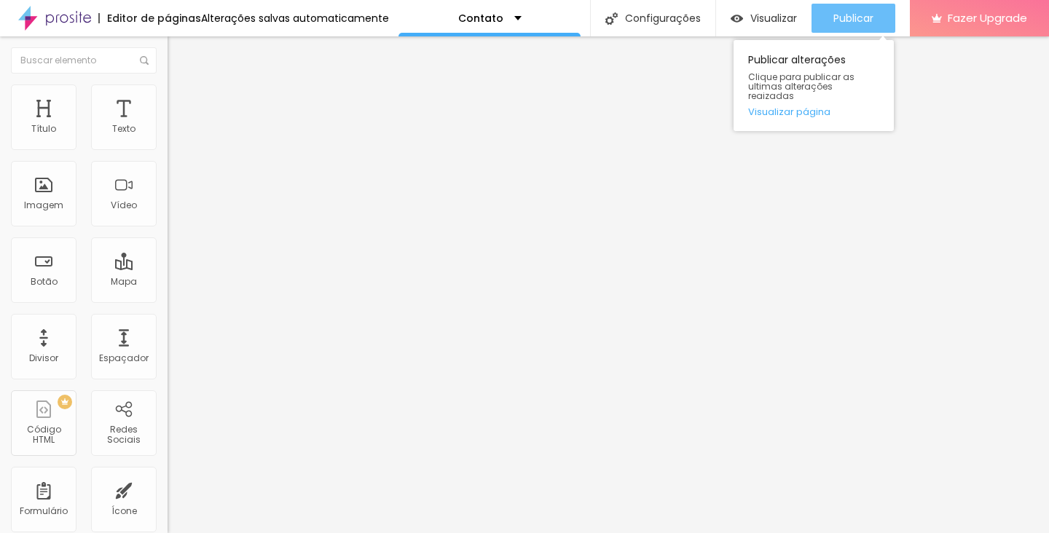
click at [846, 25] on div "Publicar" at bounding box center [853, 18] width 40 height 29
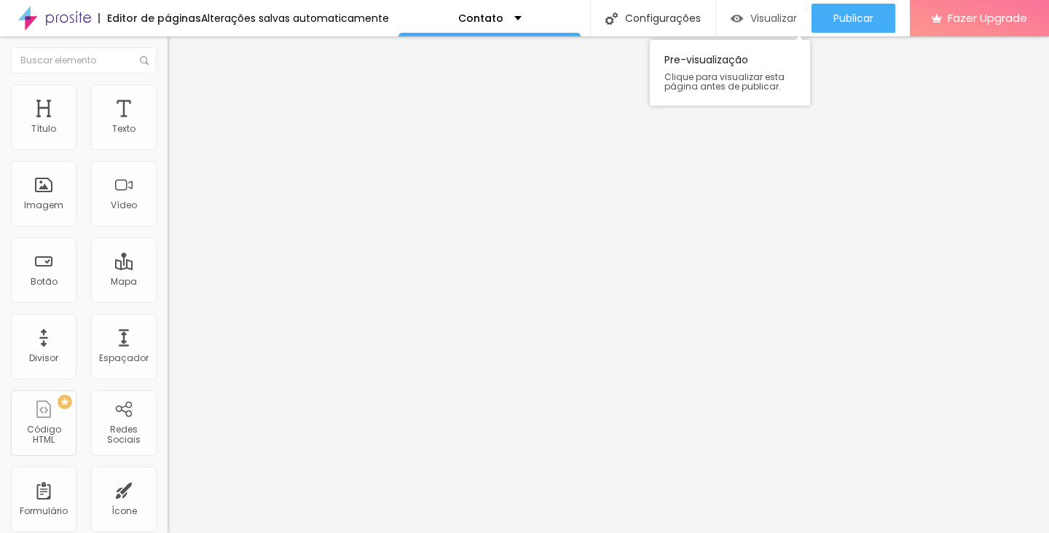
click at [781, 15] on span "Visualizar" at bounding box center [773, 18] width 47 height 12
click at [178, 52] on img "button" at bounding box center [184, 53] width 12 height 12
click at [79, 17] on img at bounding box center [54, 18] width 73 height 36
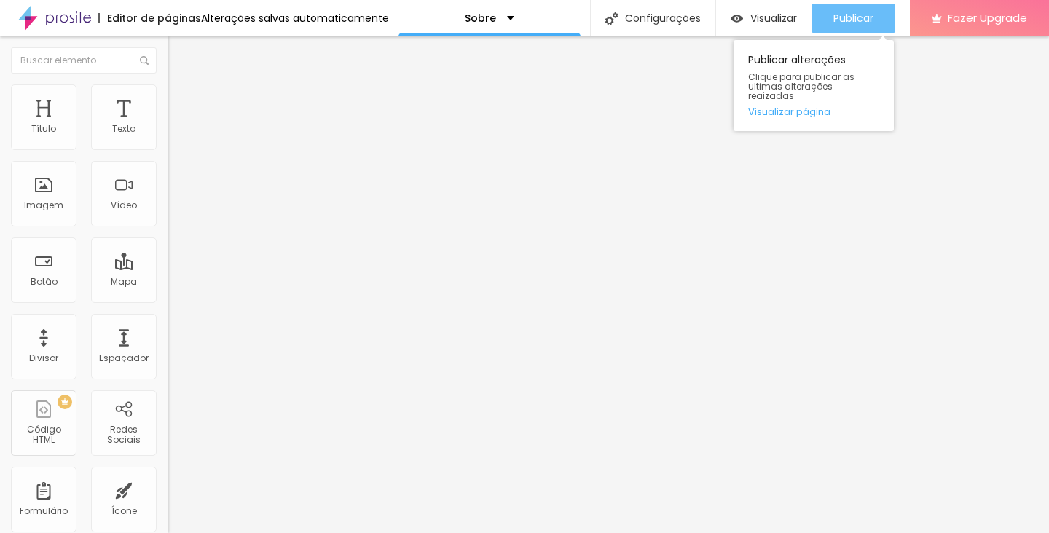
click at [843, 17] on span "Publicar" at bounding box center [853, 18] width 40 height 12
